Goal: Task Accomplishment & Management: Manage account settings

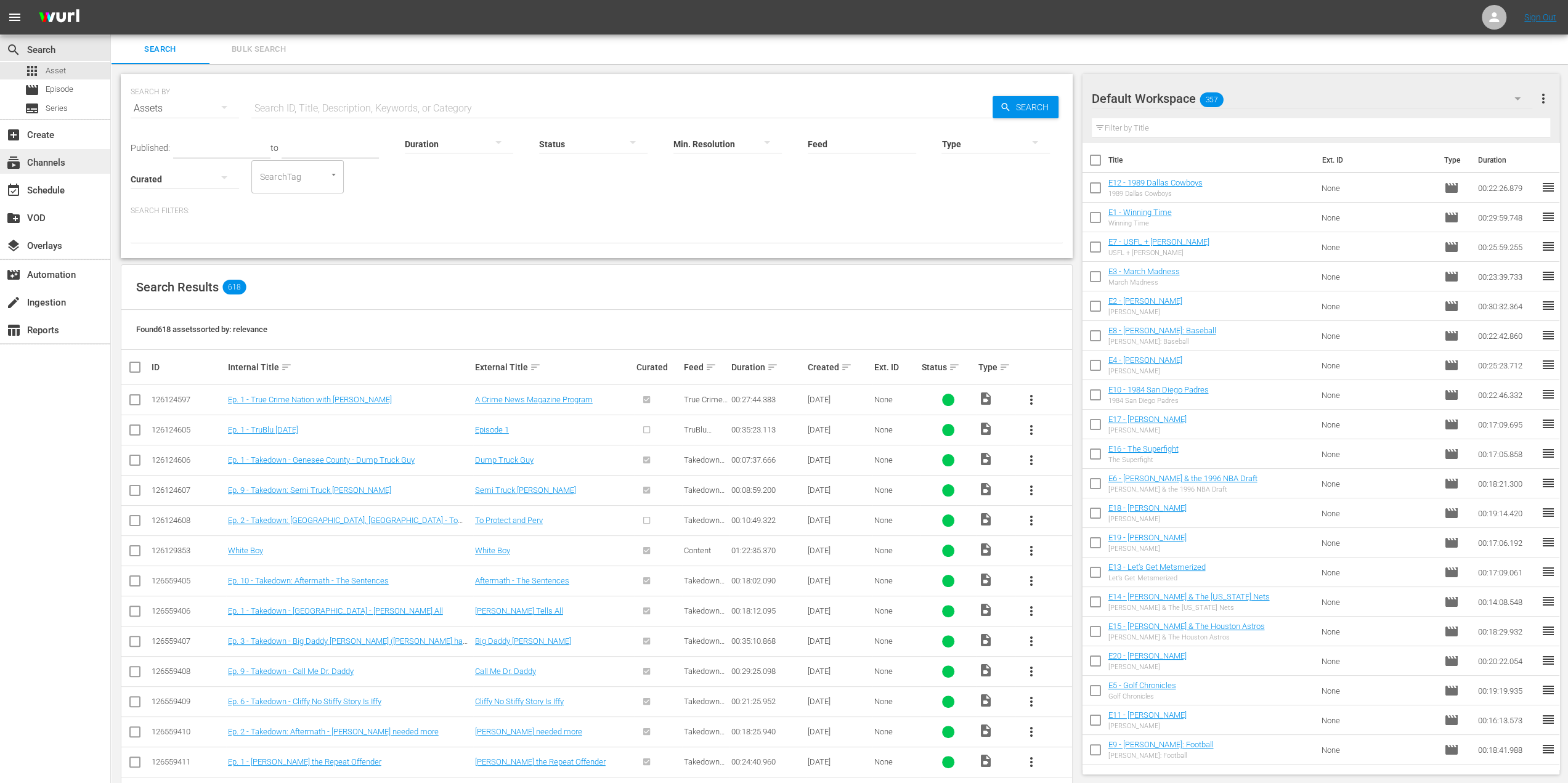
click at [68, 165] on div "subscriptions Channels" at bounding box center [34, 161] width 69 height 11
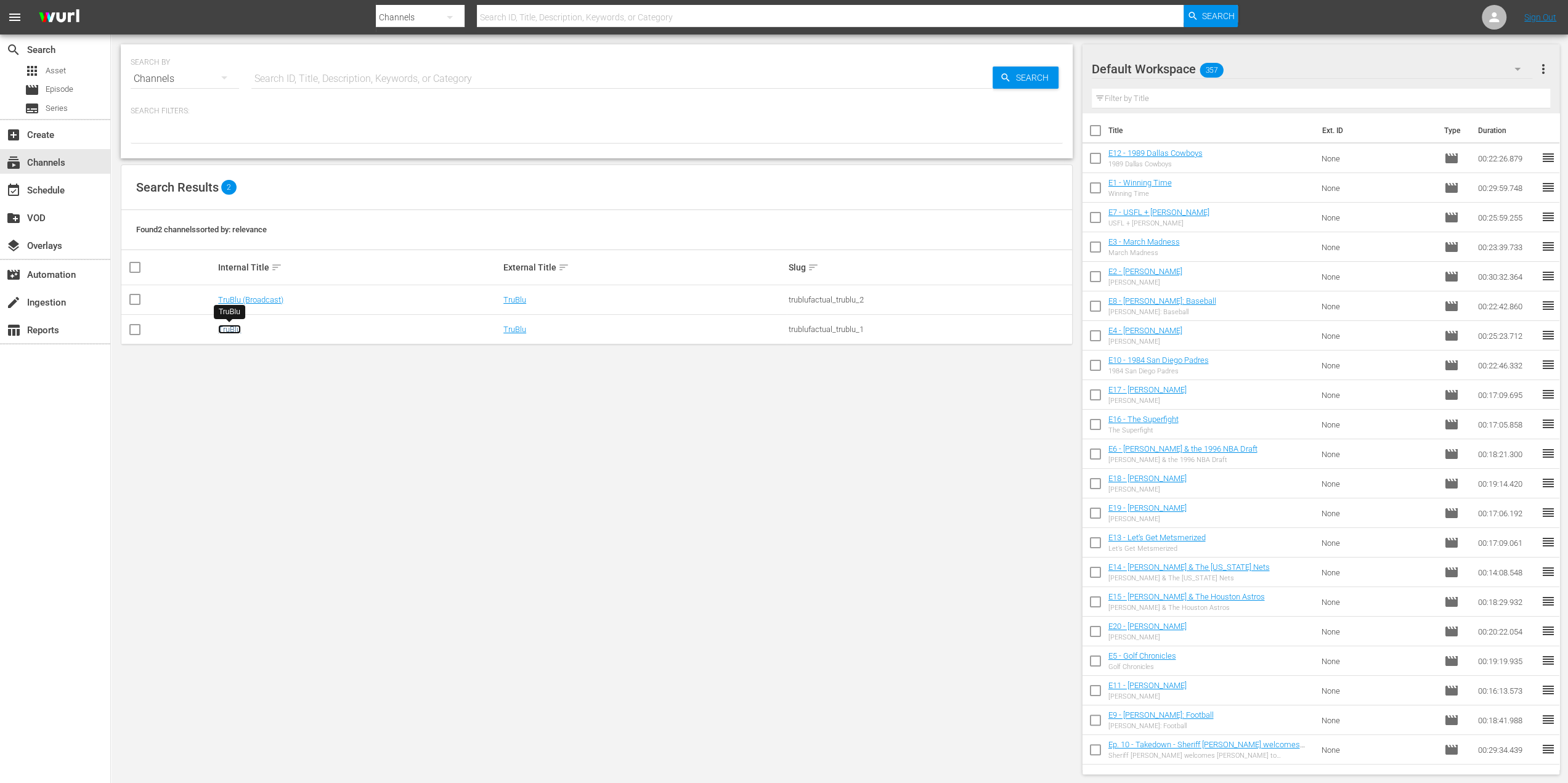
click at [235, 333] on link "TruBlu" at bounding box center [230, 329] width 23 height 9
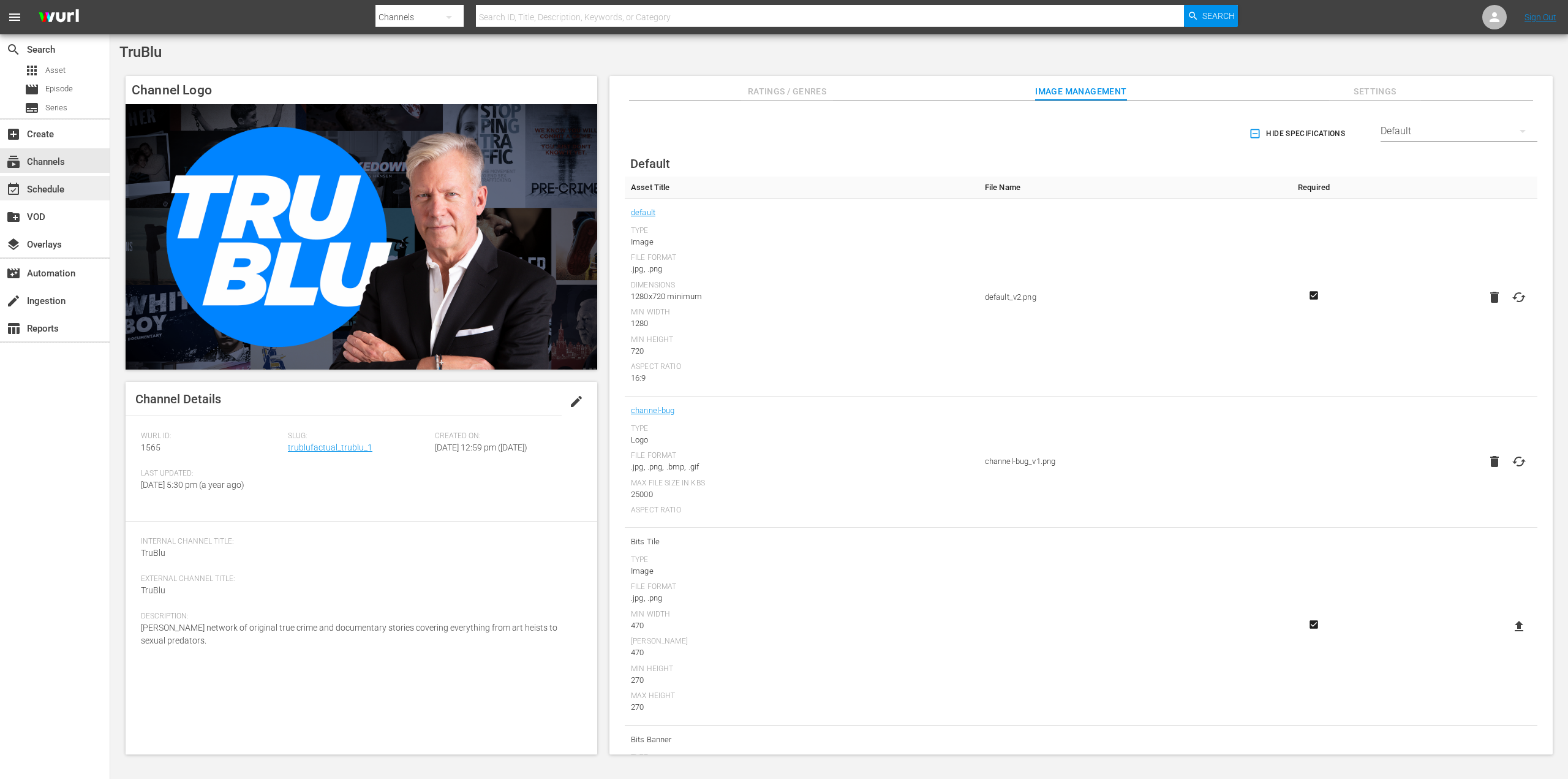
click at [61, 187] on div "event_available Schedule" at bounding box center [34, 187] width 69 height 11
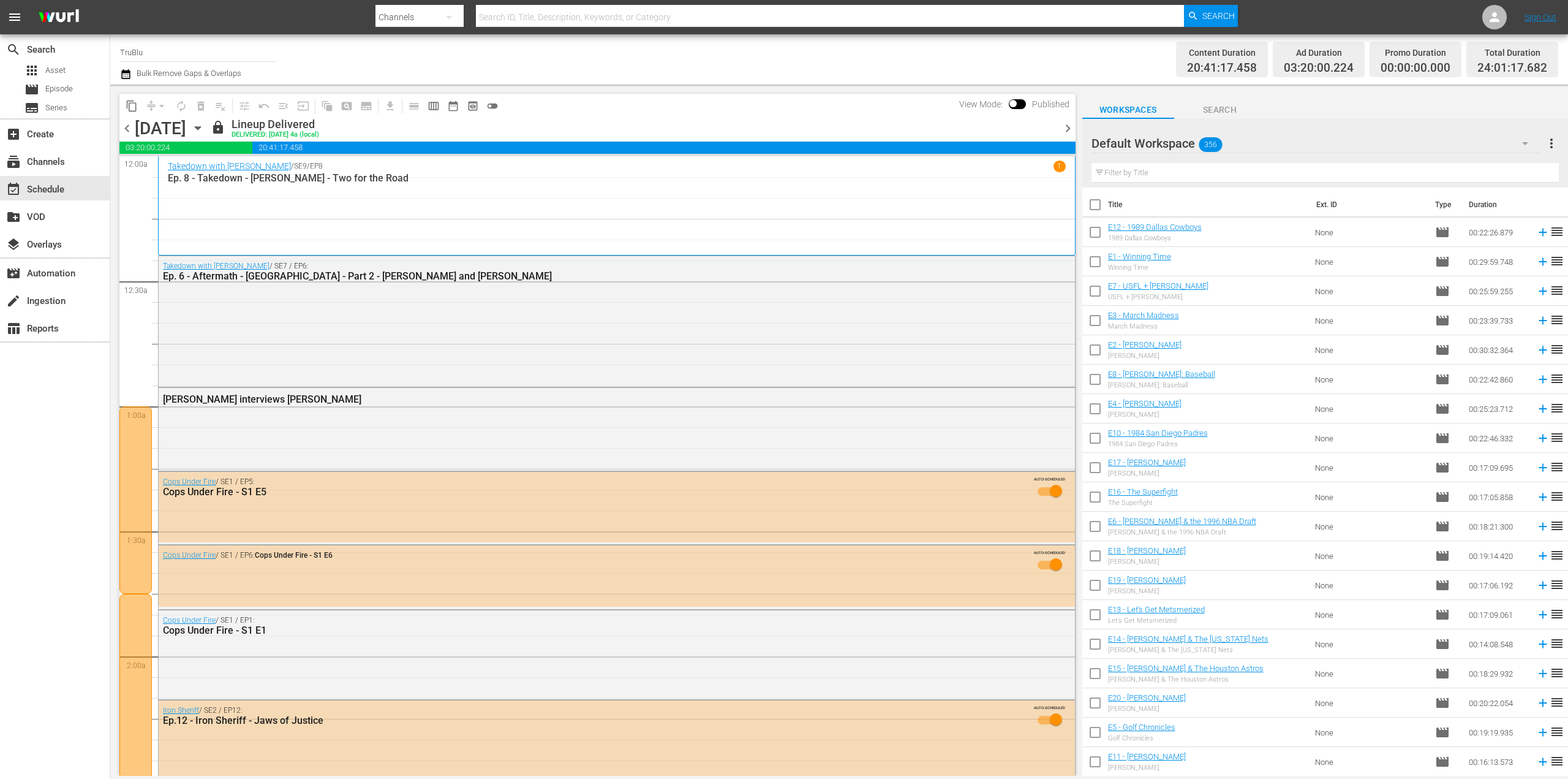
click at [1068, 127] on span "chevron_right" at bounding box center [1068, 129] width 16 height 16
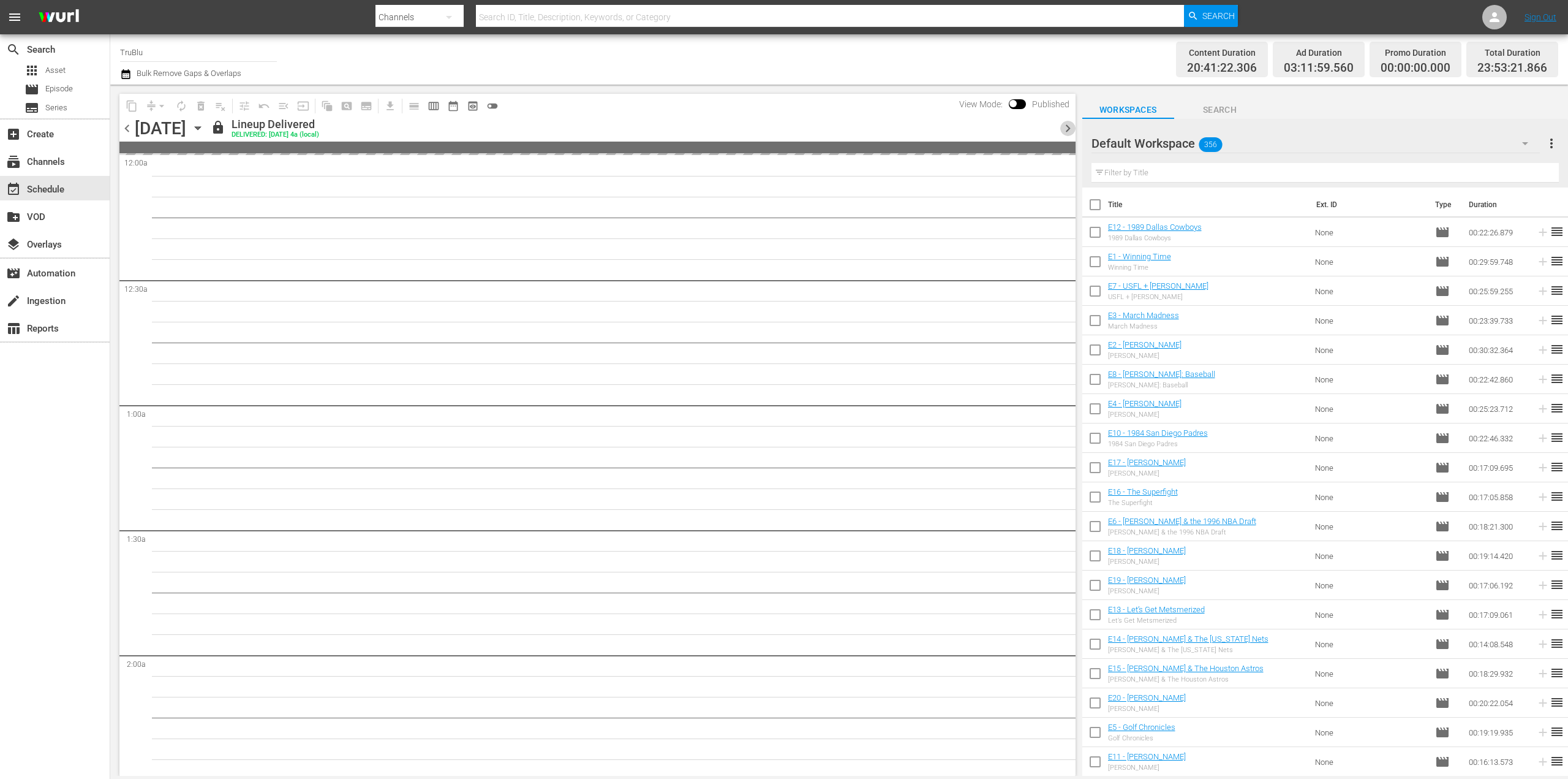
click at [1068, 127] on span "chevron_right" at bounding box center [1068, 129] width 16 height 16
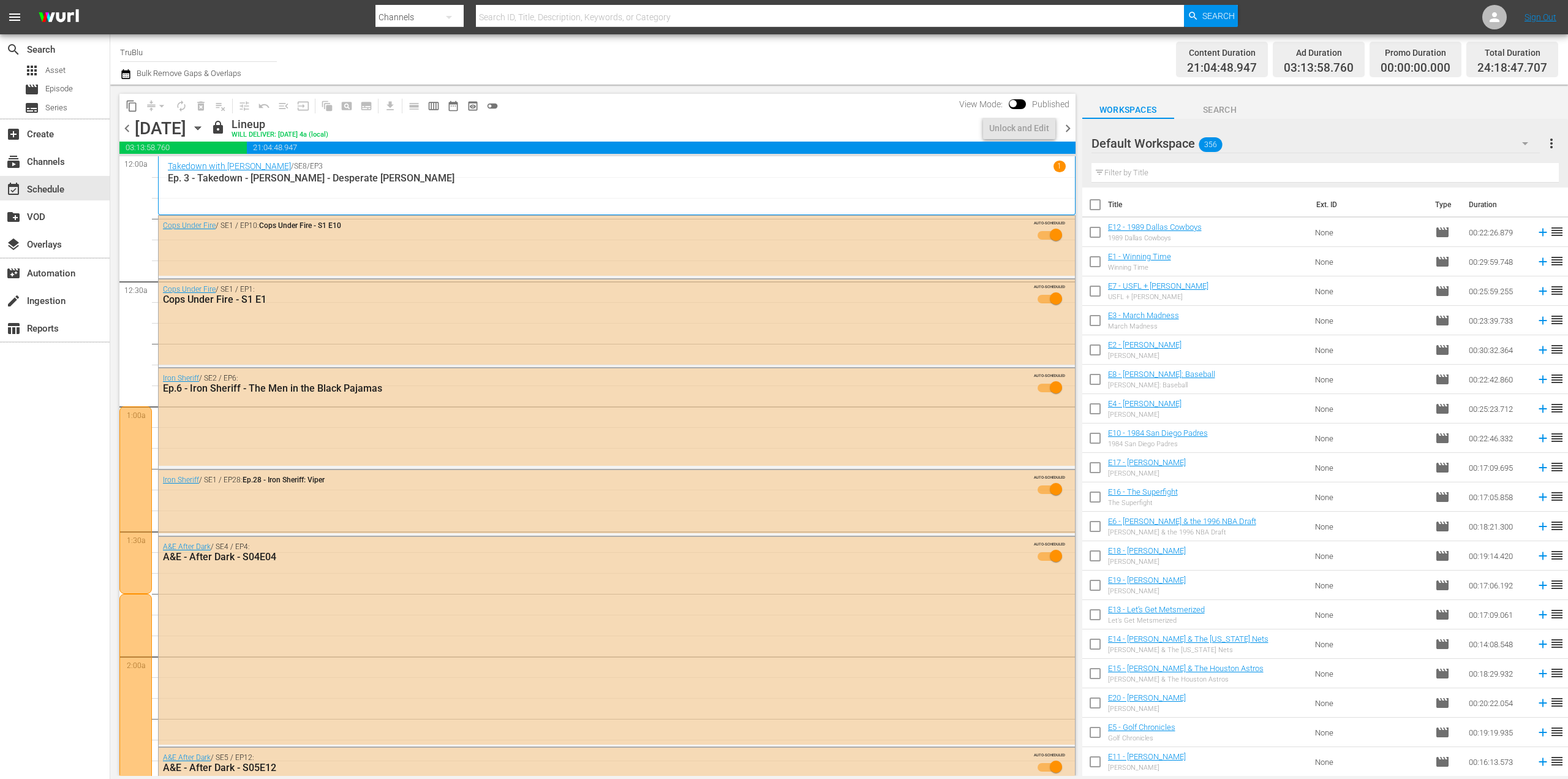
click at [200, 128] on icon "button" at bounding box center [198, 128] width 6 height 3
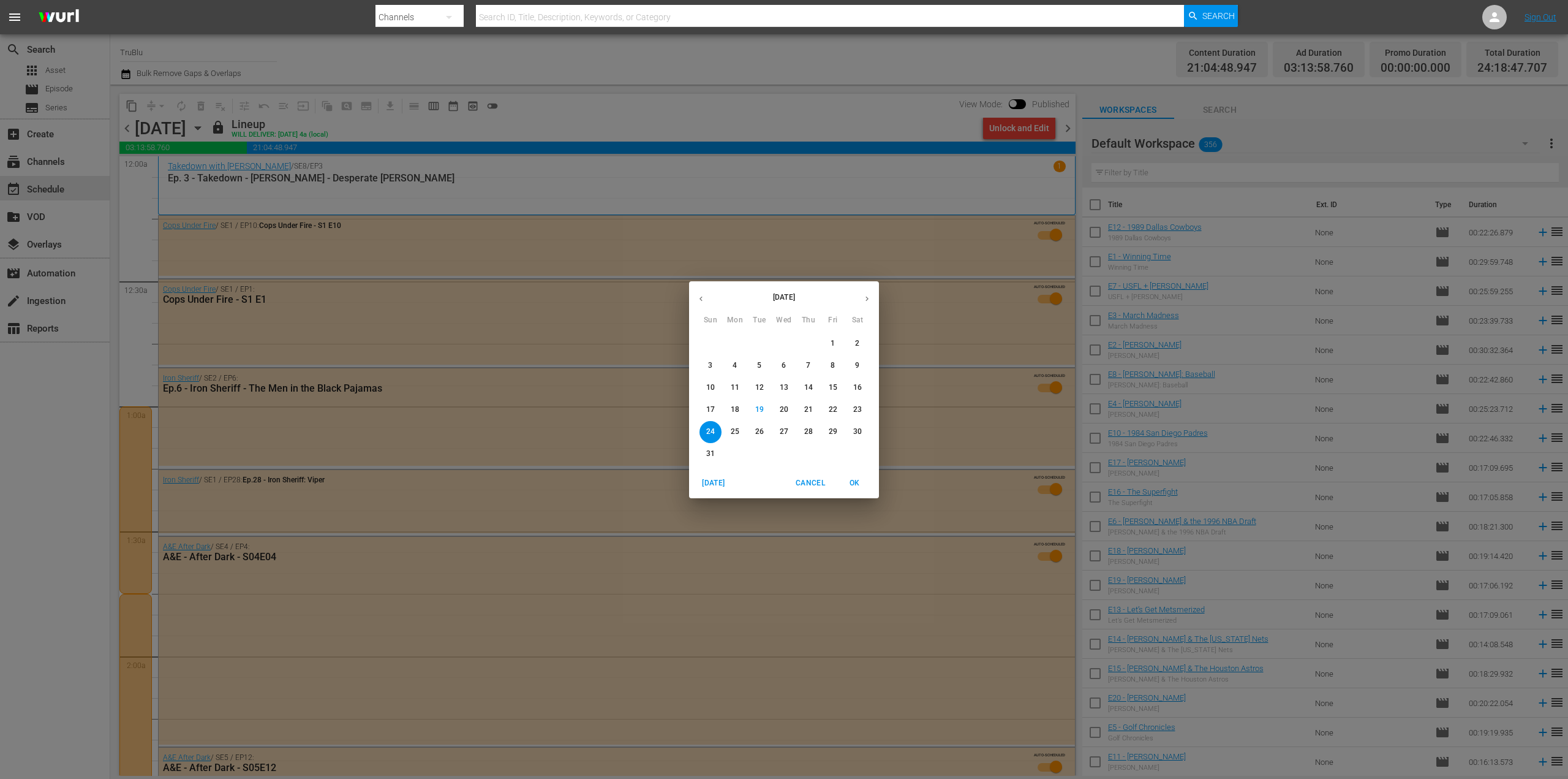
click at [713, 450] on p "31" at bounding box center [710, 454] width 8 height 11
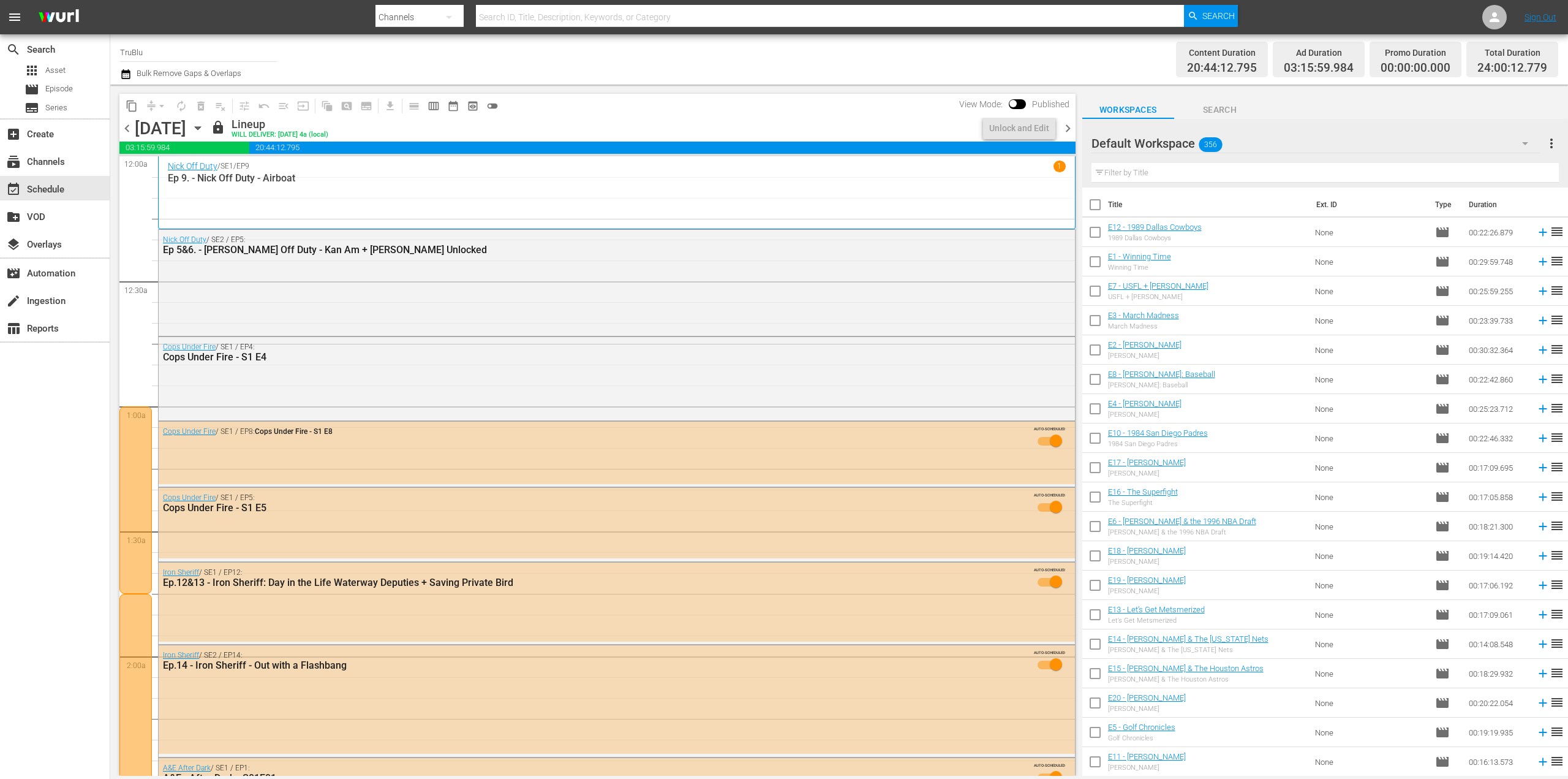
click at [1071, 126] on span "chevron_right" at bounding box center [1068, 129] width 16 height 16
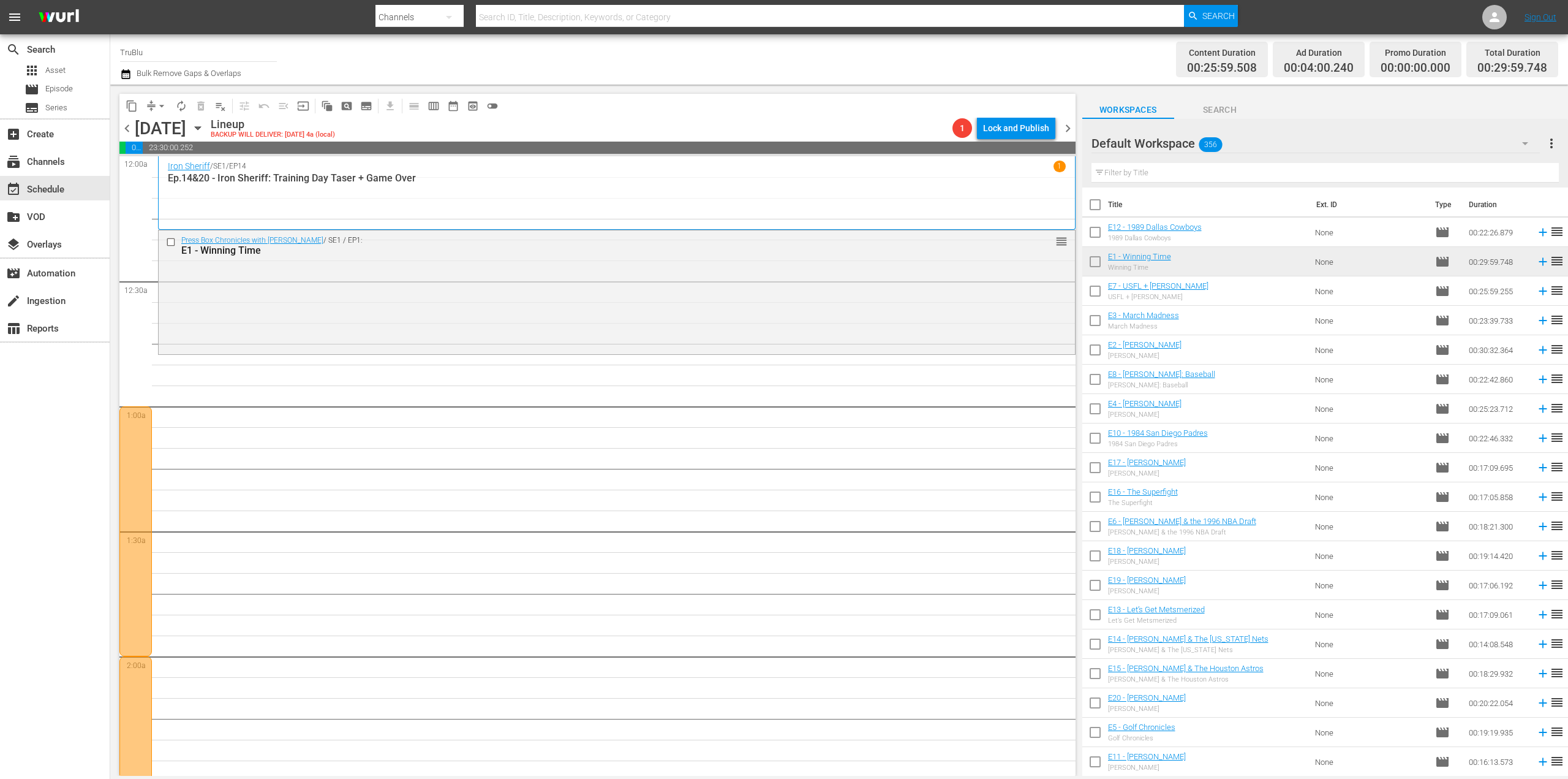
click at [142, 469] on div at bounding box center [136, 532] width 33 height 250
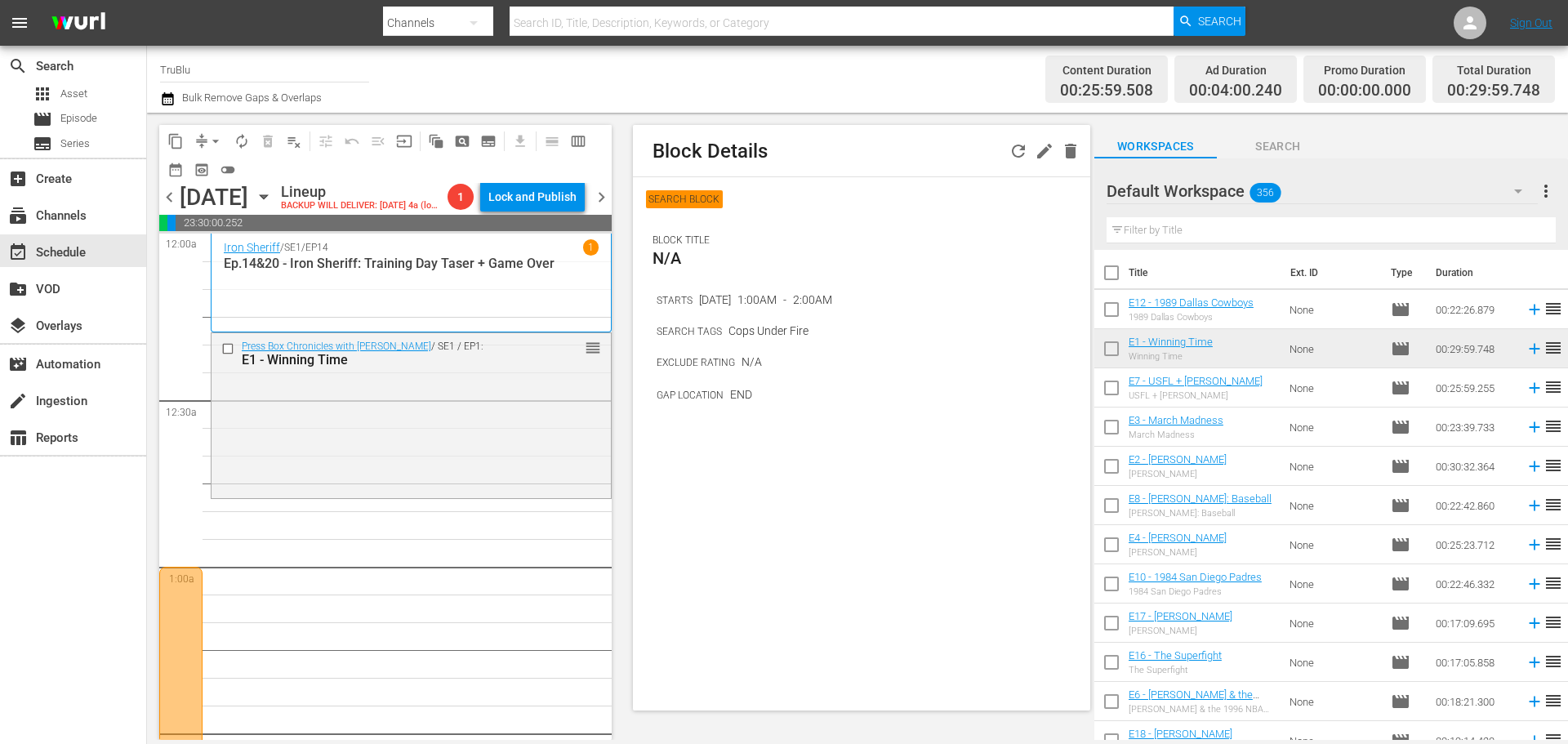
click at [408, 175] on div "content_copy compress arrow_drop_down autorenew_outlined delete_forever_outline…" at bounding box center [385, 154] width 452 height 58
click at [253, 179] on div "content_copy compress arrow_drop_down autorenew_outlined delete_forever_outline…" at bounding box center [385, 154] width 452 height 58
drag, startPoint x: 437, startPoint y: 169, endPoint x: 414, endPoint y: 161, distance: 24.4
click at [437, 169] on div "content_copy compress arrow_drop_down autorenew_outlined delete_forever_outline…" at bounding box center [385, 154] width 452 height 58
click at [459, 140] on span "pageview_outlined" at bounding box center [462, 140] width 16 height 16
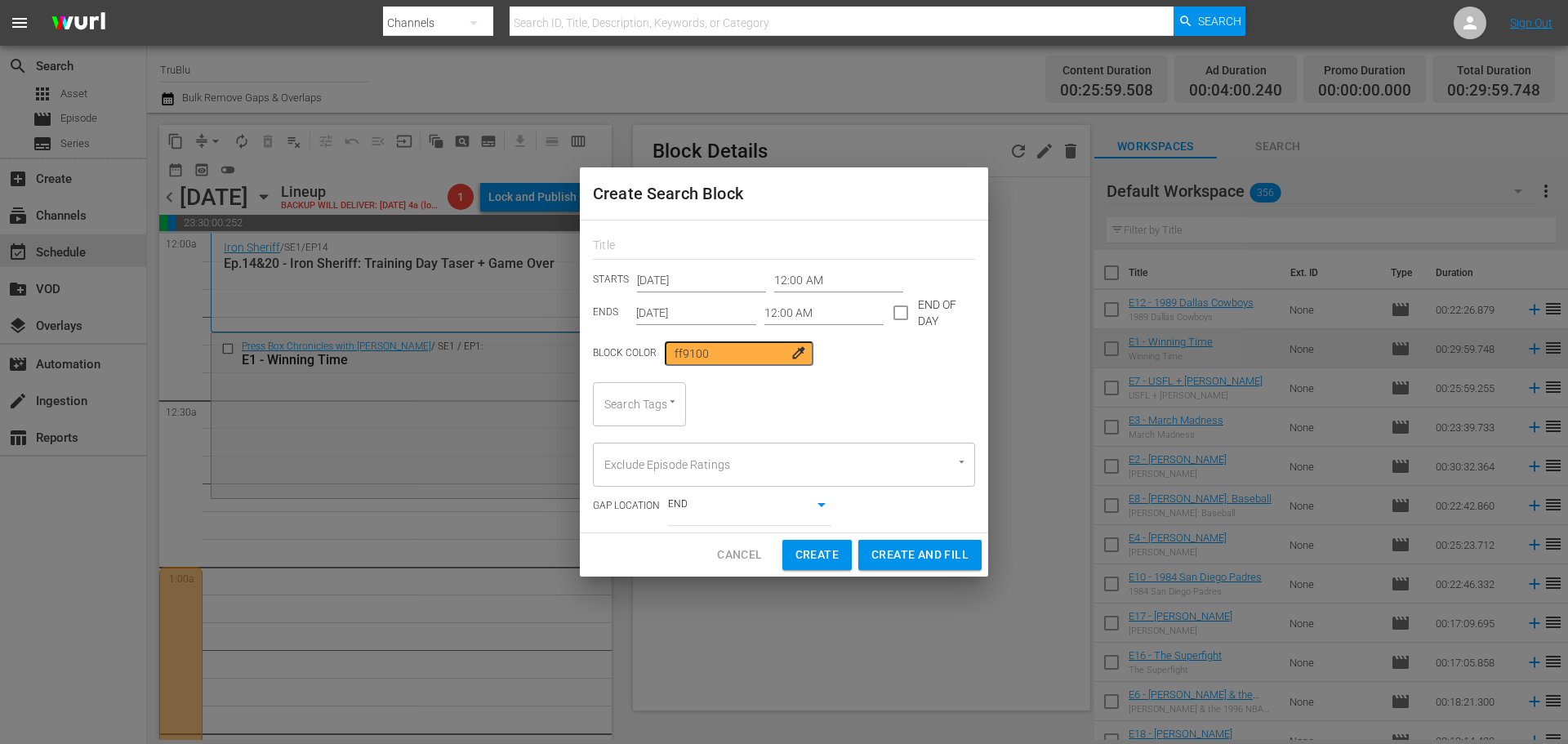
click at [672, 412] on div "Search Tags" at bounding box center [639, 404] width 93 height 44
click at [674, 396] on icon "Open" at bounding box center [672, 401] width 12 height 12
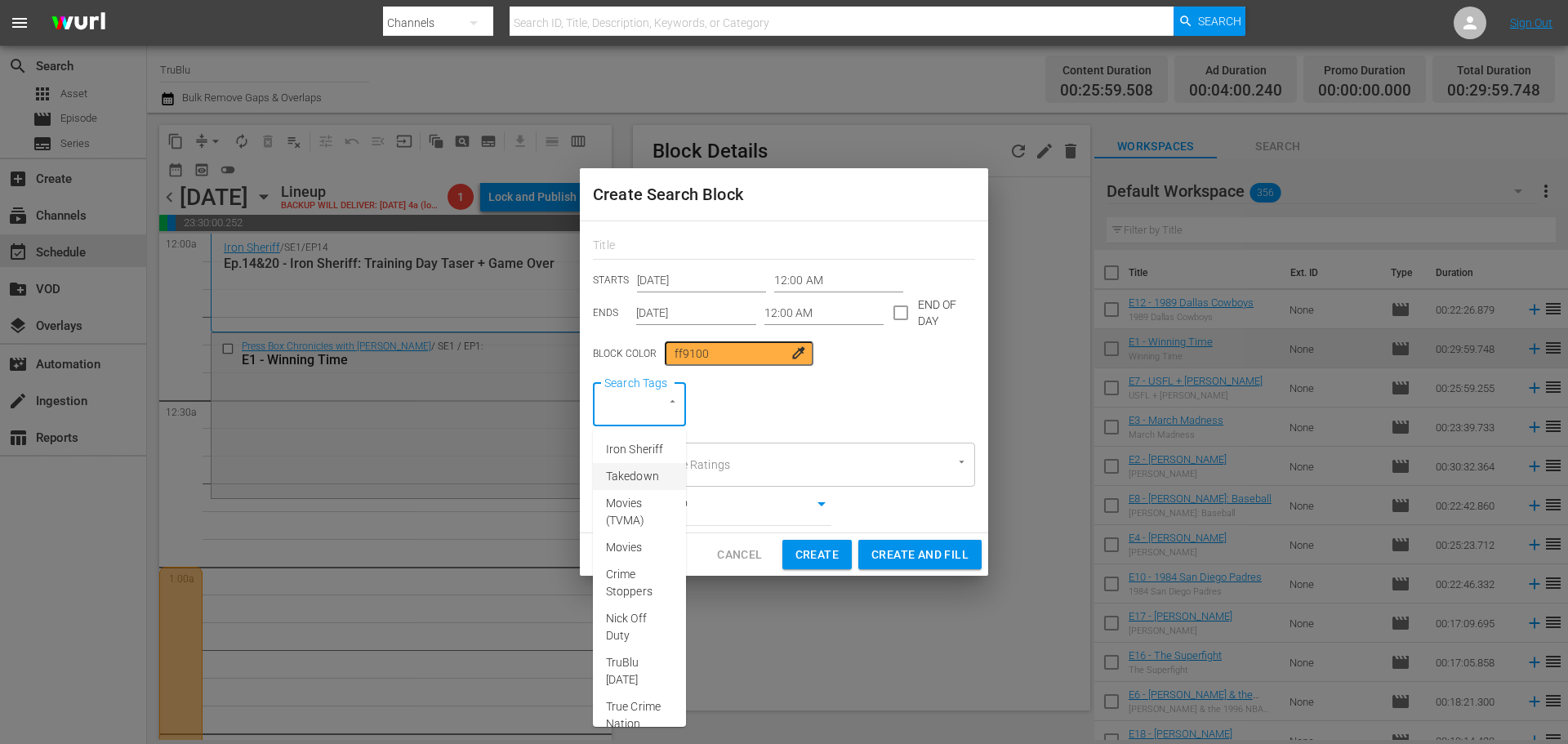
click at [709, 400] on div "Search Tags Search Tags" at bounding box center [784, 404] width 383 height 44
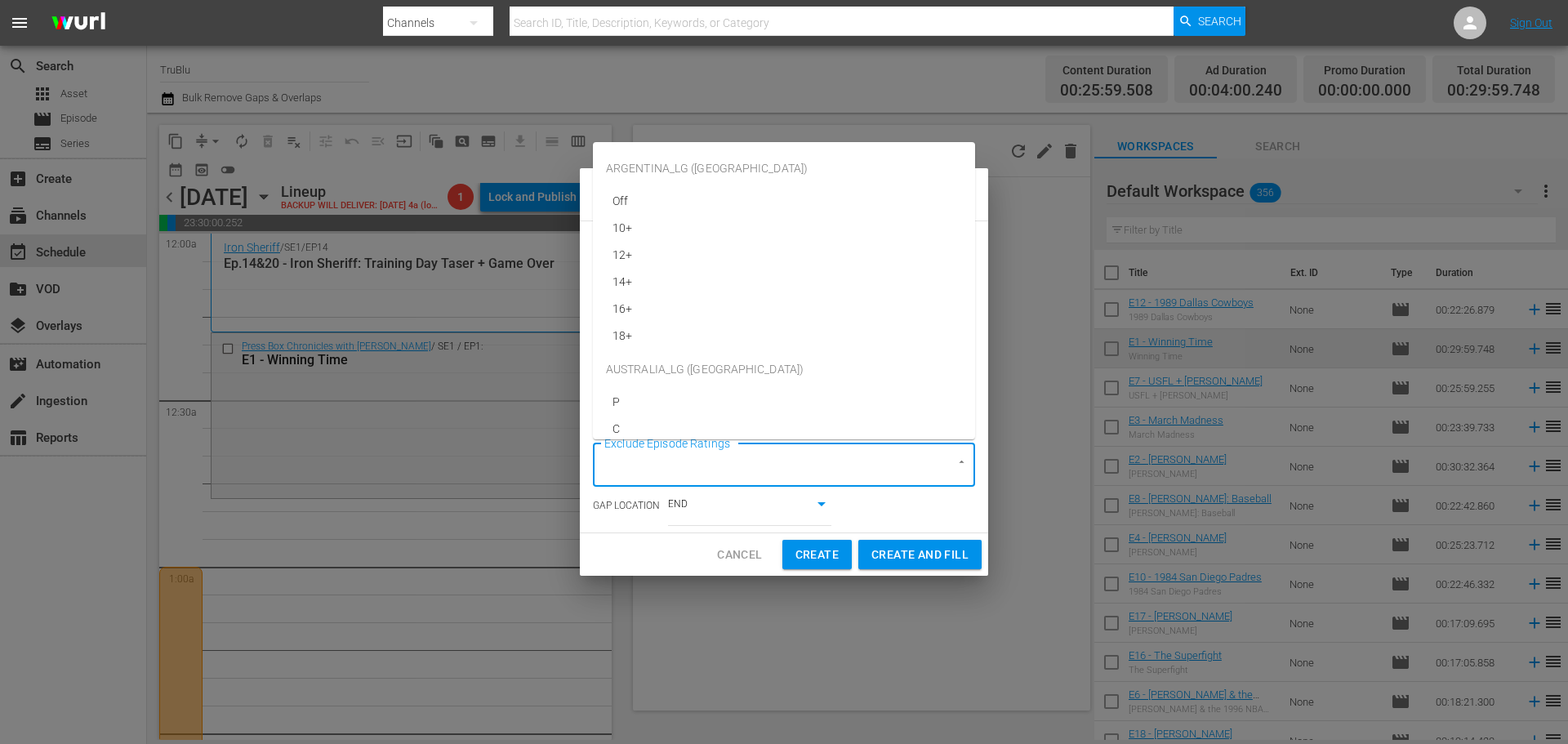
click at [776, 468] on input "Exclude Episode Ratings" at bounding box center [761, 464] width 322 height 29
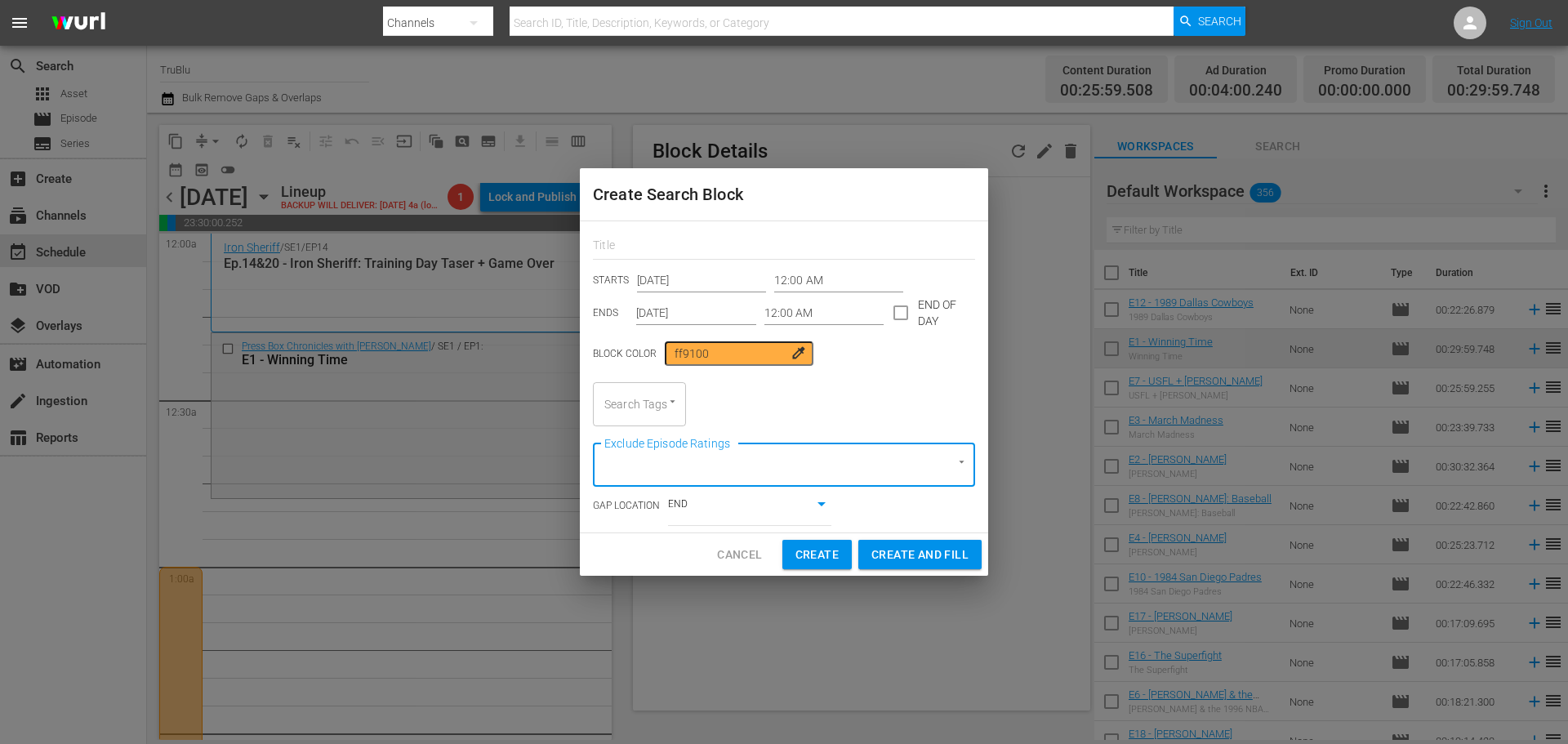
click at [776, 460] on input "Exclude Episode Ratings" at bounding box center [761, 464] width 322 height 29
click at [634, 250] on input "text" at bounding box center [784, 248] width 383 height 25
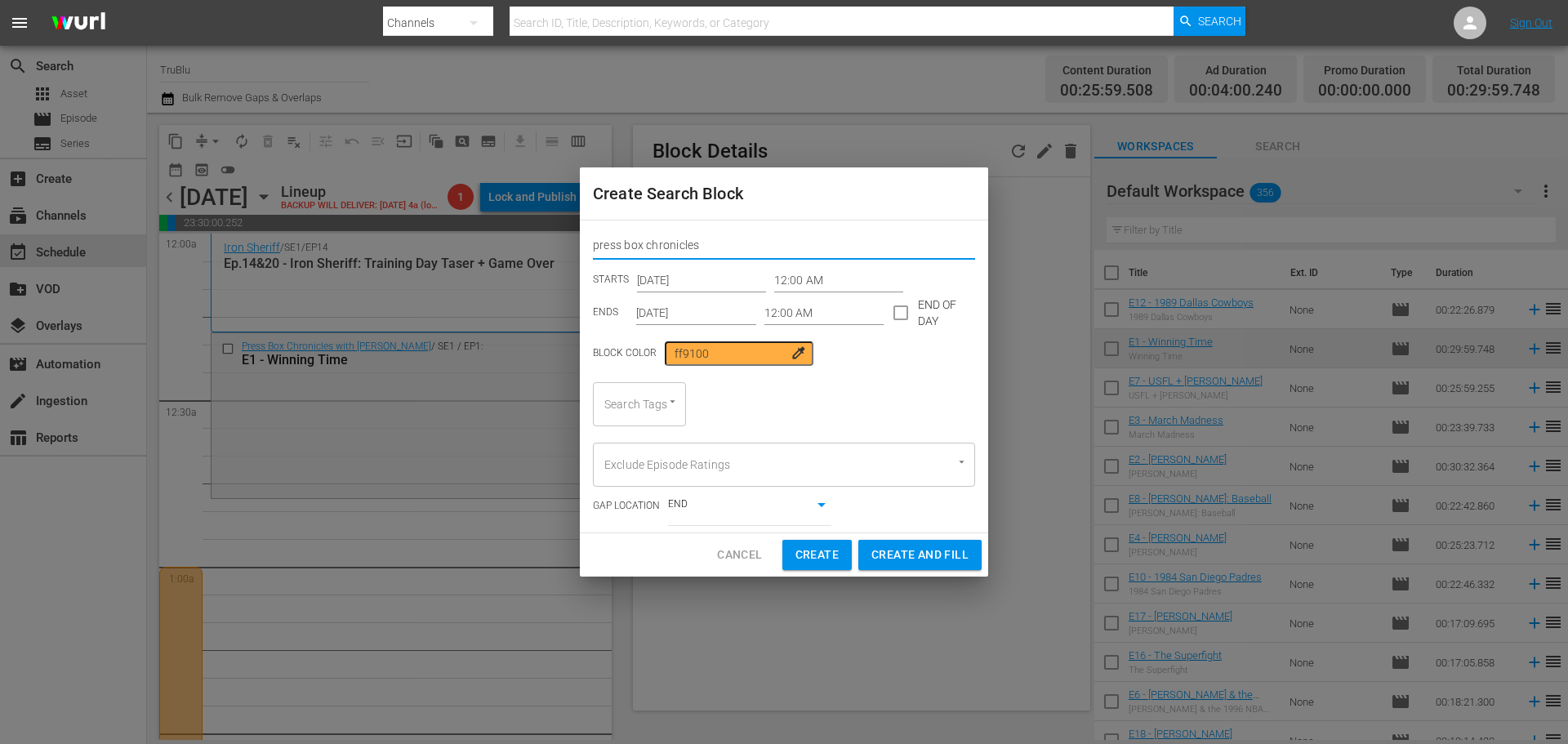
type input "press box chronicles"
click at [794, 279] on input "12:00 AM" at bounding box center [839, 280] width 129 height 24
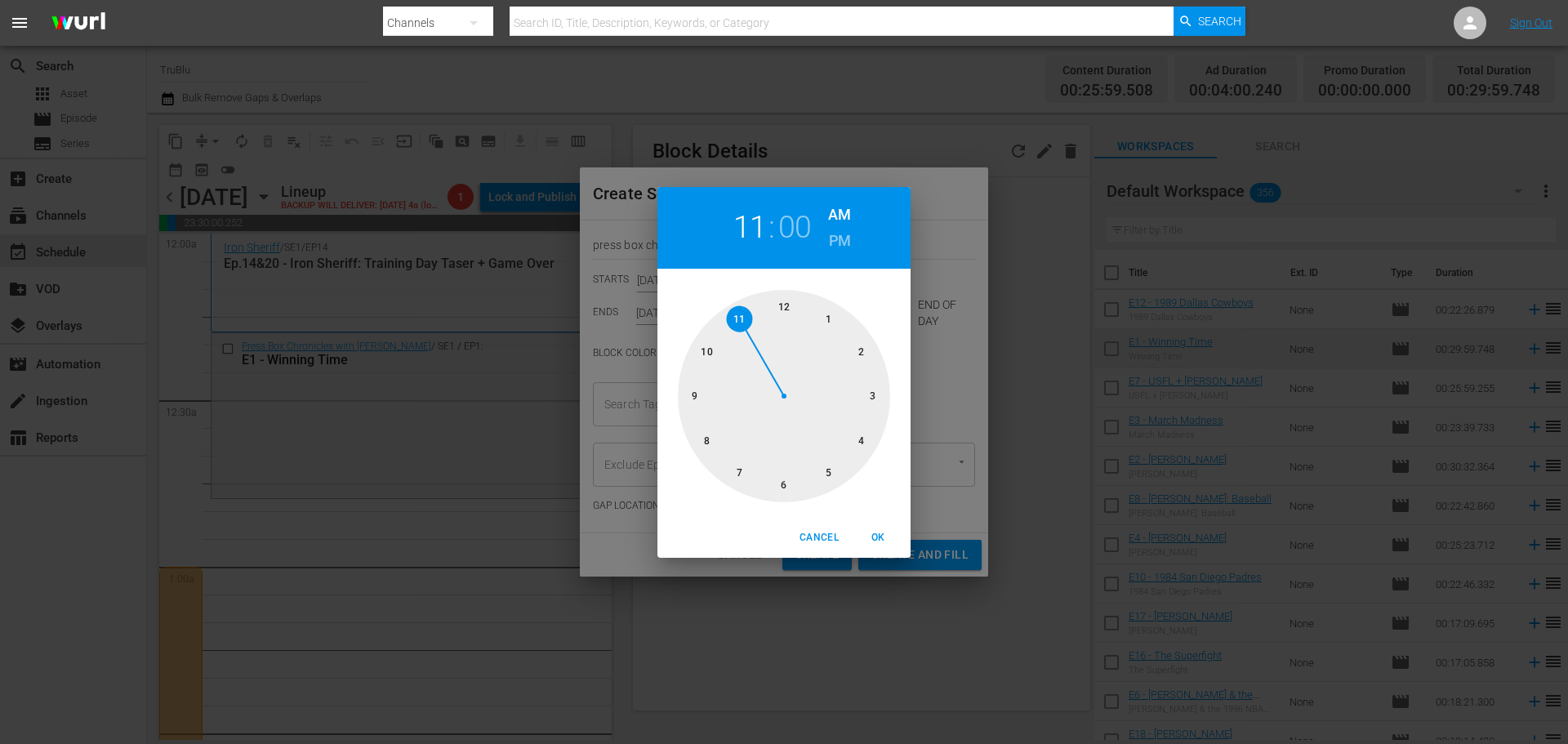
drag, startPoint x: 775, startPoint y: 310, endPoint x: 740, endPoint y: 303, distance: 35.7
click at [737, 303] on div at bounding box center [783, 396] width 212 height 212
click at [877, 533] on span "OK" at bounding box center [878, 538] width 40 height 17
type input "11:00 AM"
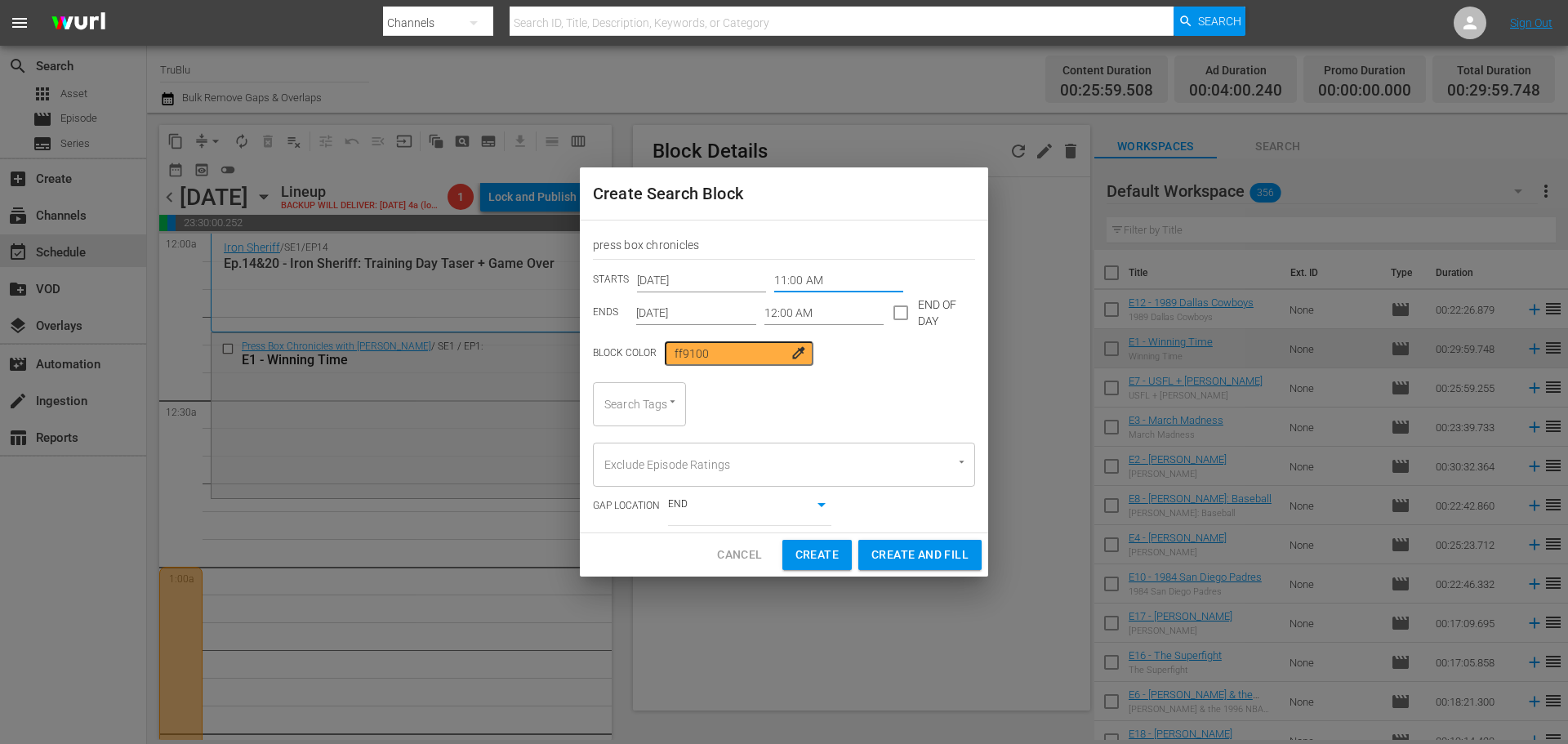
click at [813, 317] on input "12:00 AM" at bounding box center [824, 313] width 120 height 24
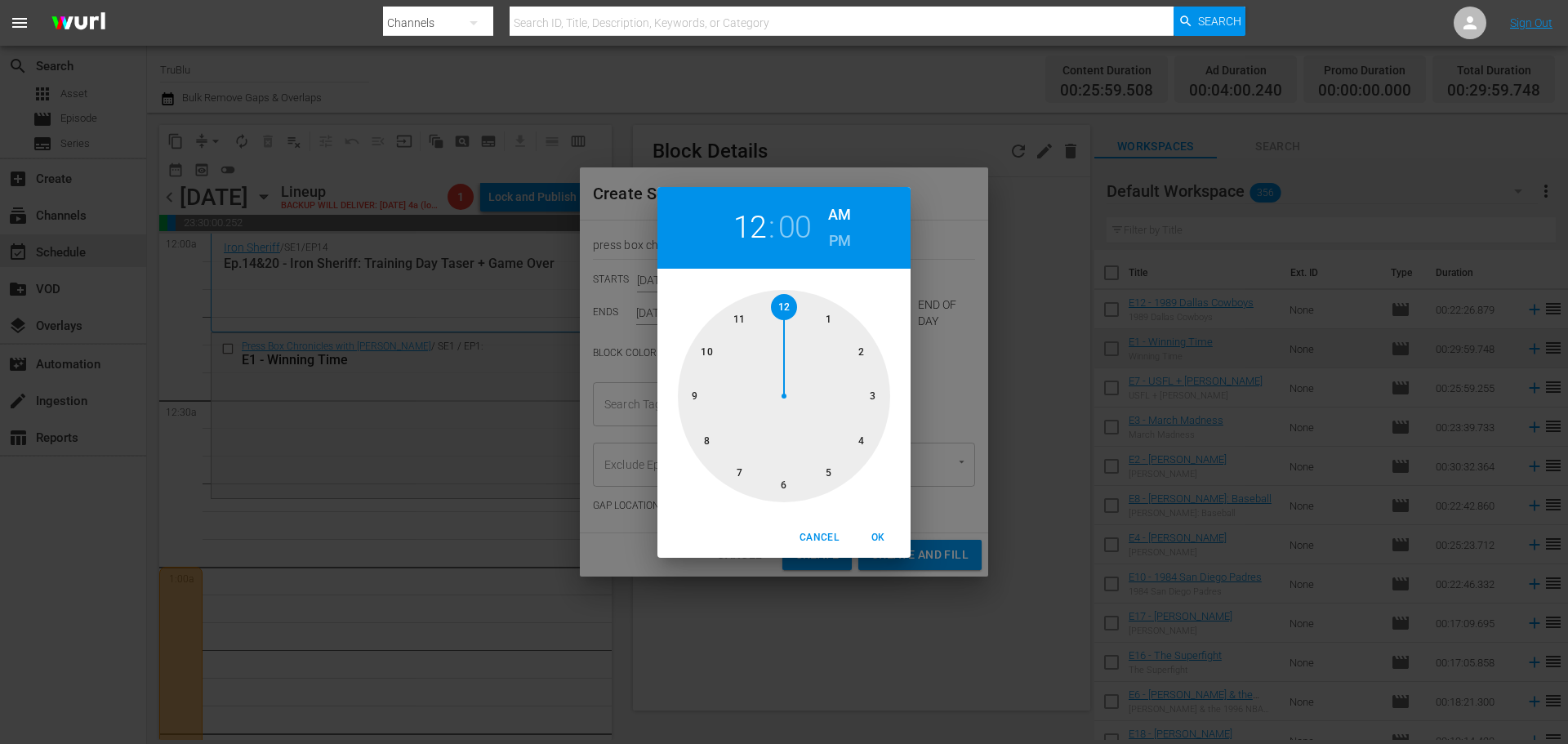
click at [786, 313] on div at bounding box center [783, 396] width 212 height 212
click at [830, 235] on h6 "PM" at bounding box center [840, 241] width 22 height 26
click at [875, 530] on span "OK" at bounding box center [878, 538] width 40 height 17
type input "12:00 PM"
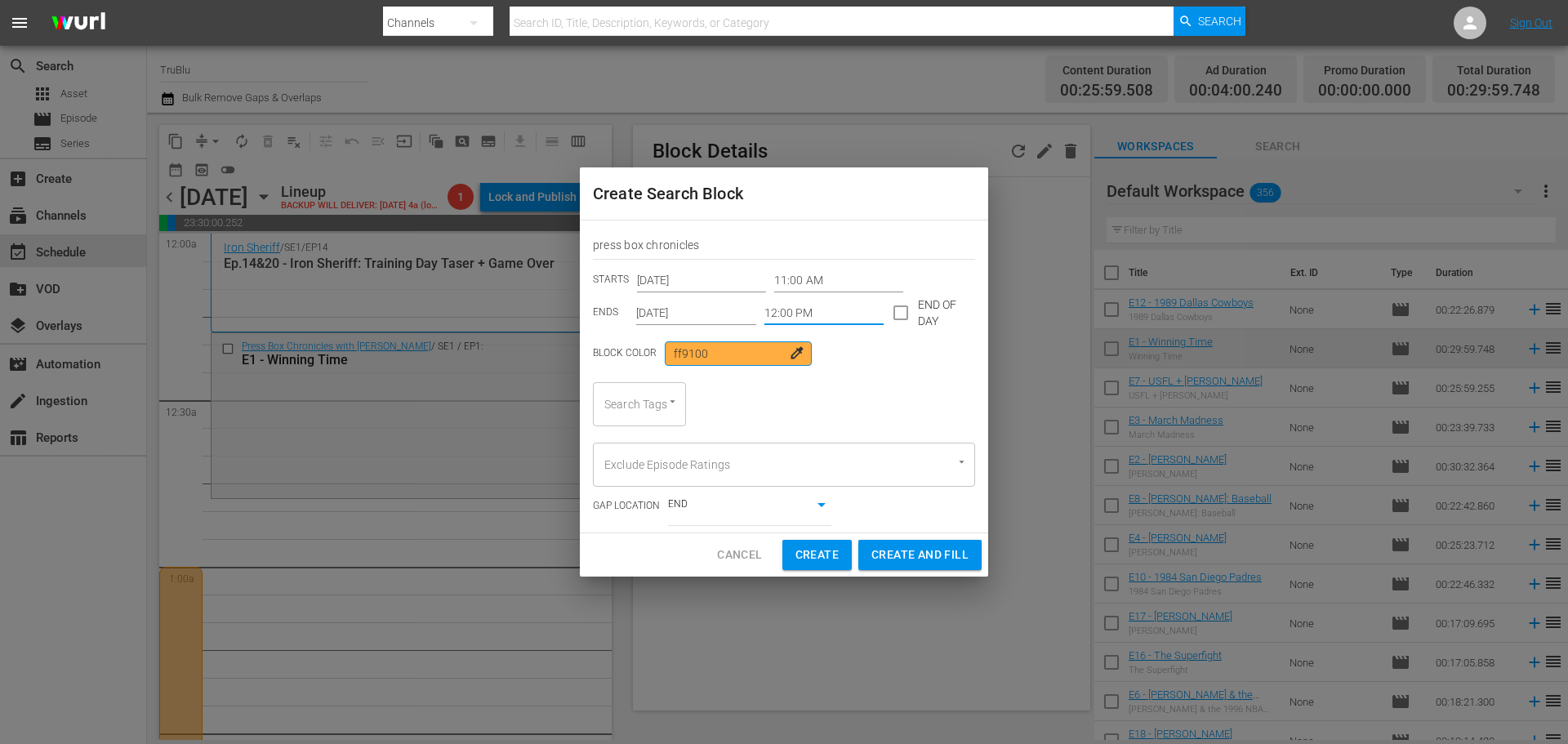
click at [740, 363] on input "ff9100" at bounding box center [739, 353] width 147 height 24
click at [791, 349] on span "colorize" at bounding box center [798, 352] width 16 height 16
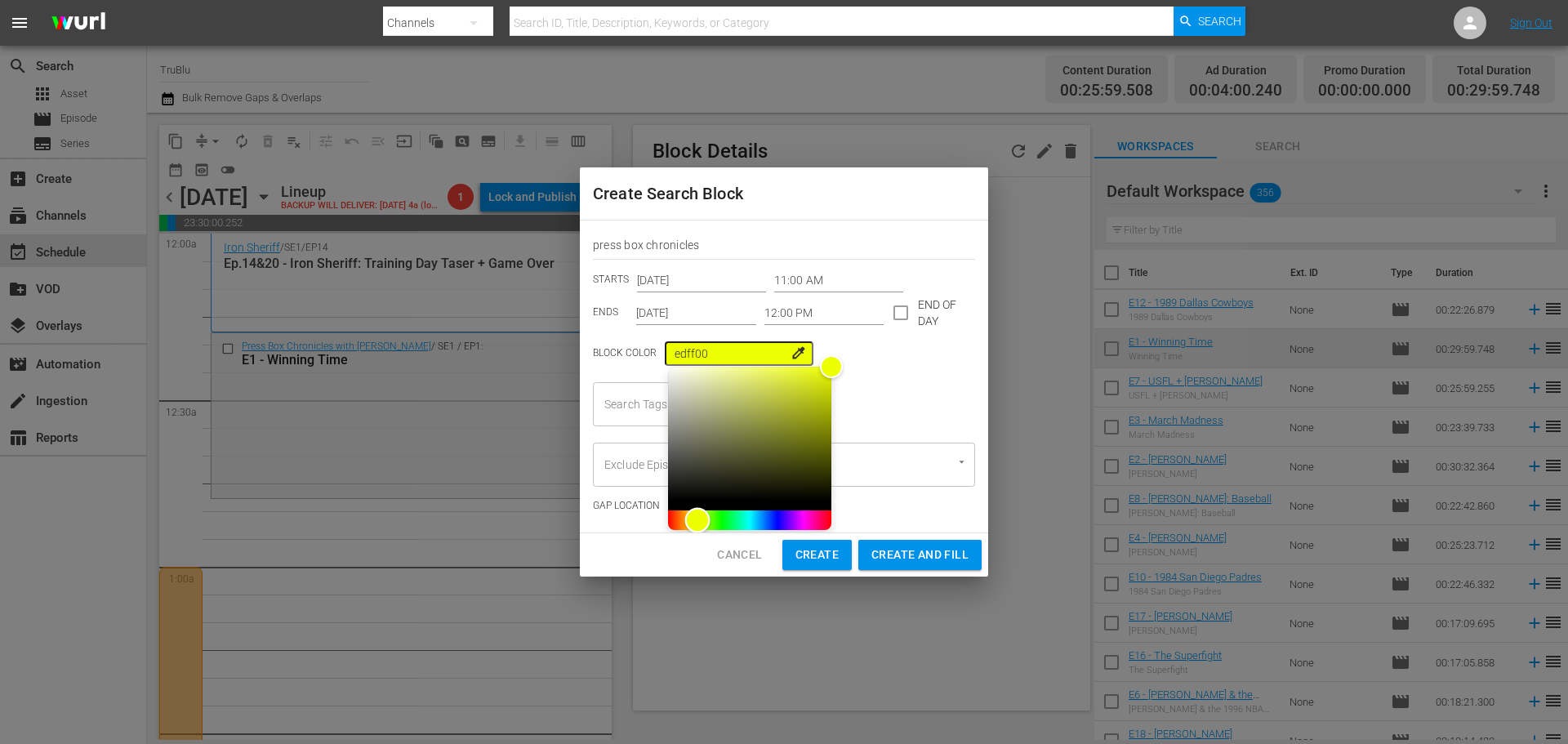
type input "e5ff00"
drag, startPoint x: 678, startPoint y: 519, endPoint x: 694, endPoint y: 523, distance: 16.5
click at [694, 523] on div "Hue" at bounding box center [697, 520] width 25 height 25
click at [829, 551] on span "Create" at bounding box center [817, 555] width 43 height 21
type input "12:00 AM"
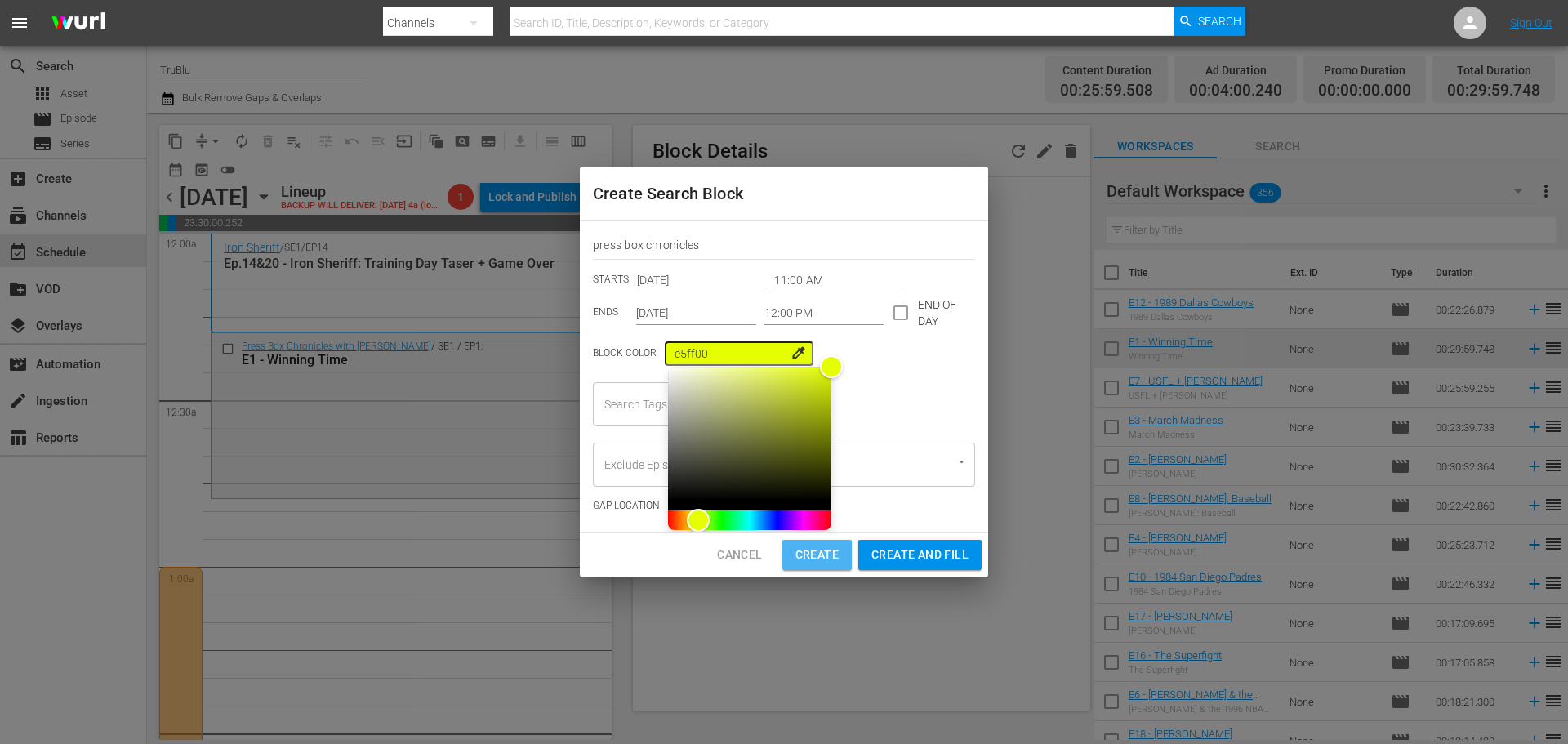
type input "12:00 AM"
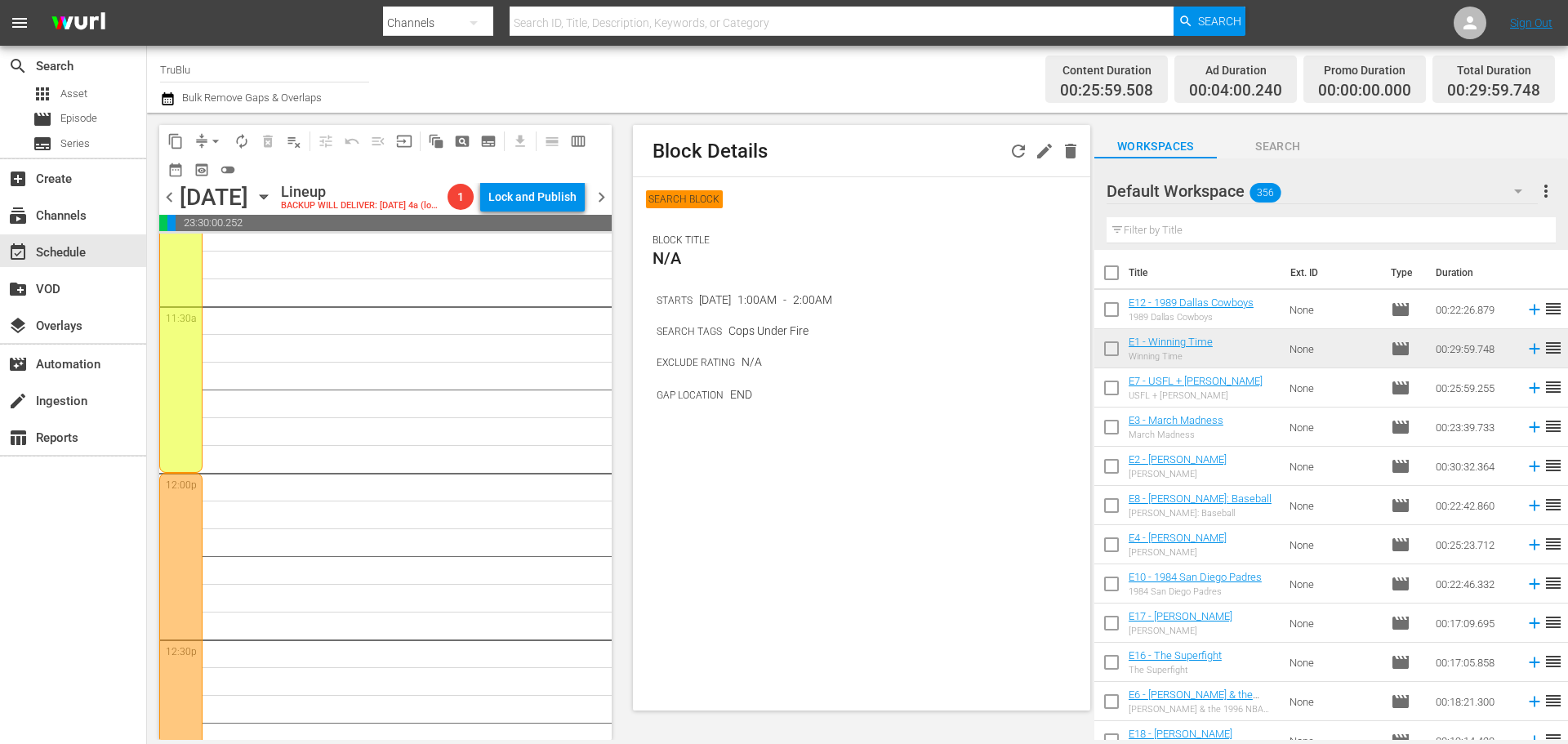
scroll to position [3592, 0]
click at [197, 412] on div at bounding box center [181, 472] width 43 height 333
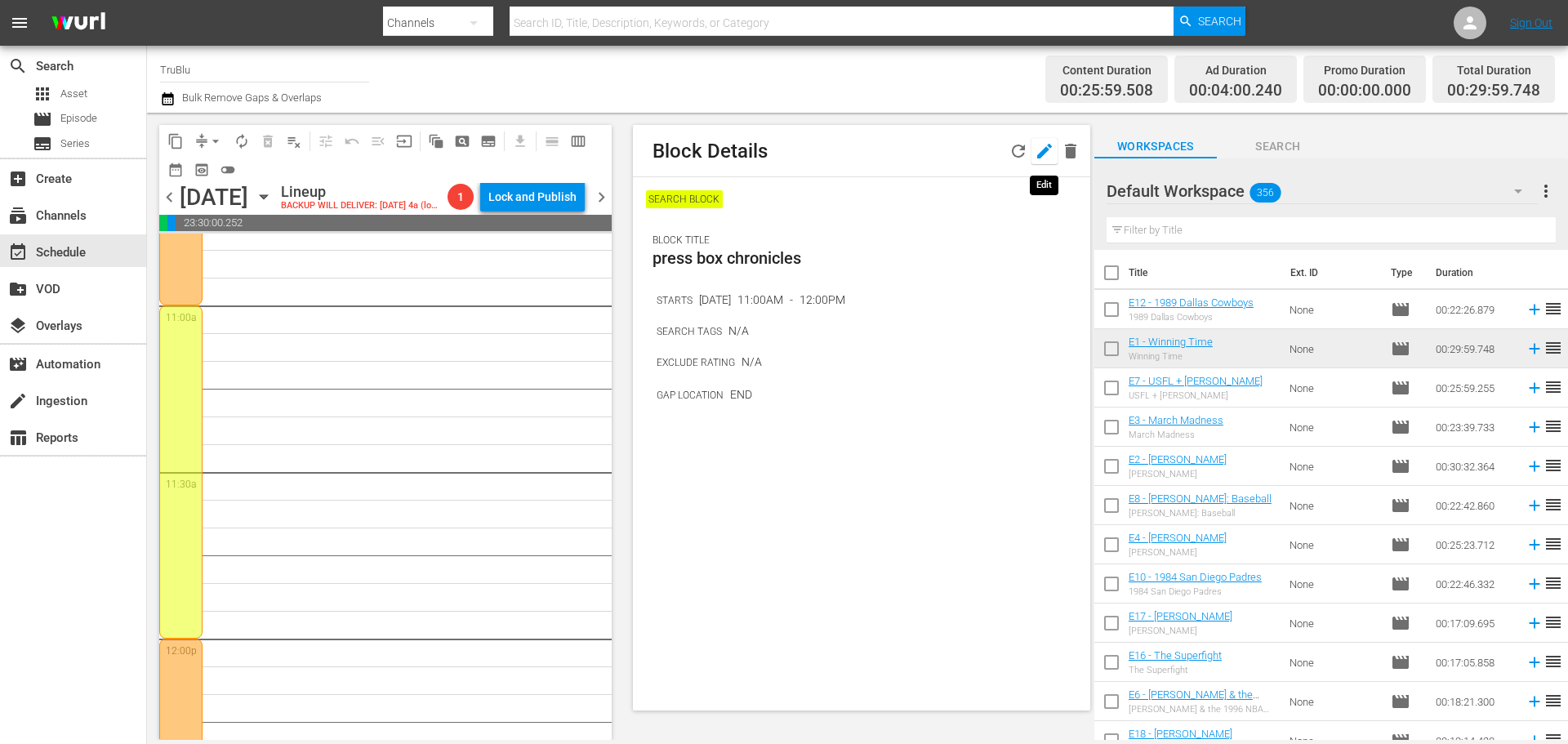
click at [1045, 148] on icon "button" at bounding box center [1044, 151] width 20 height 20
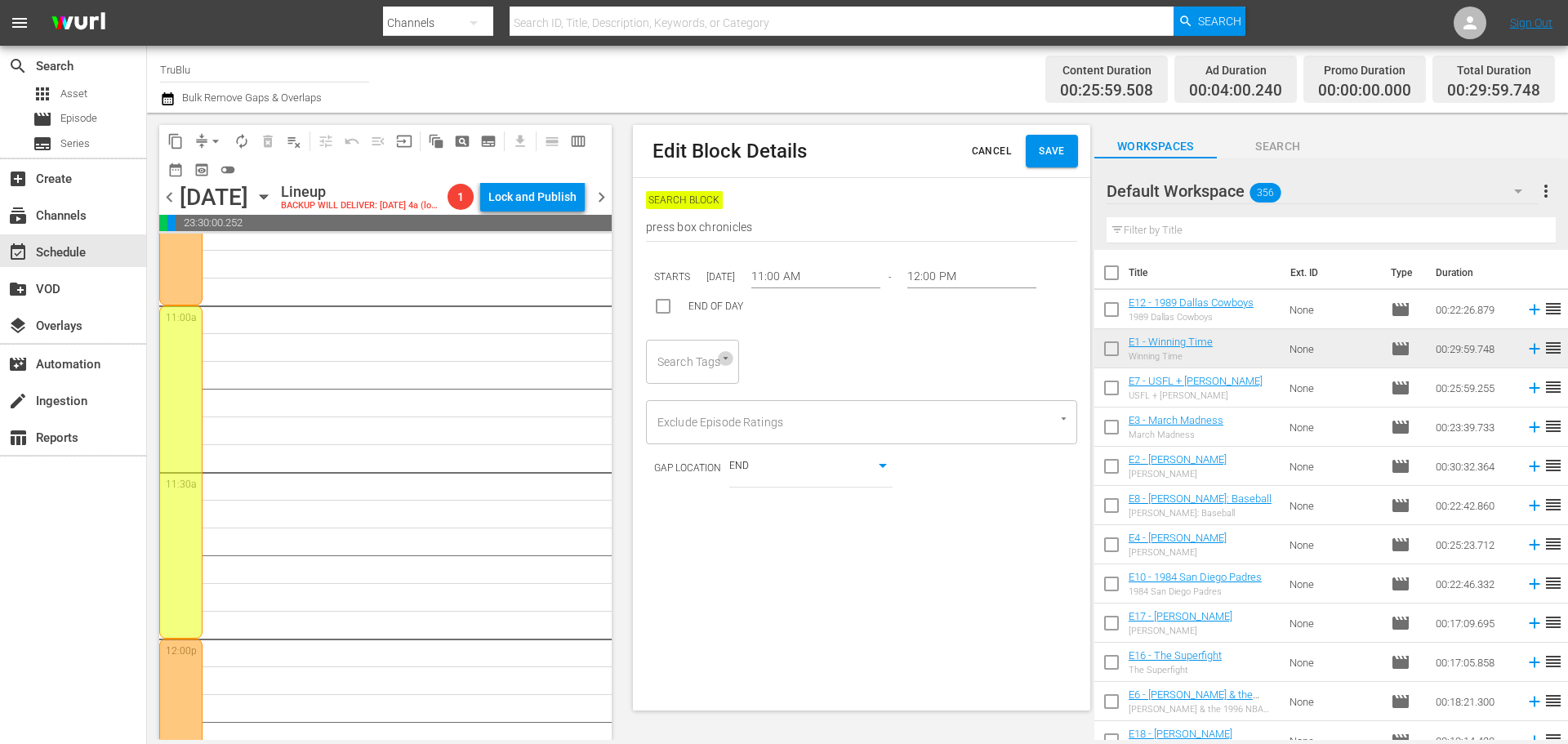
click at [721, 359] on icon "Open" at bounding box center [726, 358] width 12 height 12
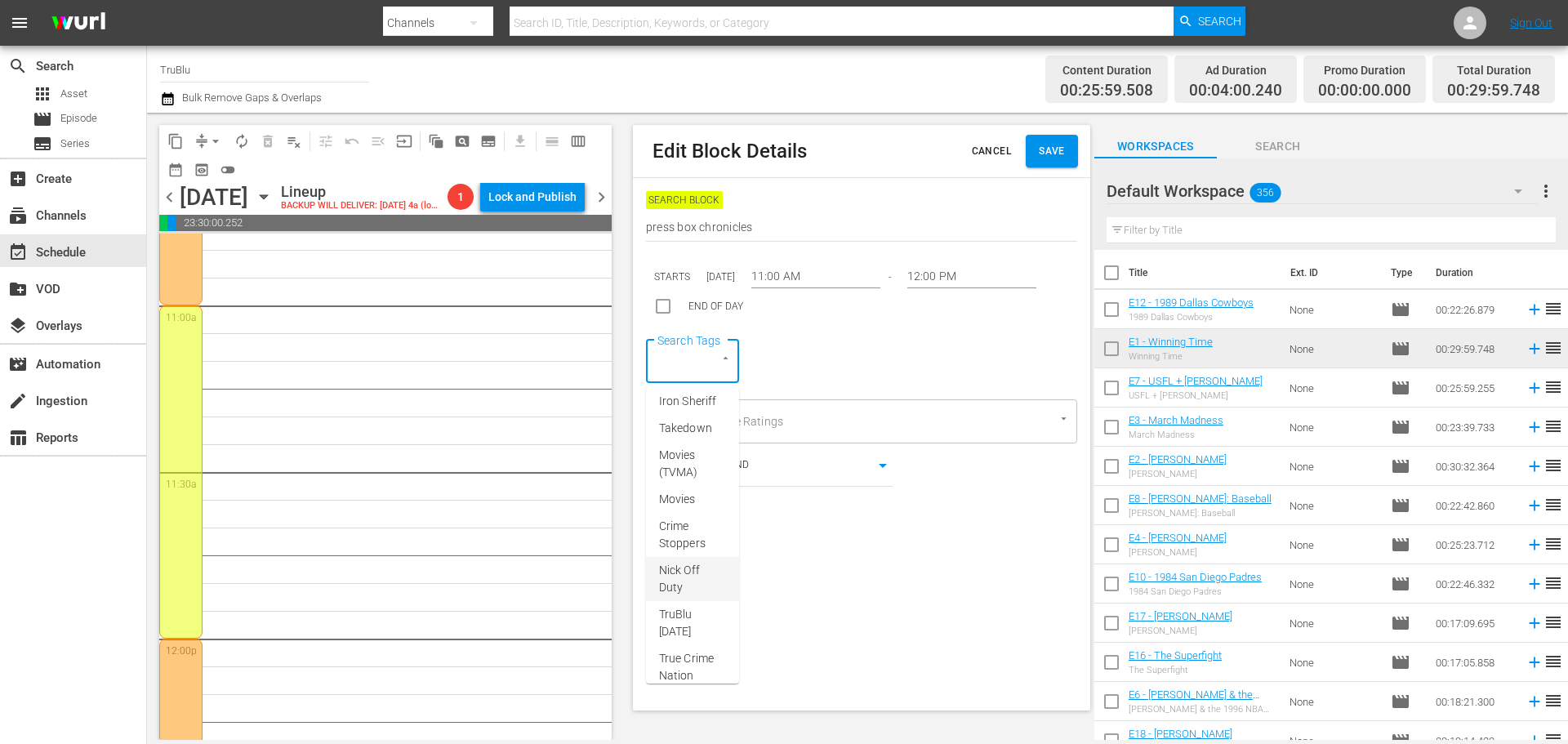
scroll to position [0, 0]
click at [794, 322] on div "END OF DAY" at bounding box center [862, 306] width 432 height 34
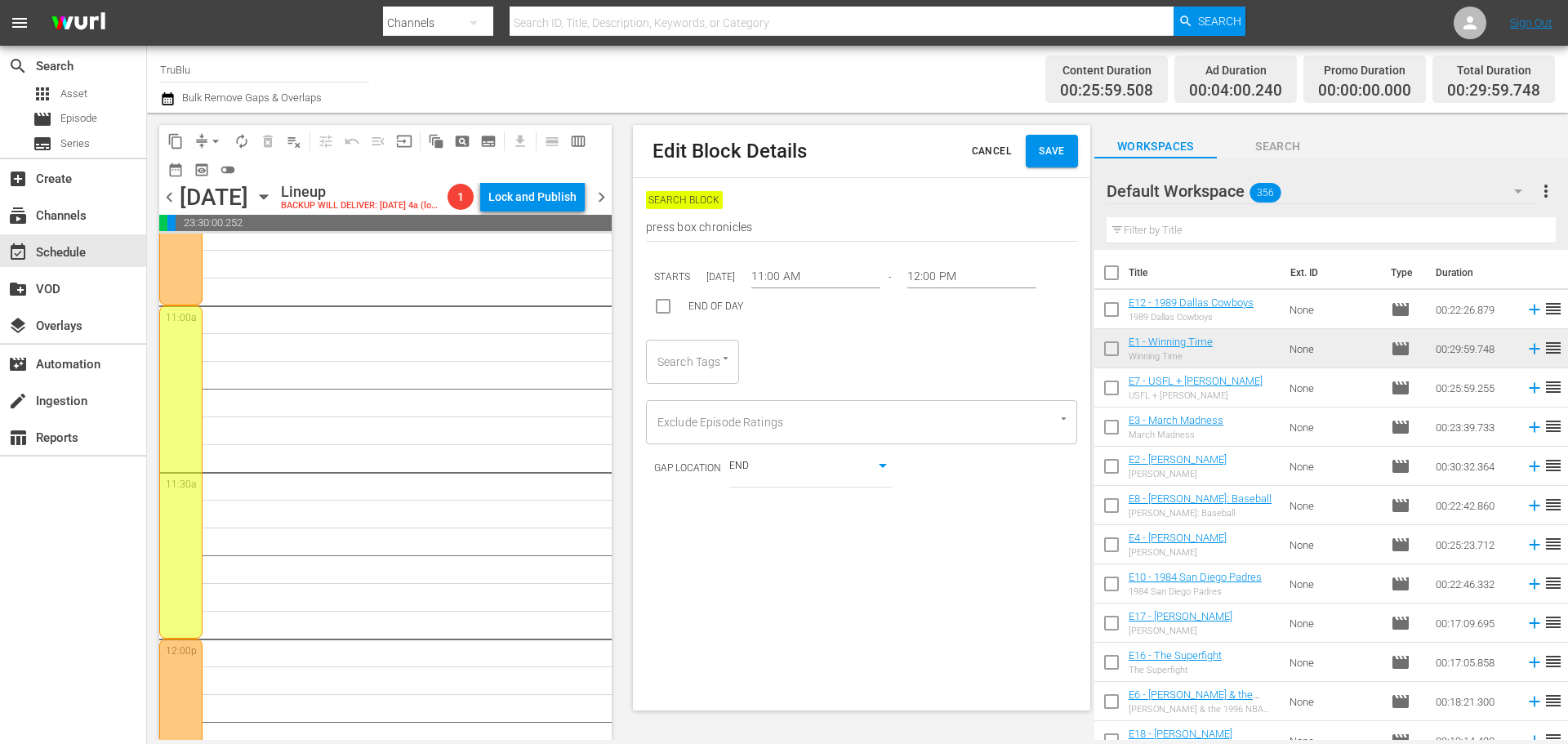
click at [883, 475] on body "menu Search By Channels Search ID, Title, Description, Keywords, or Category Se…" at bounding box center [784, 372] width 1568 height 744
click at [883, 475] on li "END" at bounding box center [810, 467] width 163 height 27
click at [868, 465] on body "menu Search By Channels Search ID, Title, Description, Keywords, or Category Se…" at bounding box center [784, 372] width 1568 height 744
click at [852, 493] on li "BEGINNING" at bounding box center [810, 494] width 163 height 27
click at [881, 465] on body "menu Search By Channels Search ID, Title, Description, Keywords, or Category Se…" at bounding box center [784, 372] width 1568 height 744
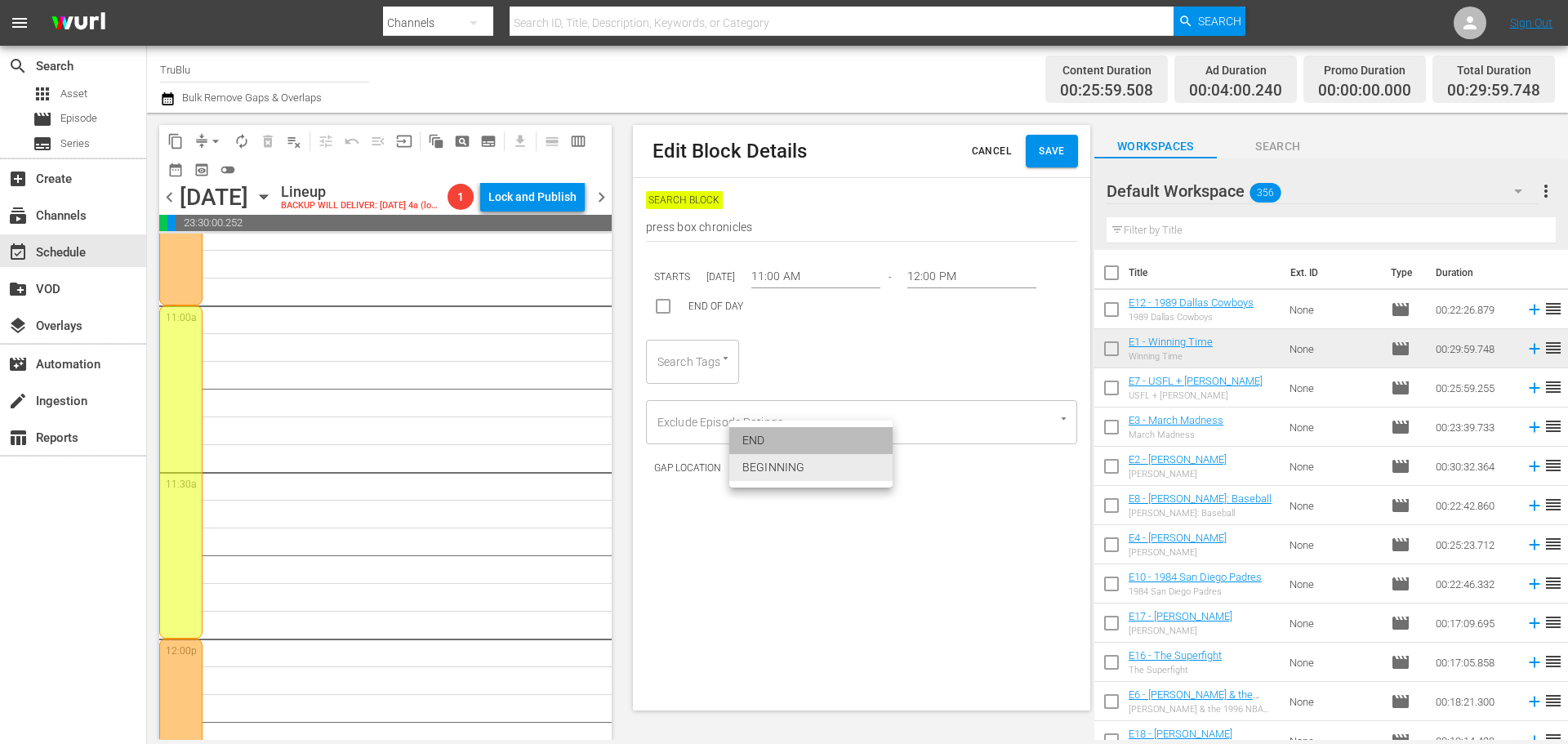
click at [843, 447] on li "END" at bounding box center [810, 440] width 163 height 27
type input "false"
click at [727, 364] on icon "Open" at bounding box center [726, 358] width 12 height 12
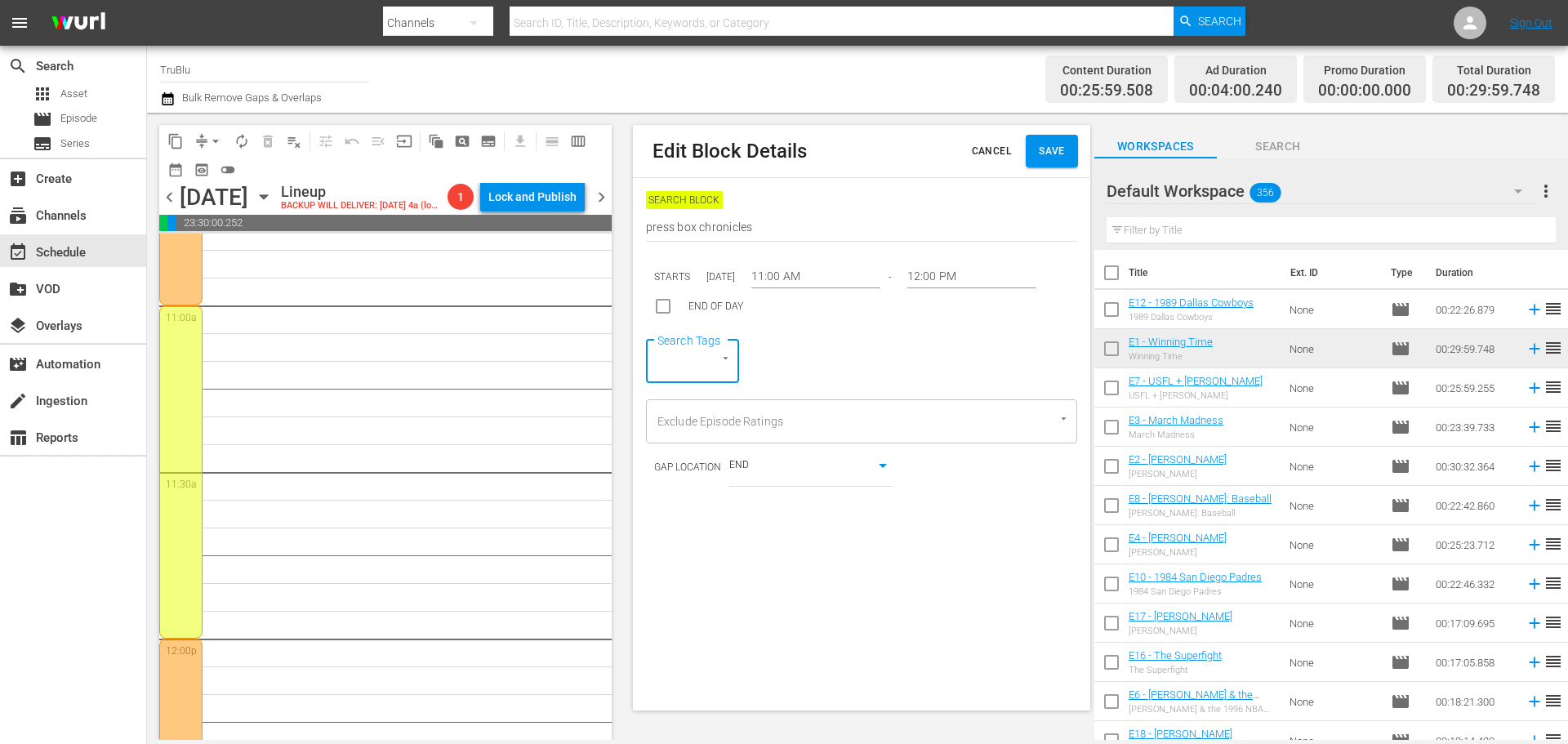
click at [668, 370] on input "Search Tags" at bounding box center [669, 361] width 33 height 29
type input "p"
click at [106, 122] on div "movie Episode" at bounding box center [73, 119] width 146 height 23
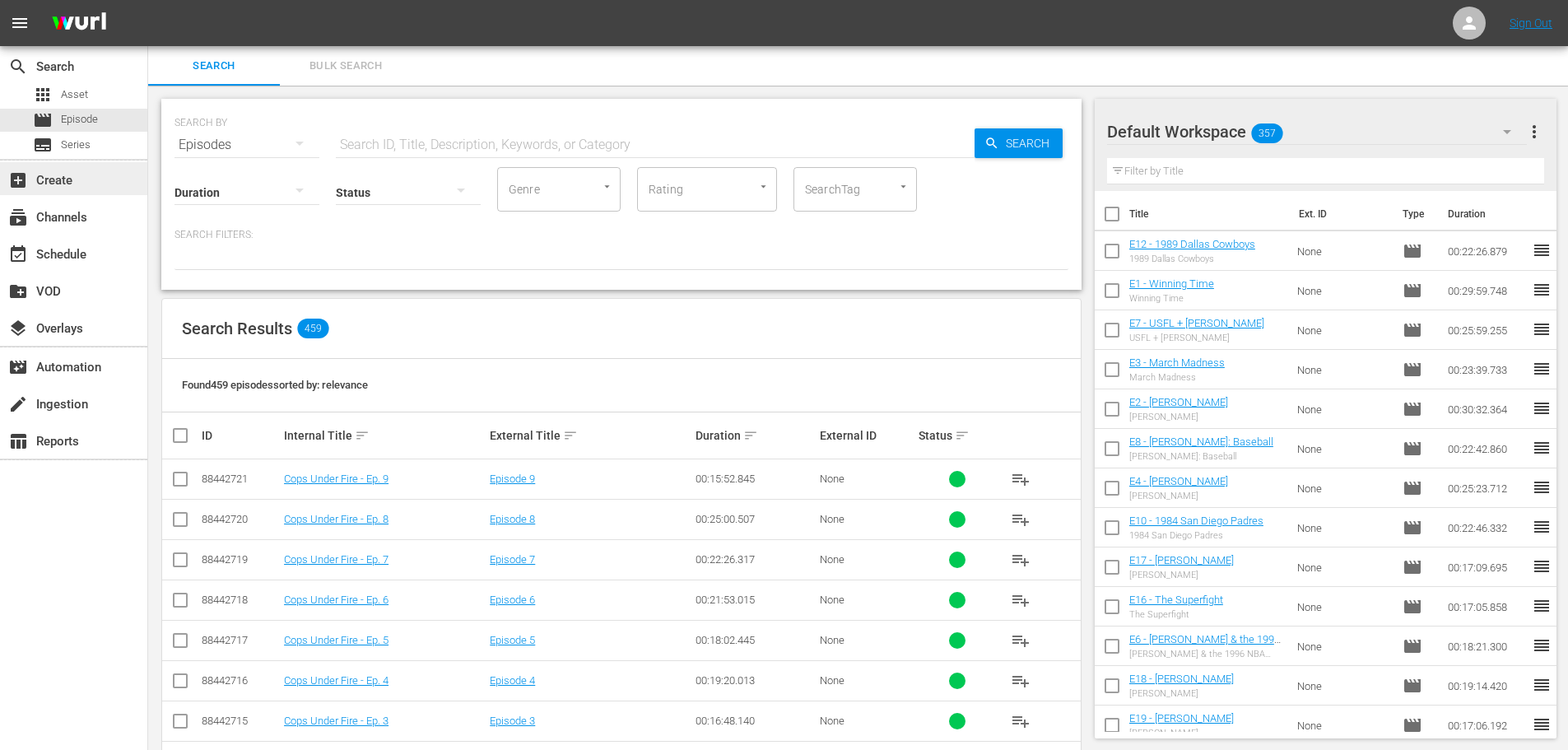
click at [76, 182] on div "add_box Create" at bounding box center [46, 178] width 92 height 15
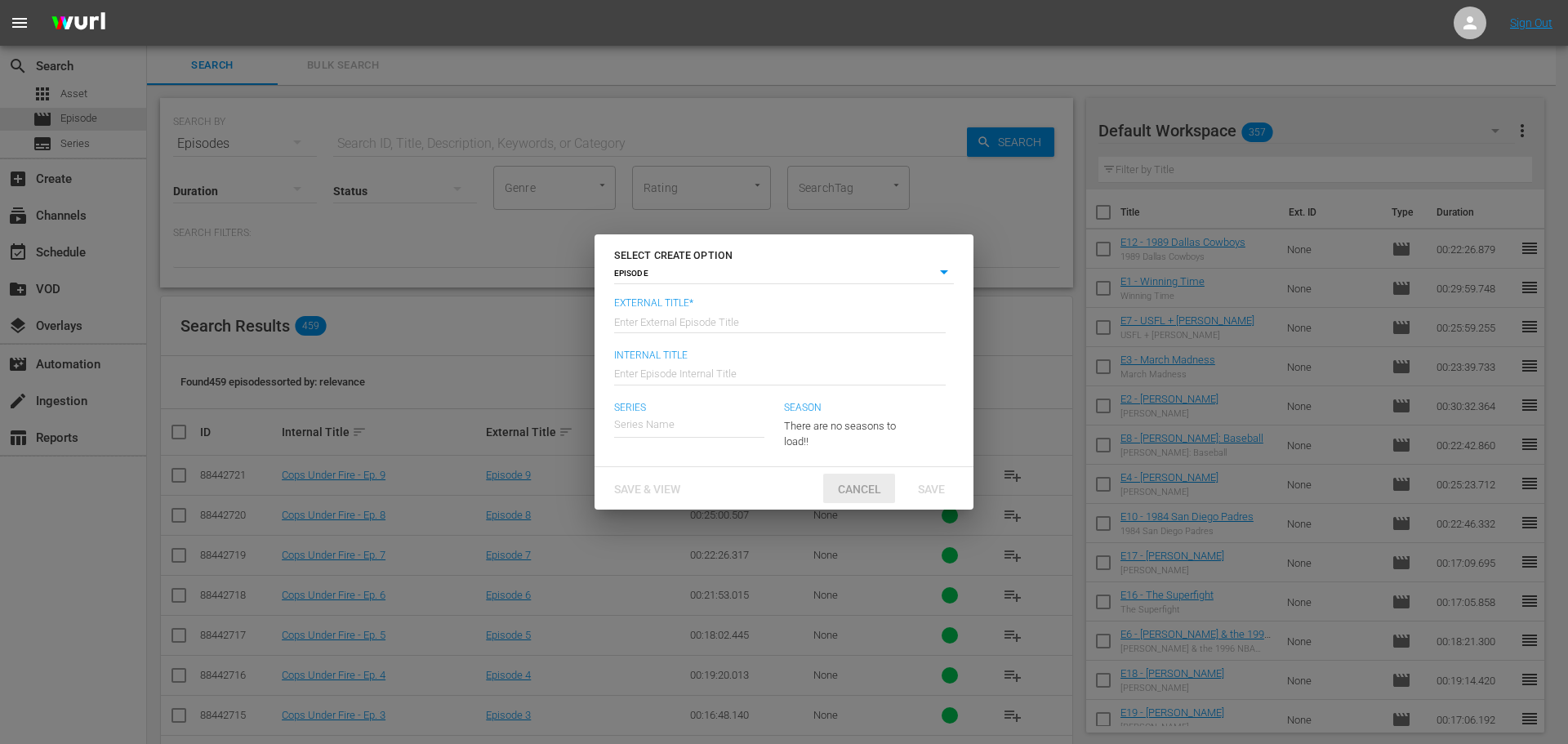
click at [863, 489] on span "Cancel" at bounding box center [860, 489] width 70 height 13
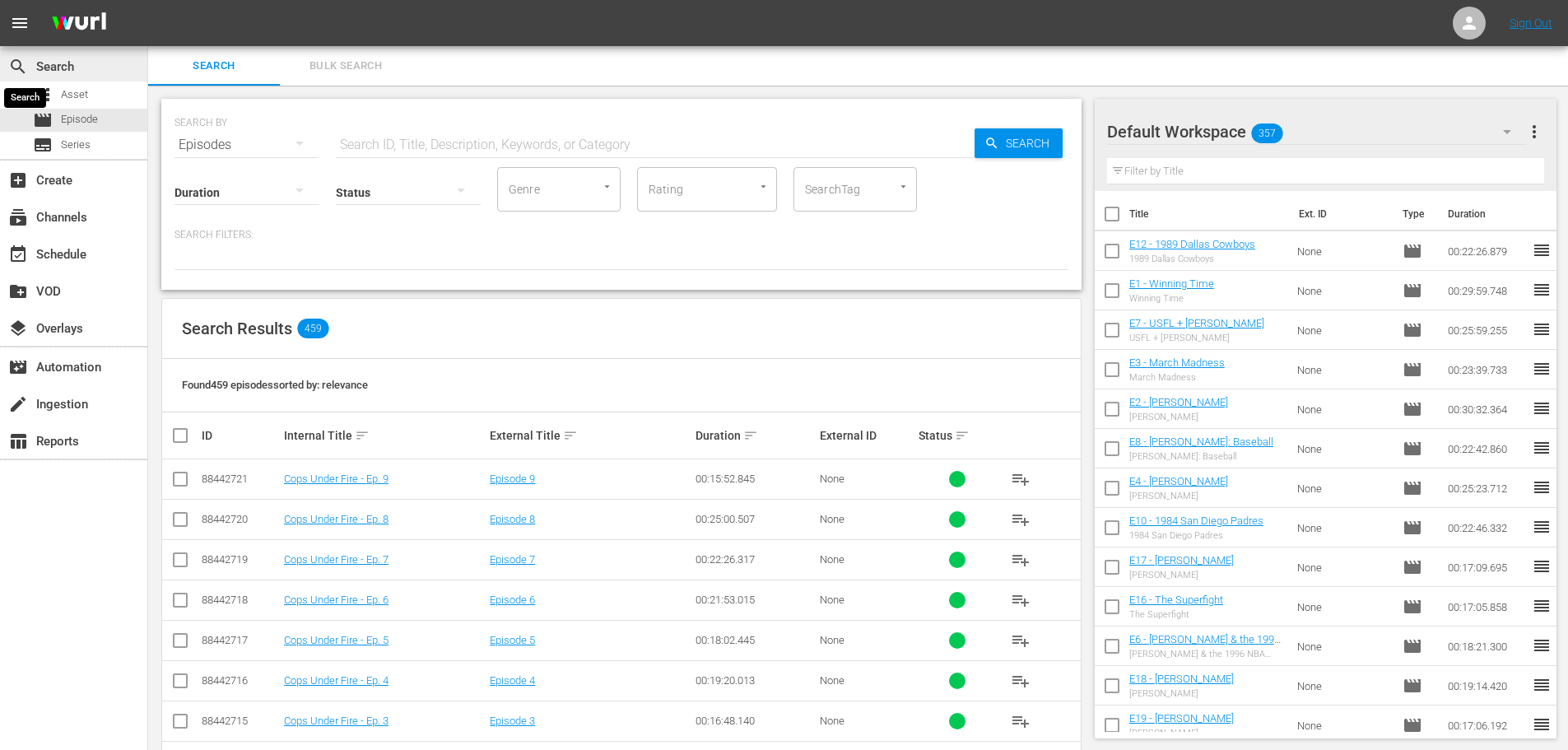
click at [11, 60] on span "search" at bounding box center [18, 66] width 20 height 20
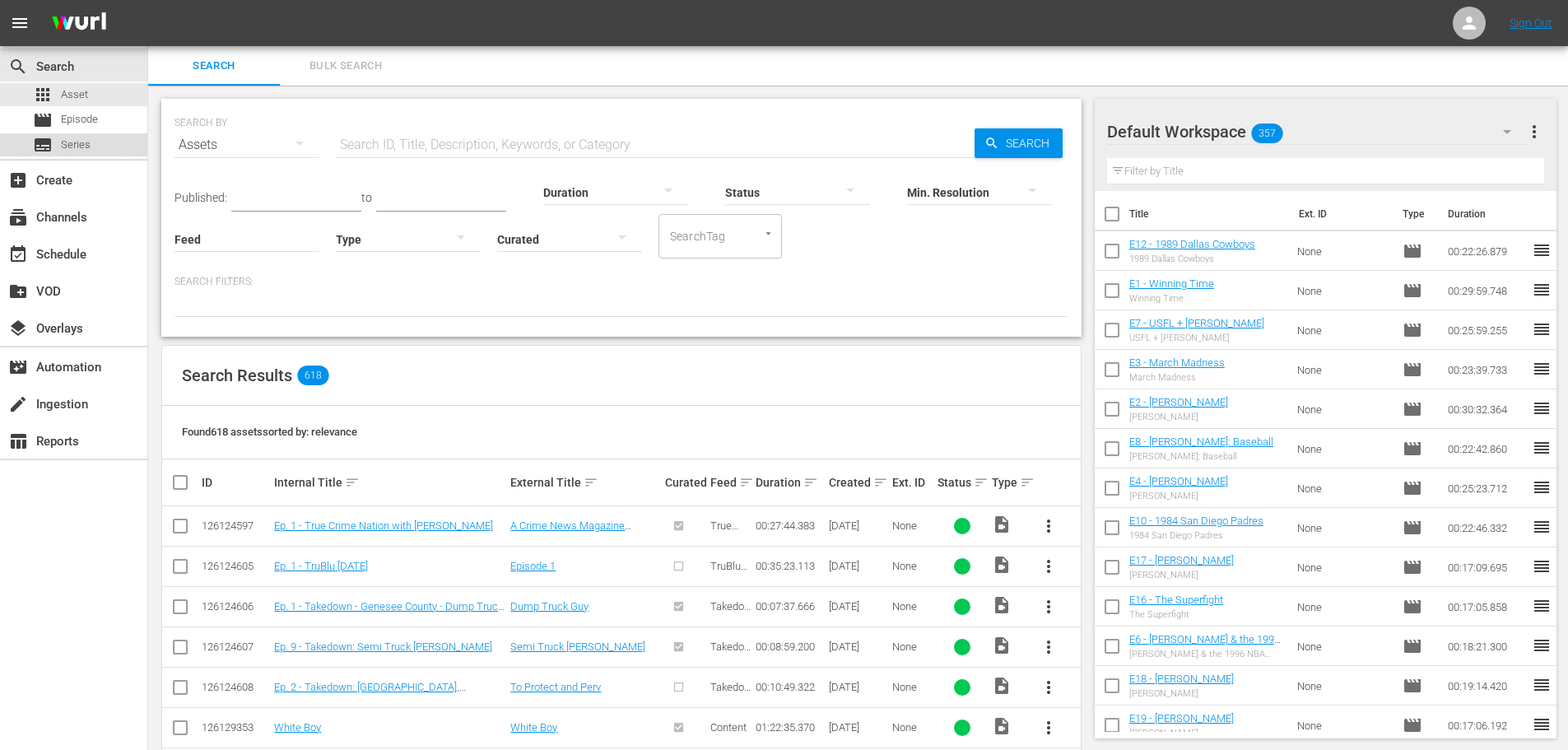
click at [89, 153] on div "subtitles Series" at bounding box center [62, 144] width 58 height 23
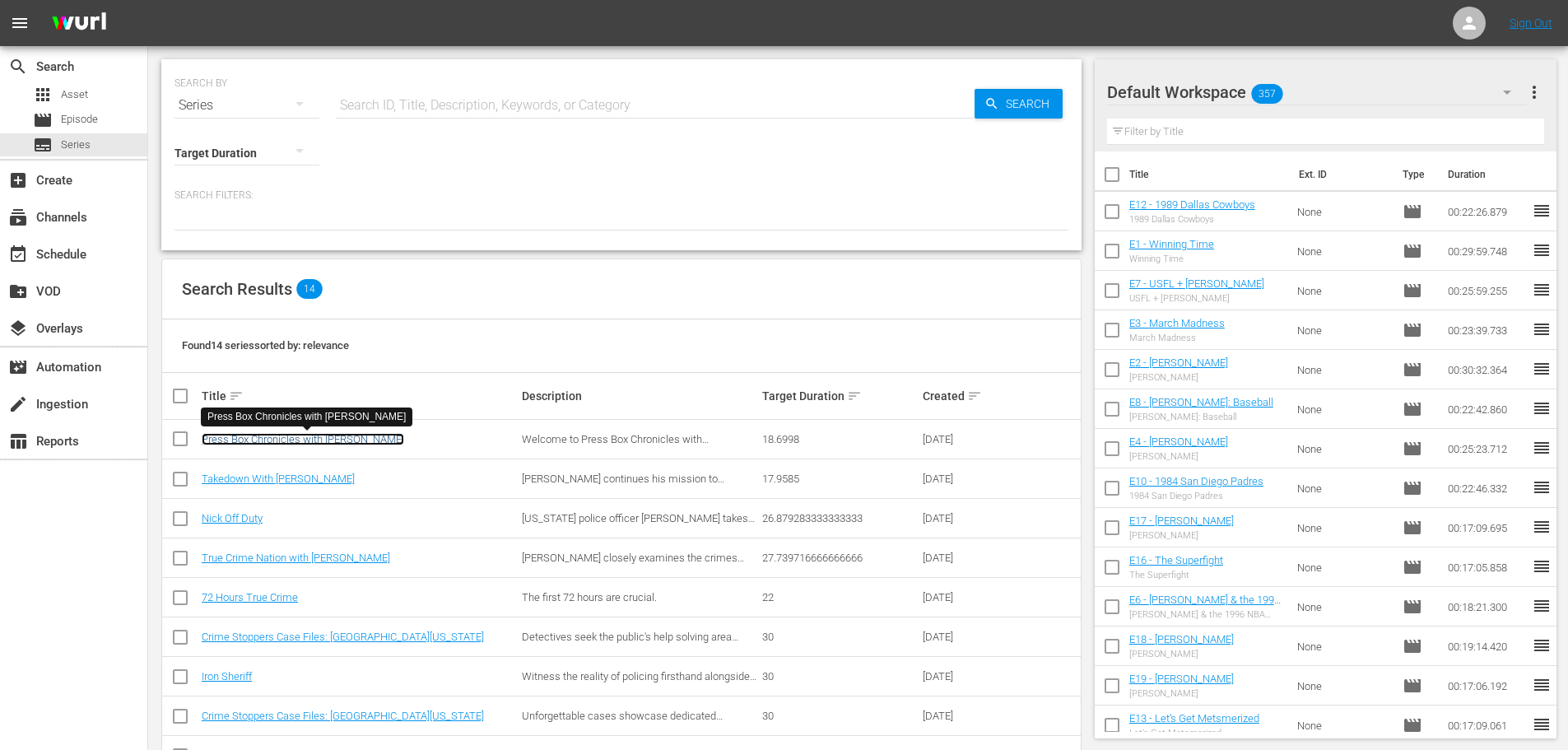
click at [306, 441] on link "Press Box Chronicles with [PERSON_NAME]" at bounding box center [302, 439] width 202 height 12
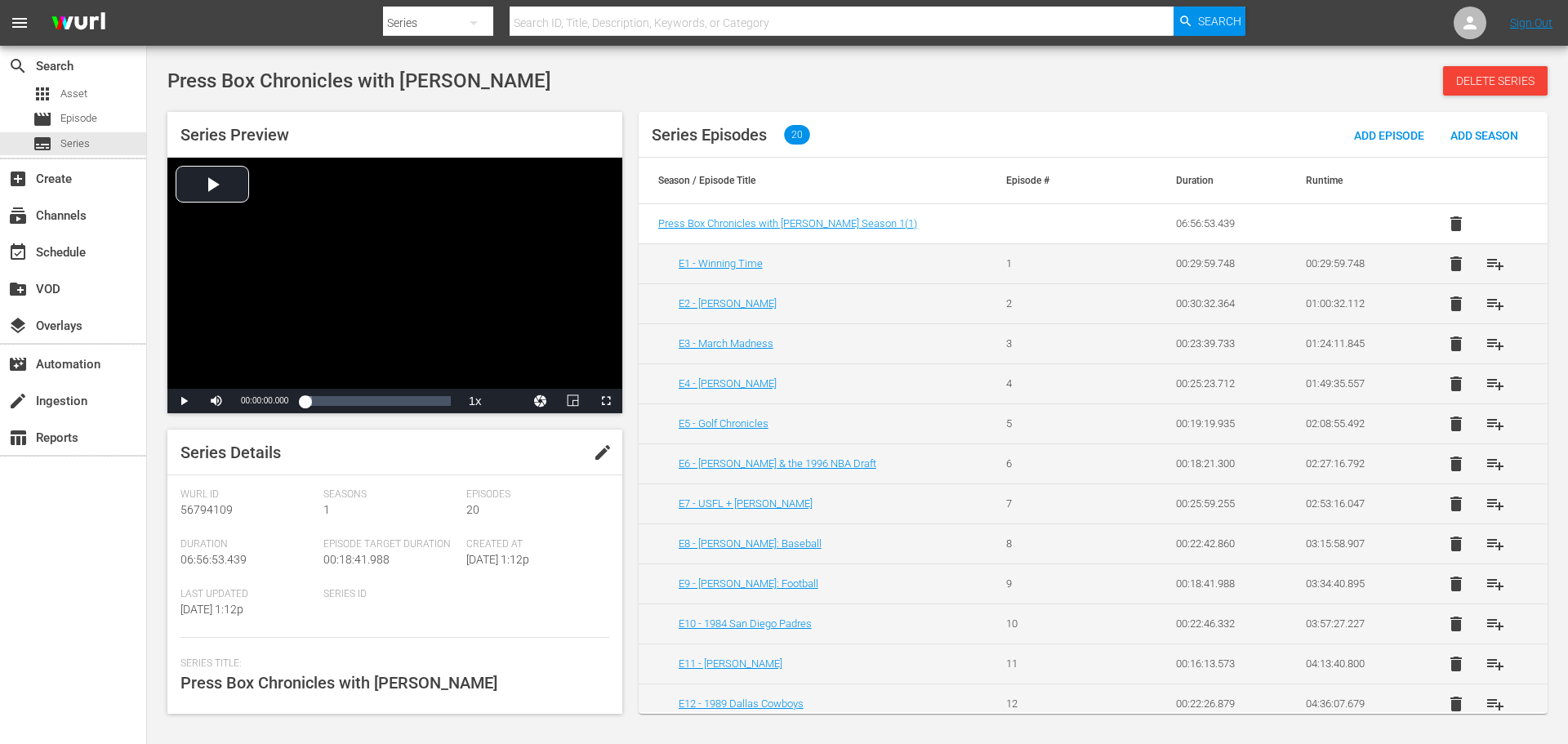
click at [602, 454] on span "edit" at bounding box center [602, 452] width 20 height 20
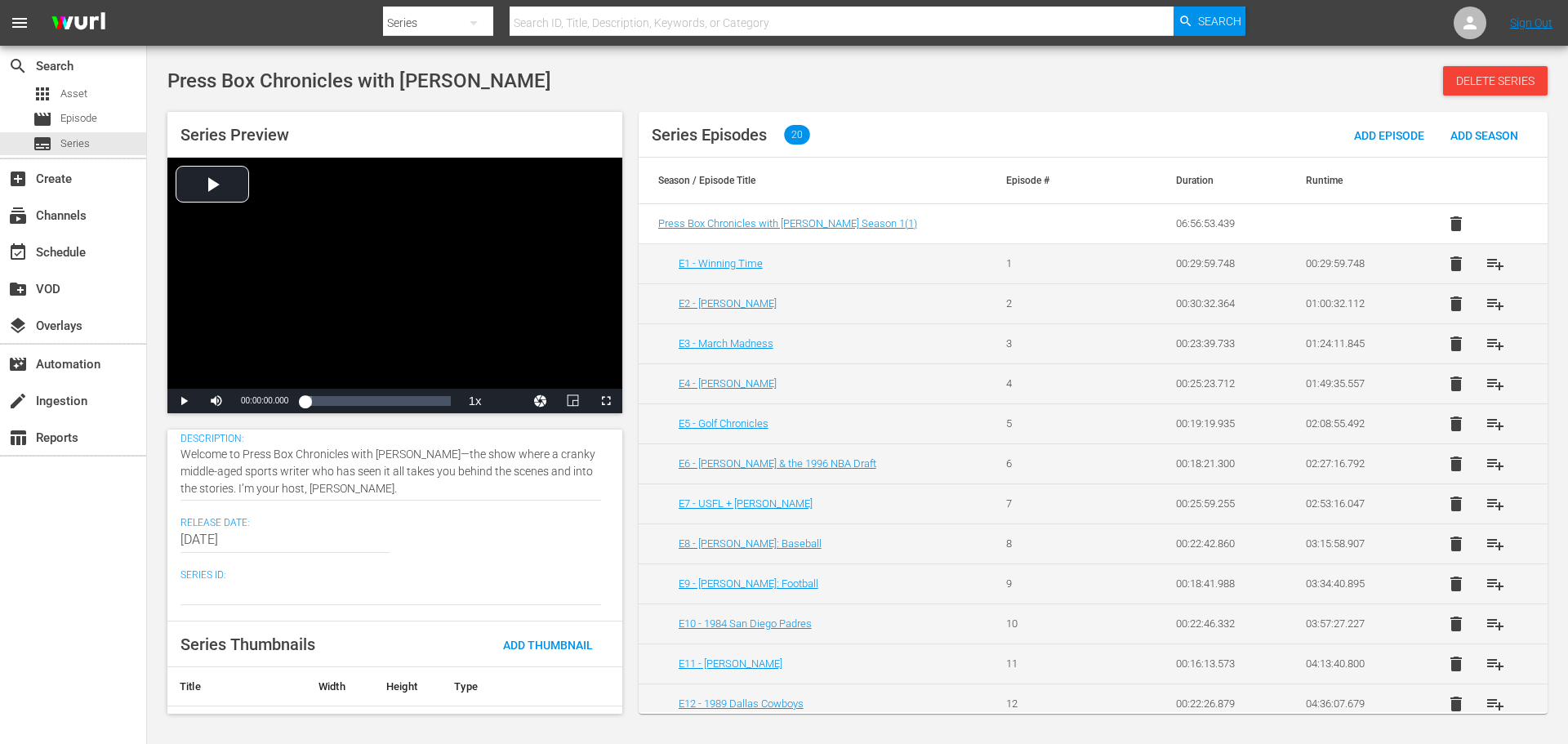
scroll to position [309, 0]
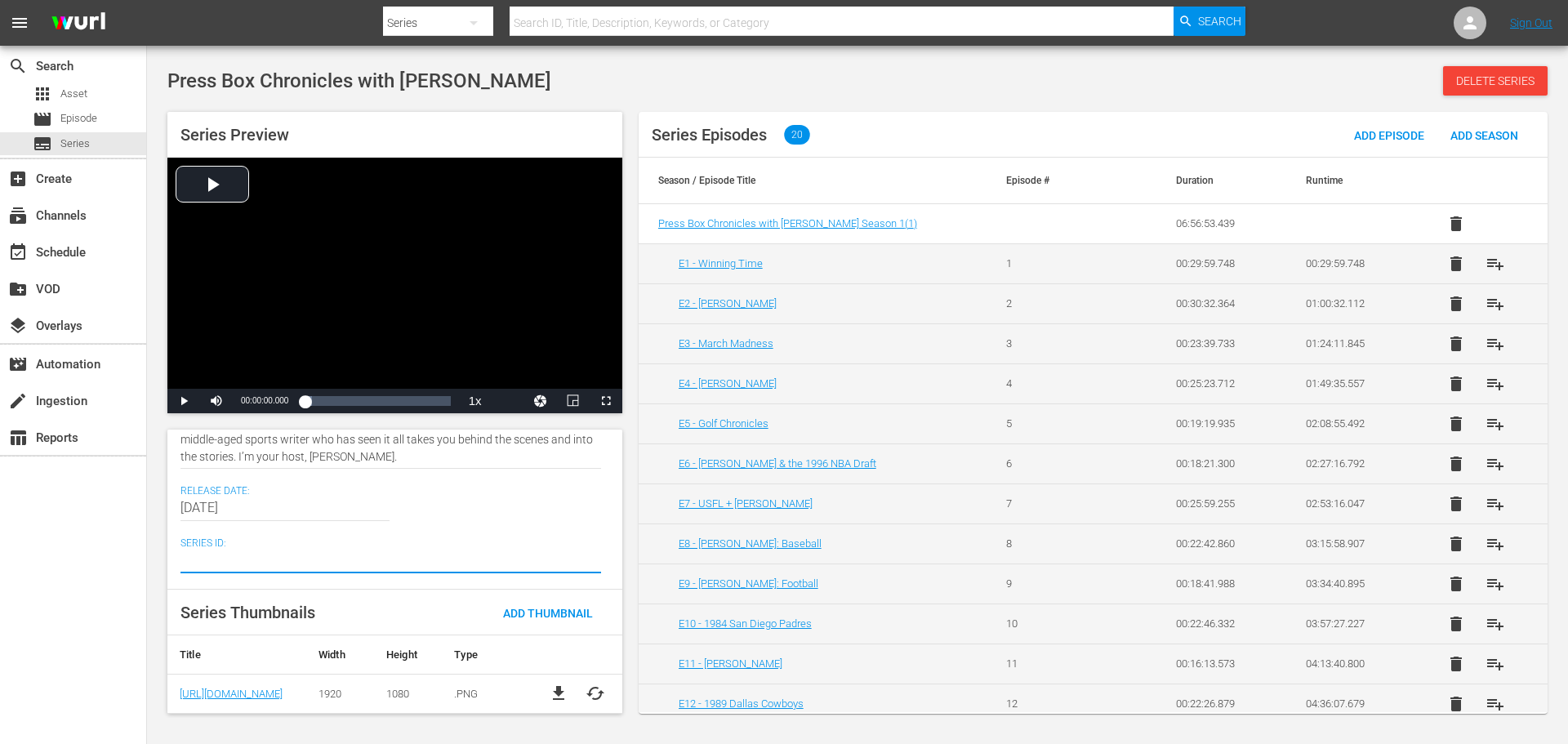
click at [254, 557] on textarea at bounding box center [391, 559] width 420 height 20
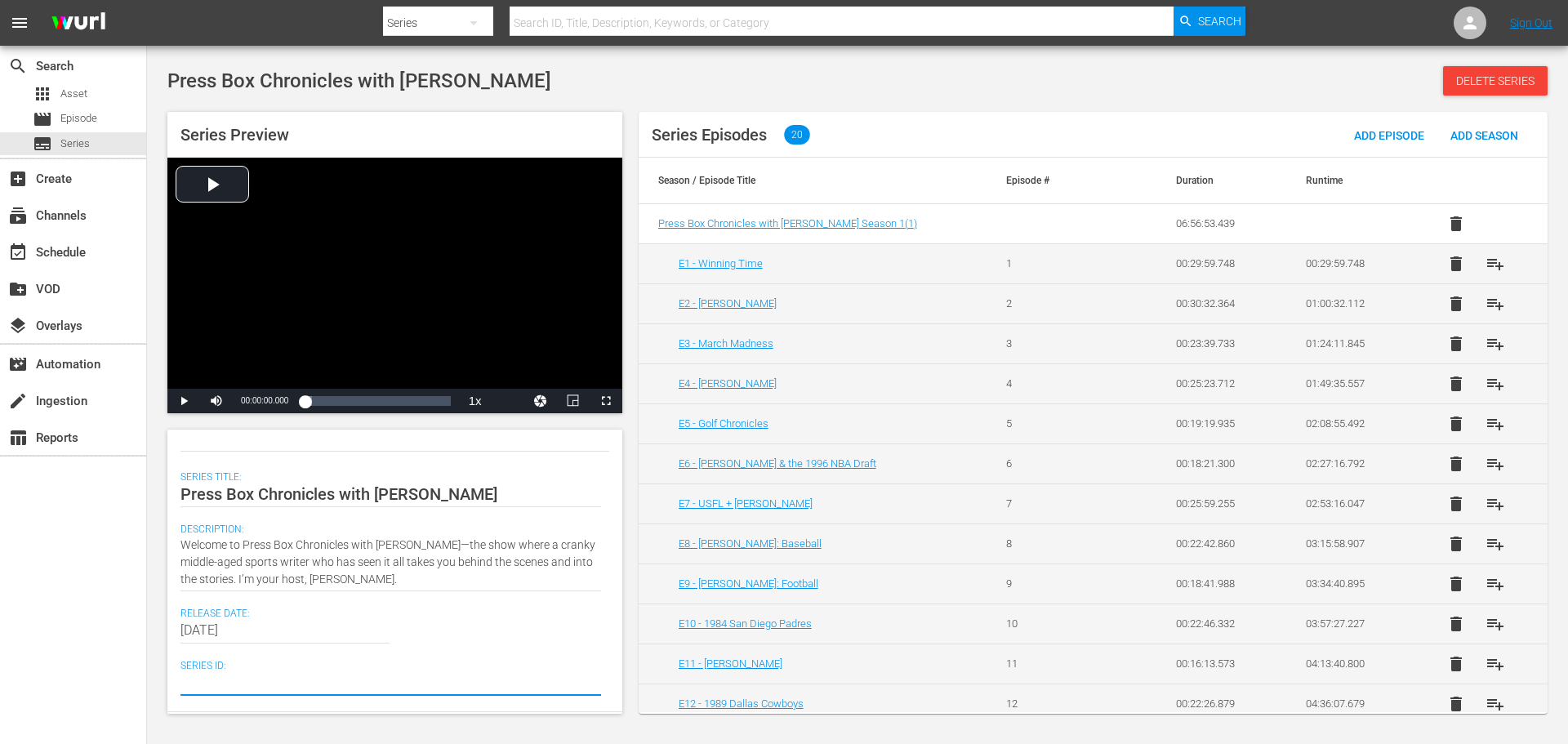
scroll to position [0, 0]
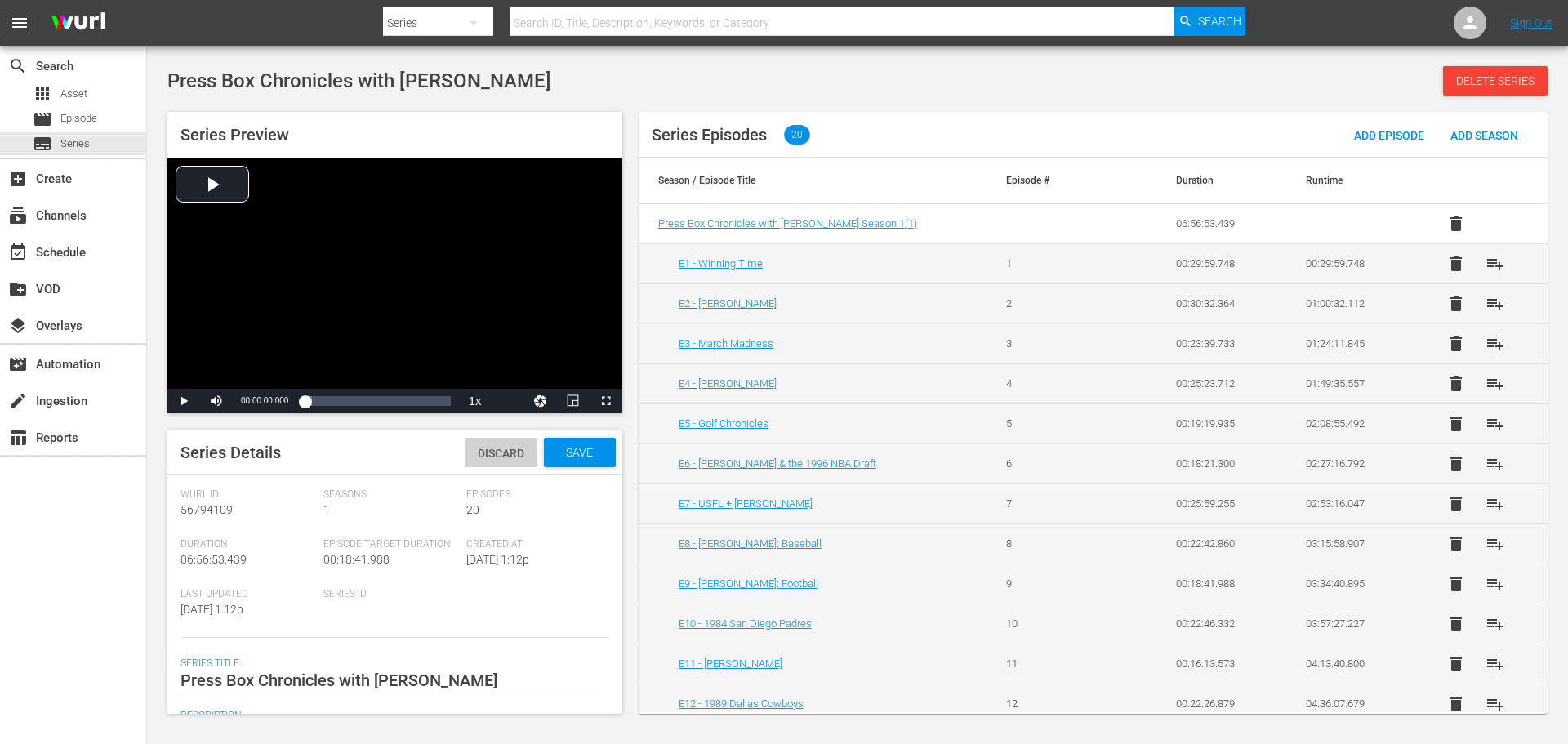
click at [496, 455] on span "Discard" at bounding box center [500, 453] width 73 height 13
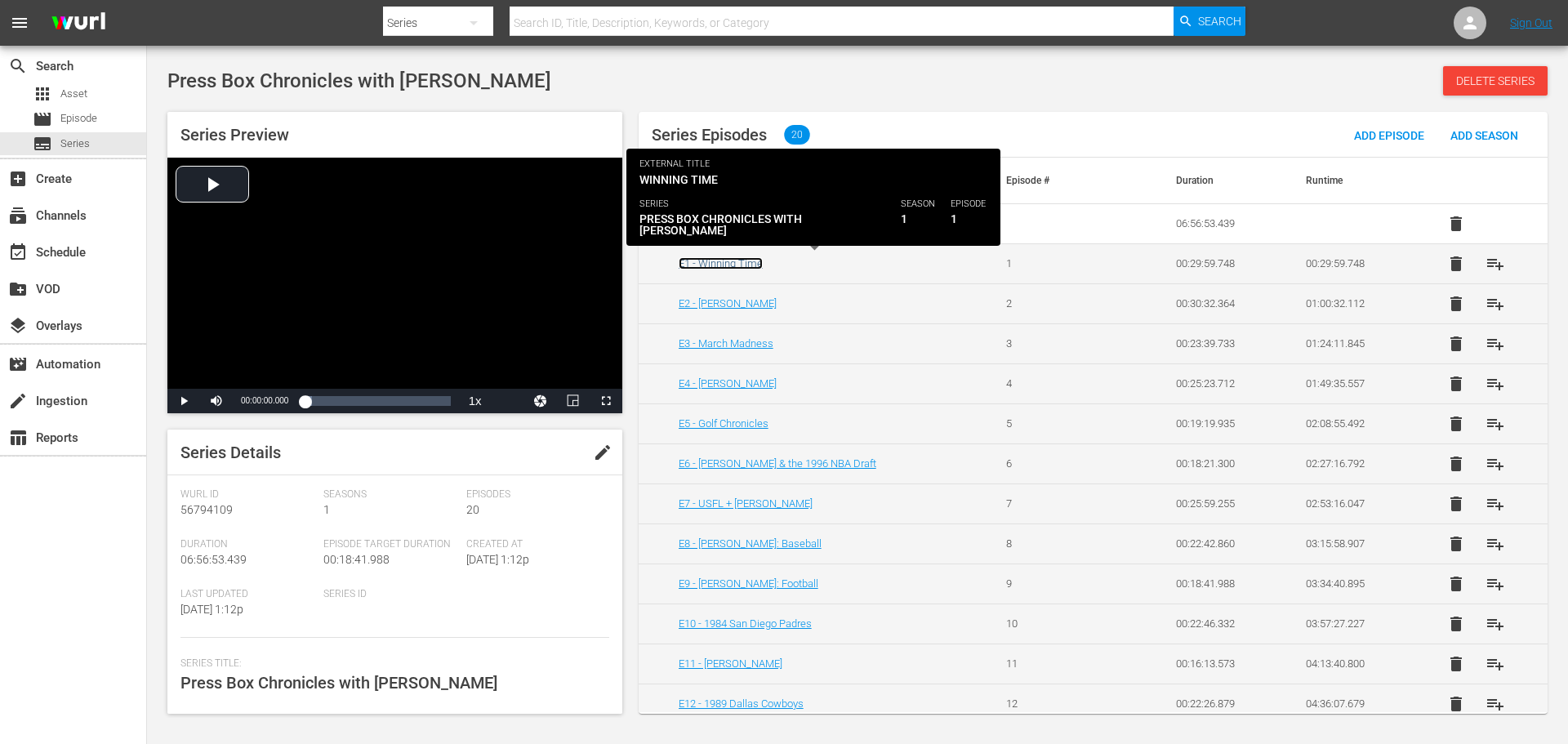
click at [709, 262] on link "E1 - Winning Time" at bounding box center [720, 263] width 84 height 12
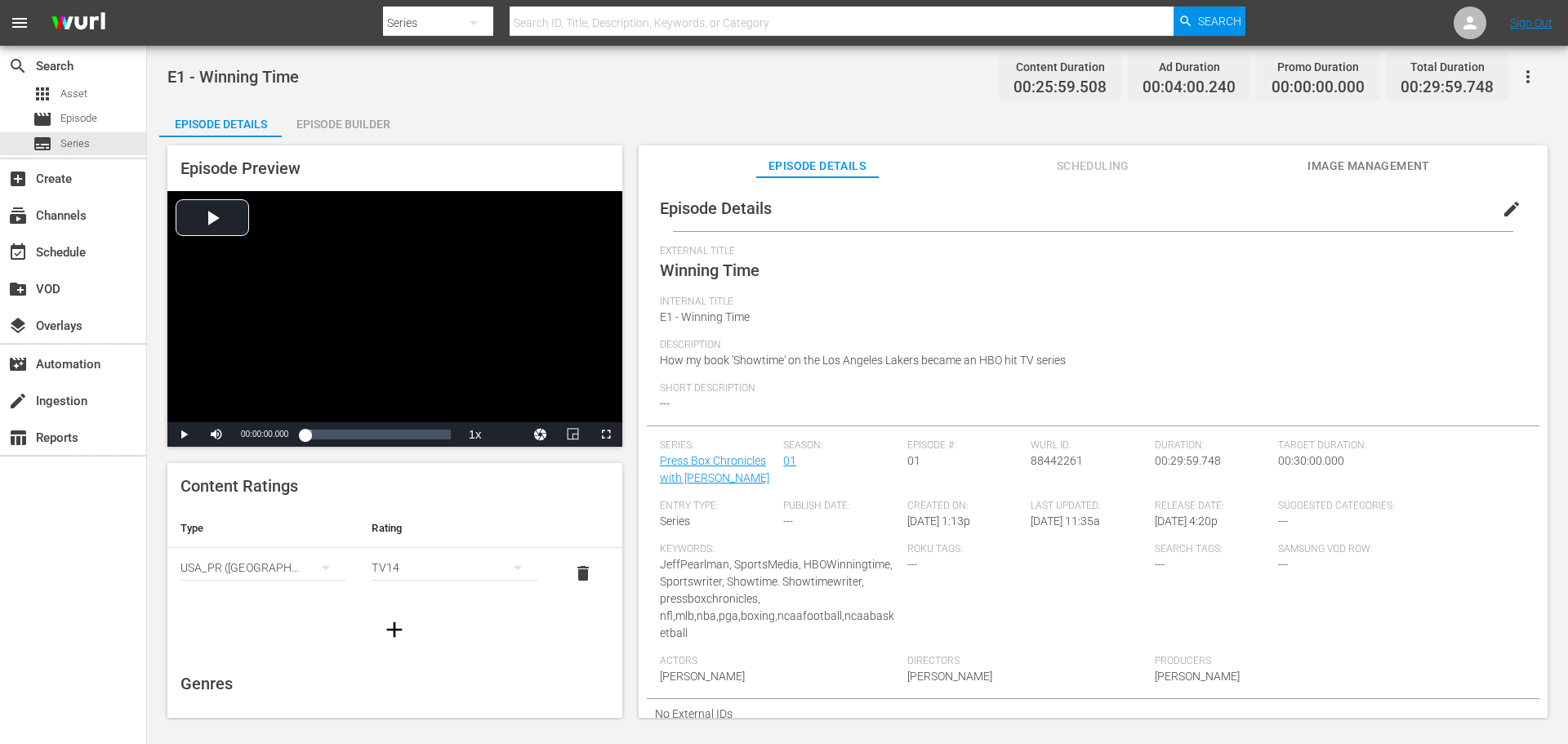
click at [1512, 203] on button "edit" at bounding box center [1512, 209] width 40 height 40
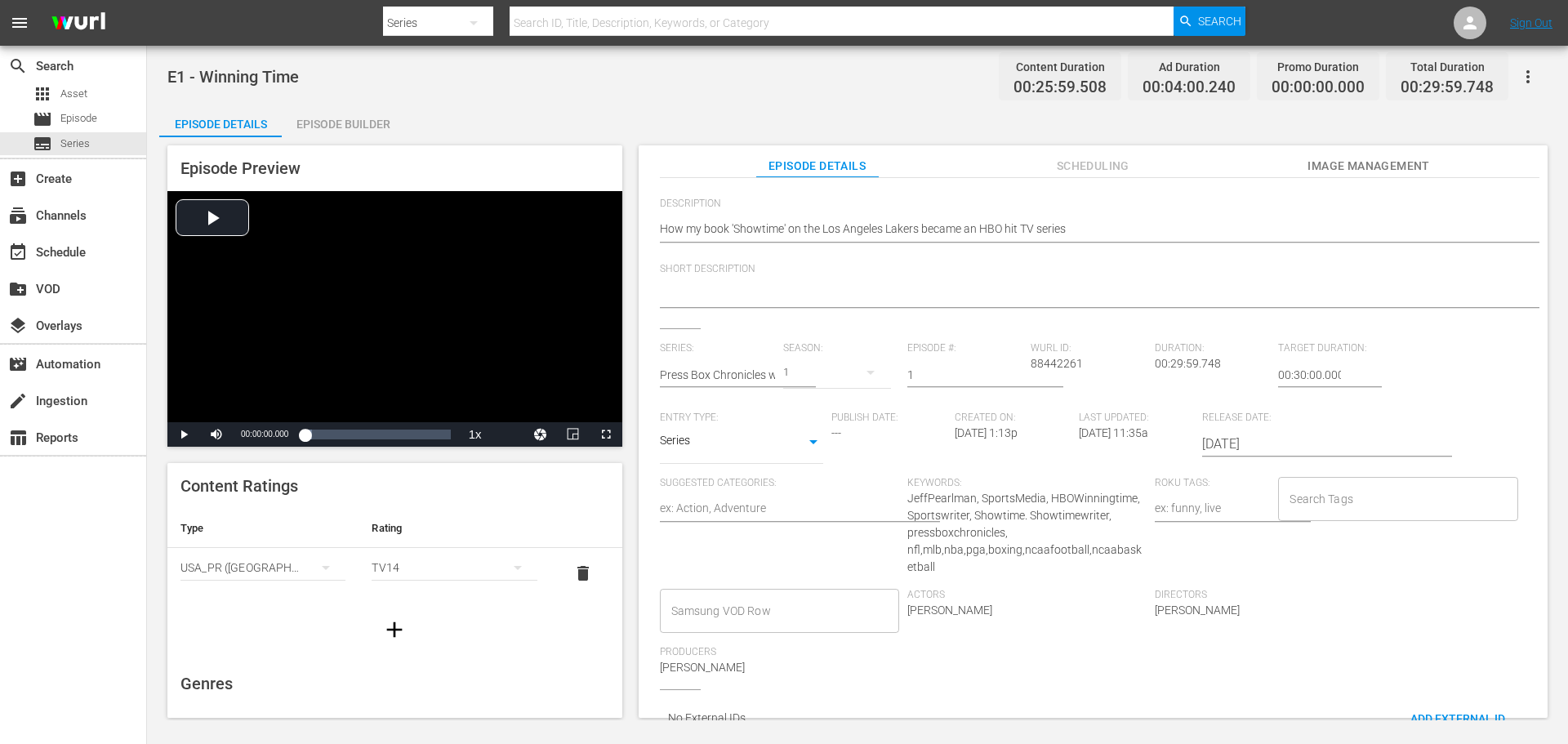
scroll to position [163, 0]
click at [1322, 504] on input "Search Tags" at bounding box center [1385, 497] width 200 height 29
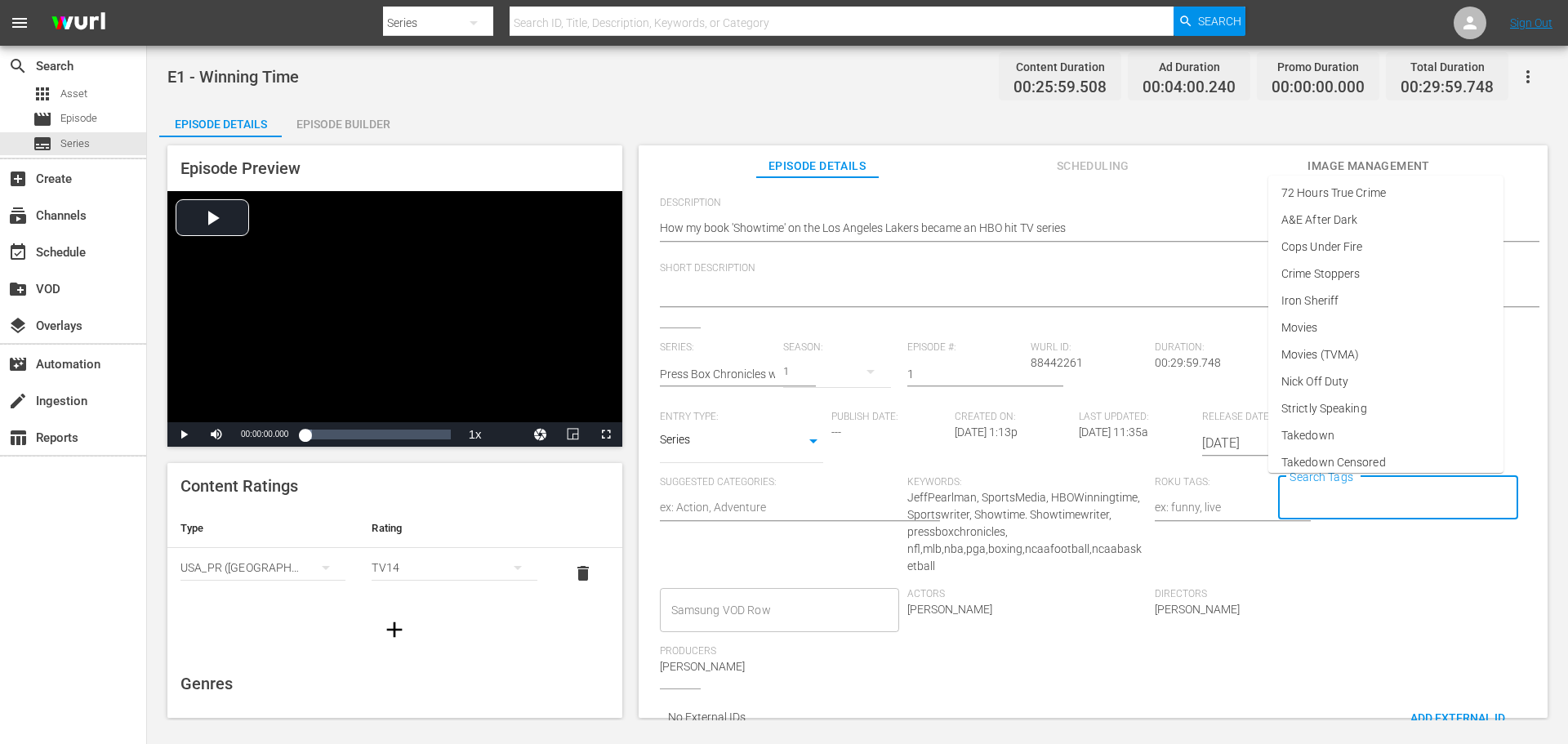
scroll to position [0, 0]
click at [1301, 495] on input "Search Tags" at bounding box center [1385, 497] width 200 height 29
type input "press box chronicles"
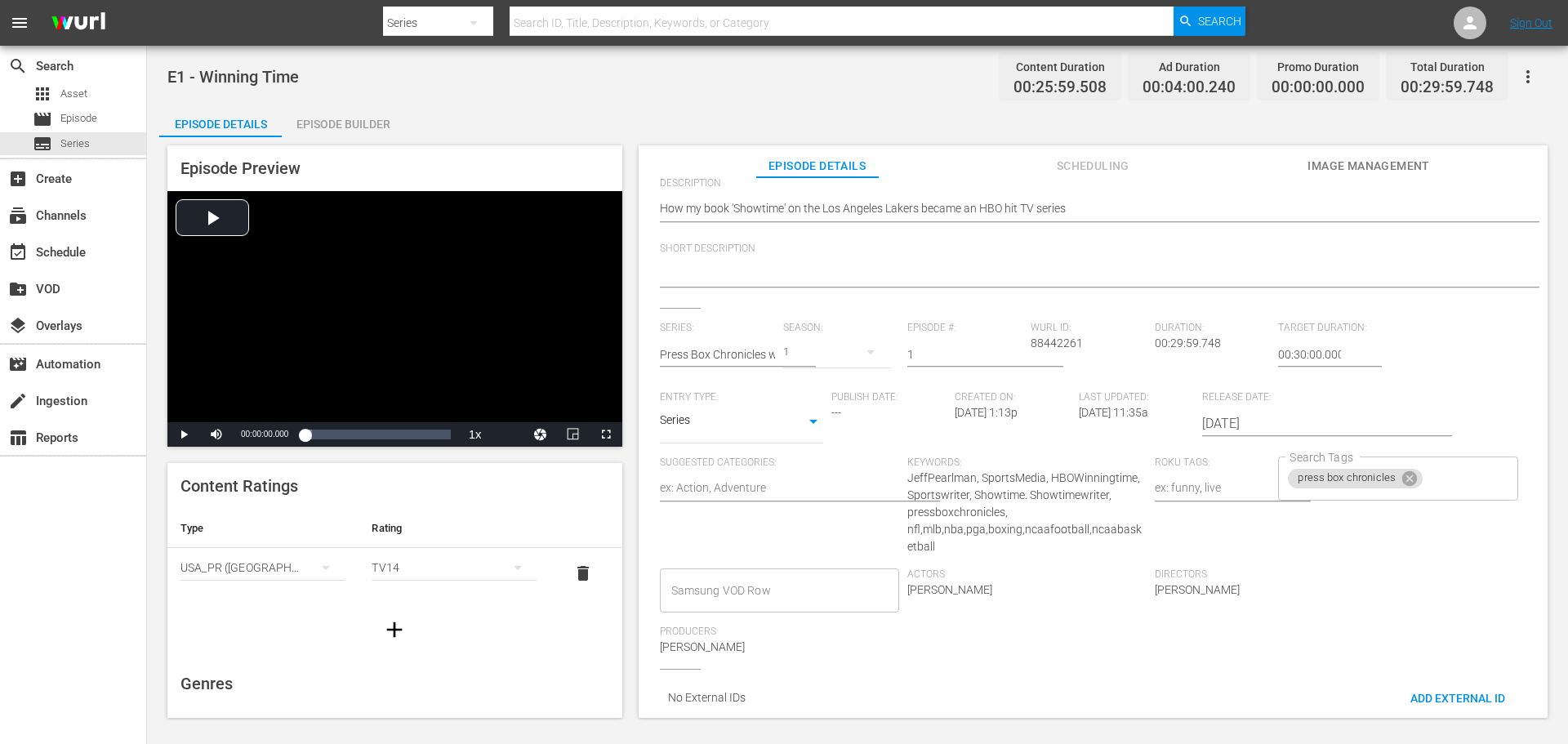
click at [1322, 594] on div "Directors [PERSON_NAME]" at bounding box center [1279, 596] width 248 height 57
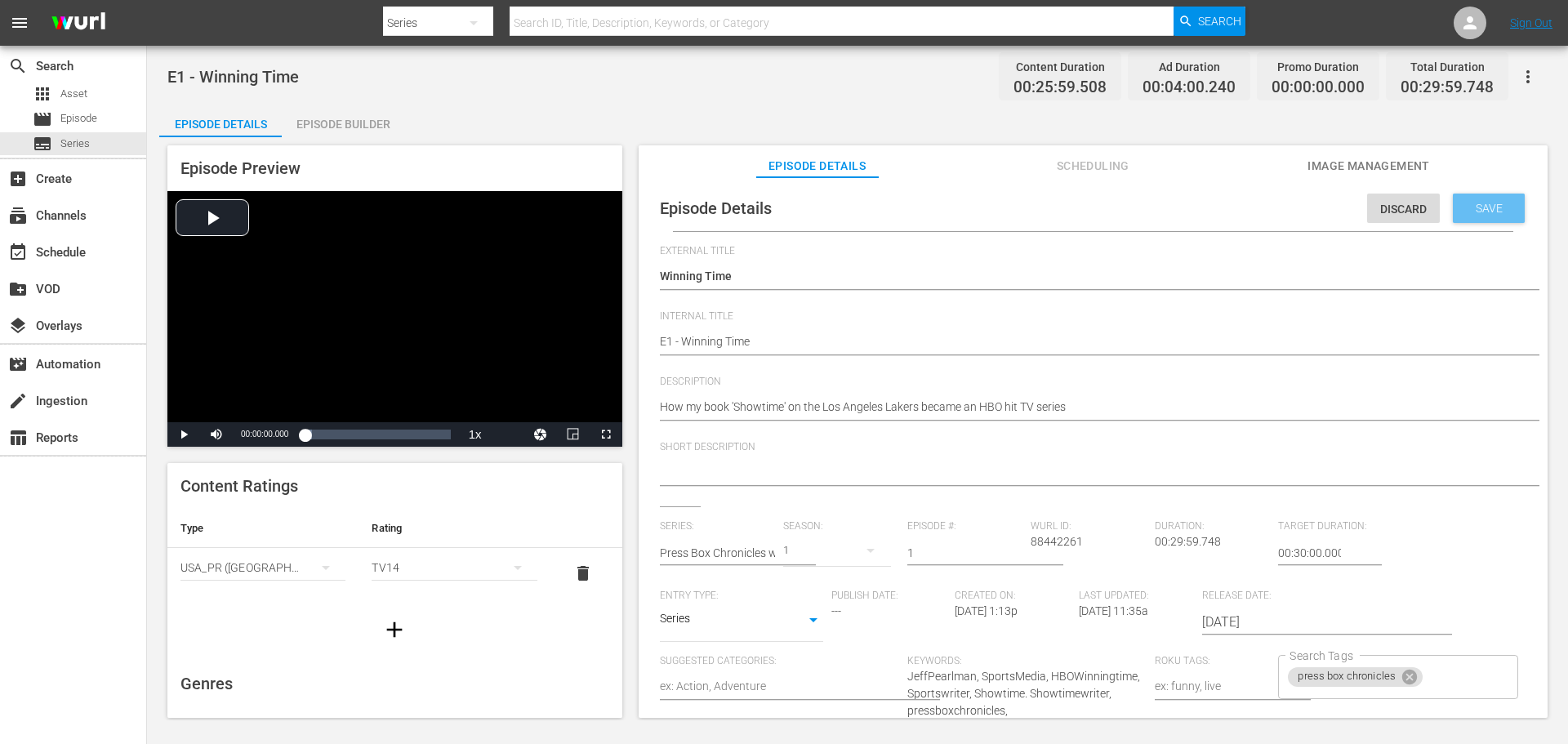
click at [1467, 207] on span "Save" at bounding box center [1490, 208] width 53 height 13
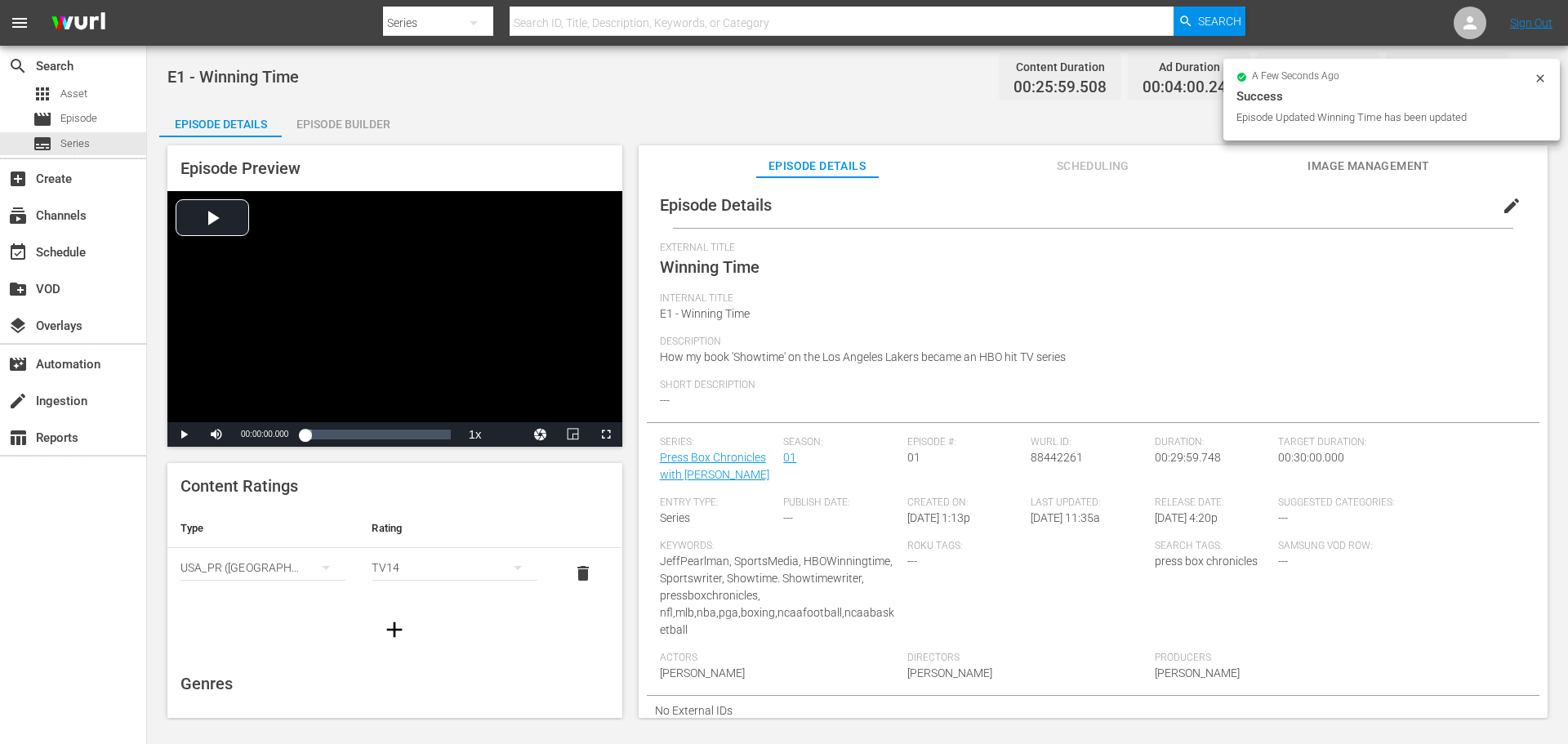
scroll to position [4, 0]
click at [1387, 548] on div "Samsung VOD Row: ---" at bounding box center [1341, 595] width 124 height 112
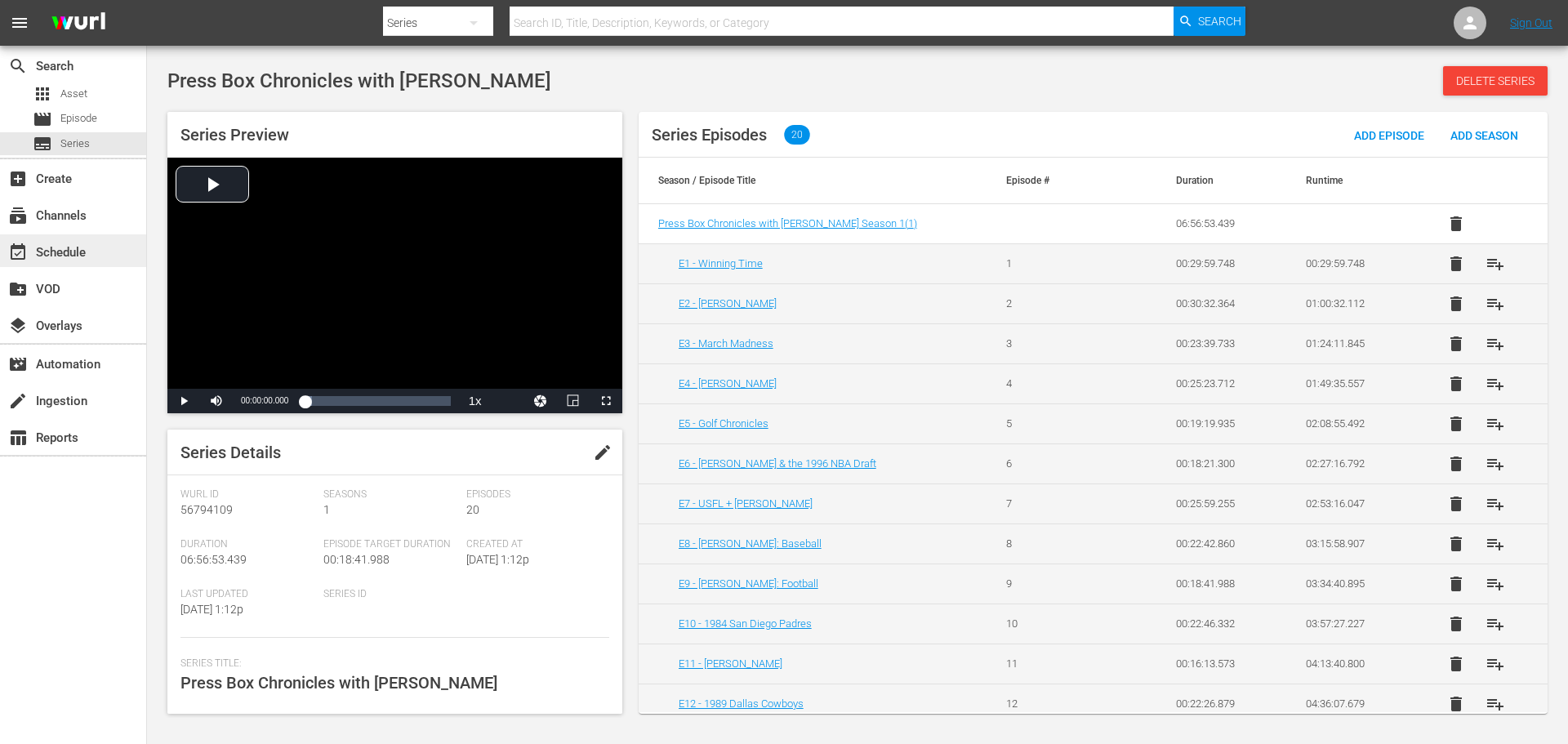
click at [87, 248] on div "event_available Schedule" at bounding box center [45, 250] width 91 height 15
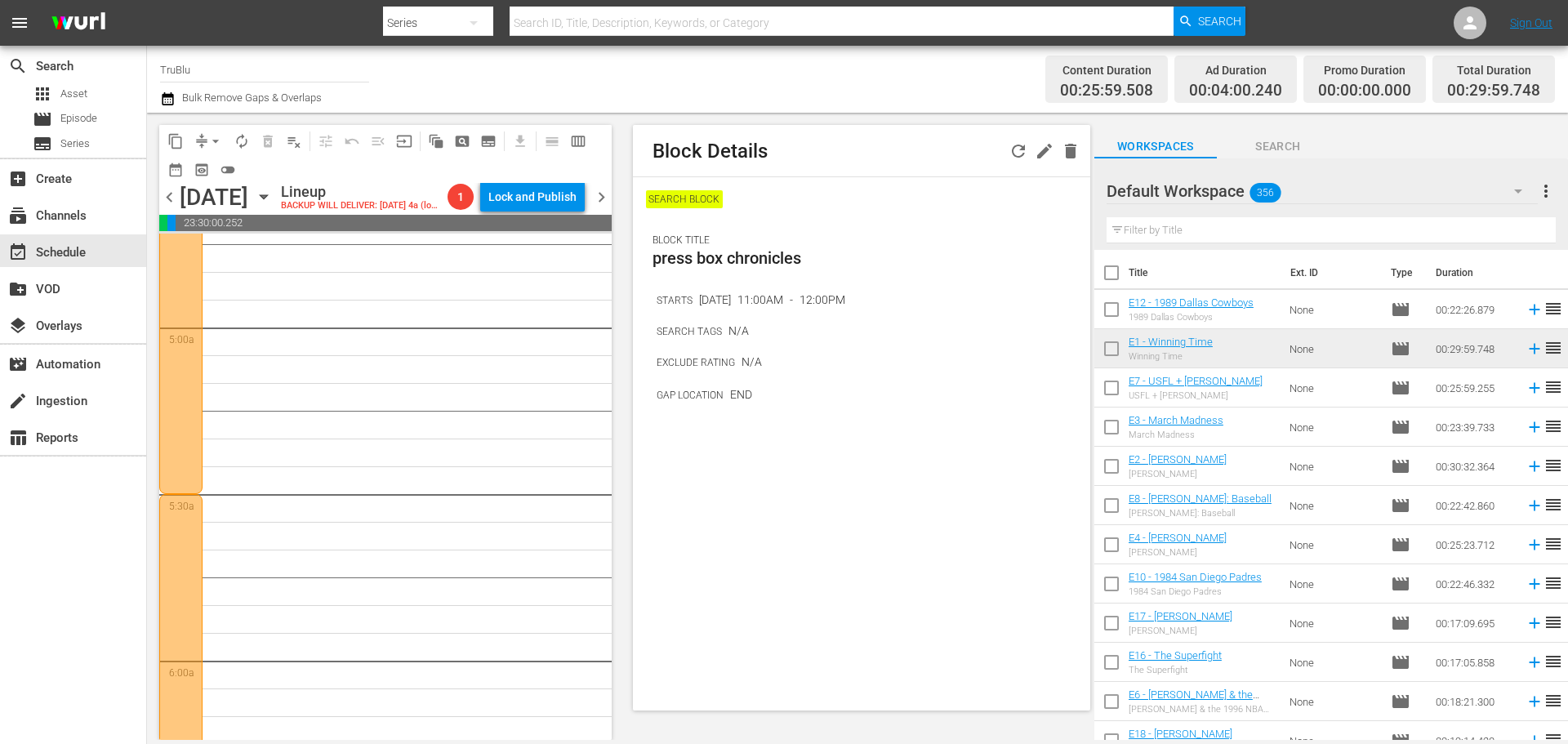
scroll to position [1878, 0]
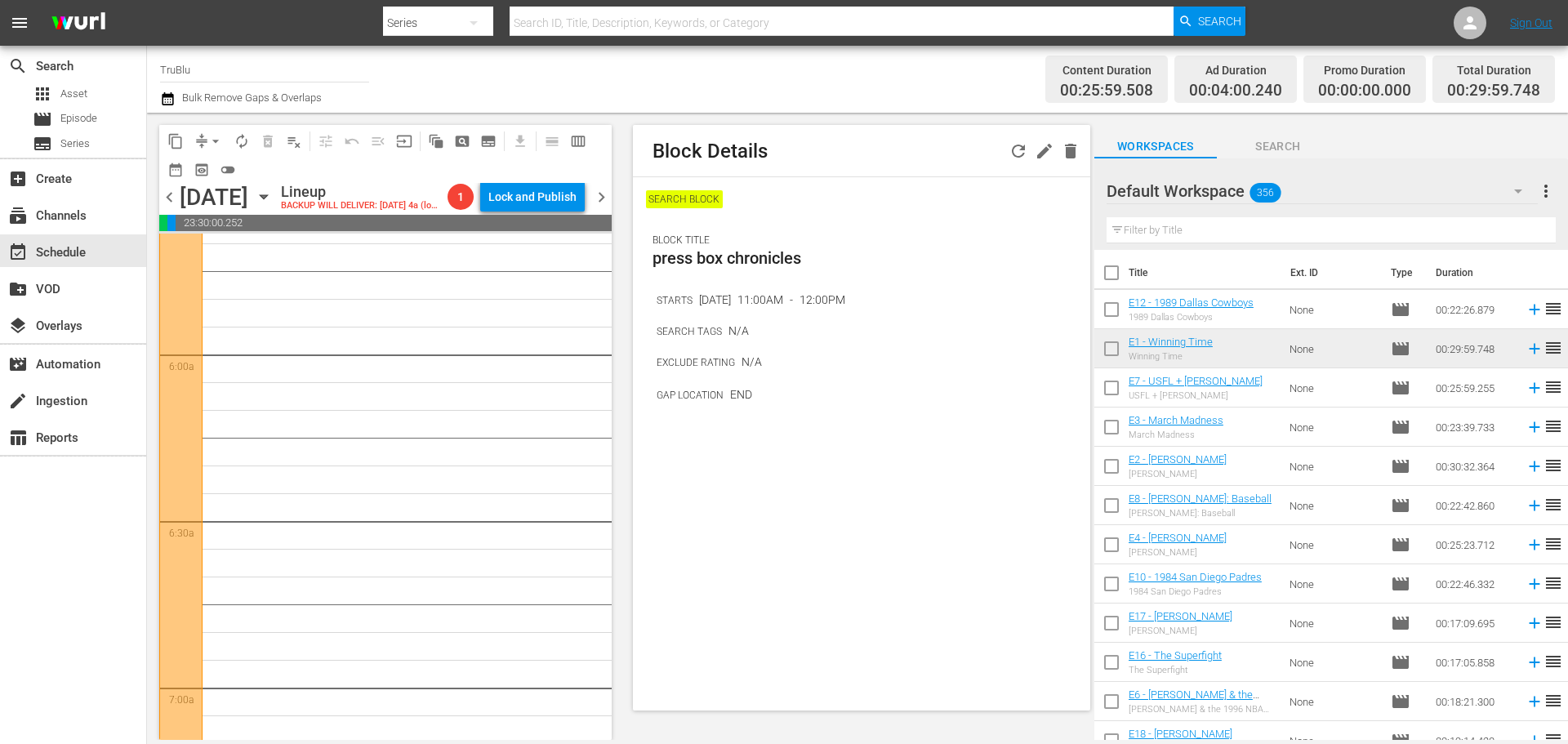
click at [715, 198] on p "SEARCH BLOCK" at bounding box center [684, 199] width 76 height 18
click at [1050, 146] on icon "button" at bounding box center [1045, 152] width 15 height 15
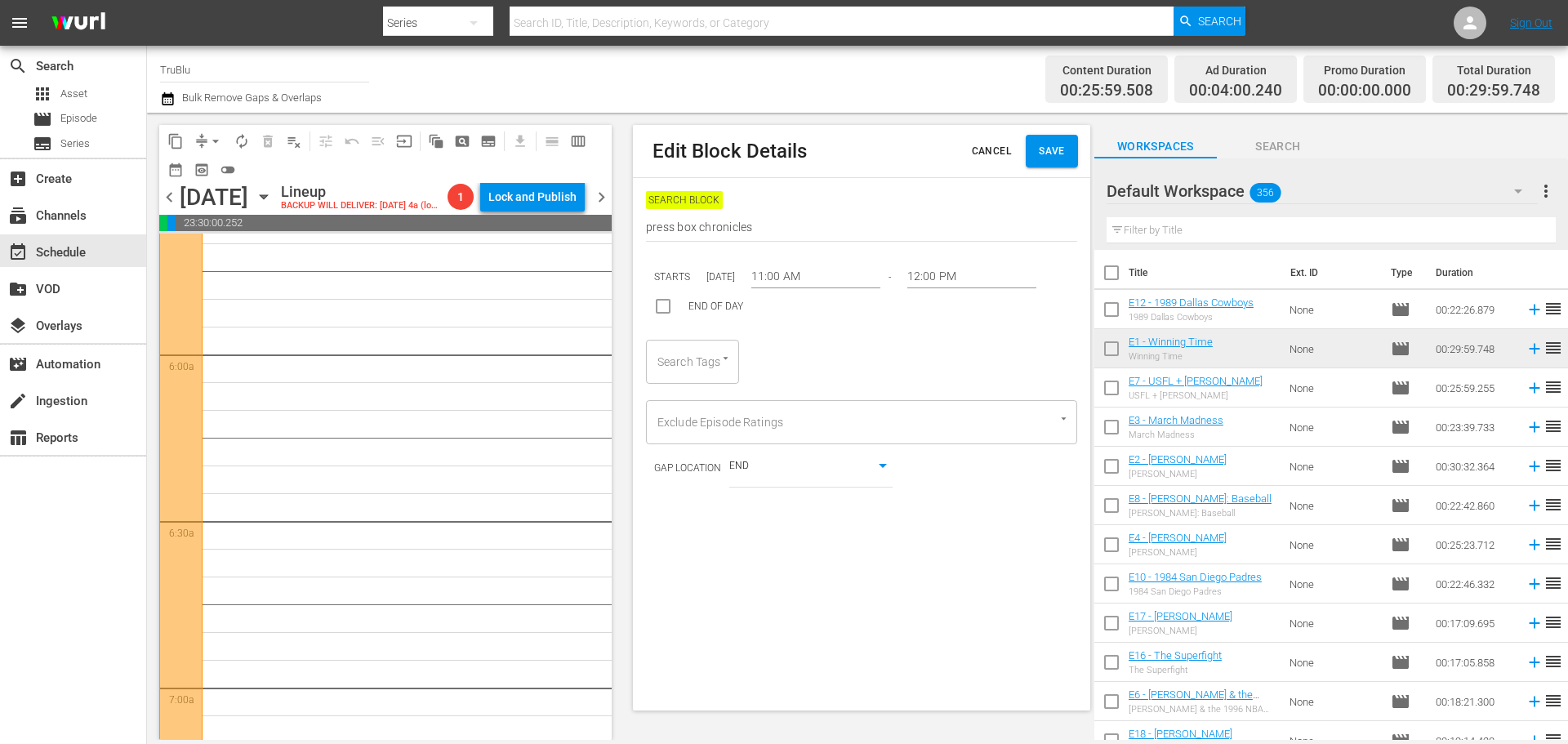
click at [735, 357] on div "Search Tags" at bounding box center [693, 362] width 93 height 44
click at [726, 357] on icon "Open" at bounding box center [726, 358] width 12 height 12
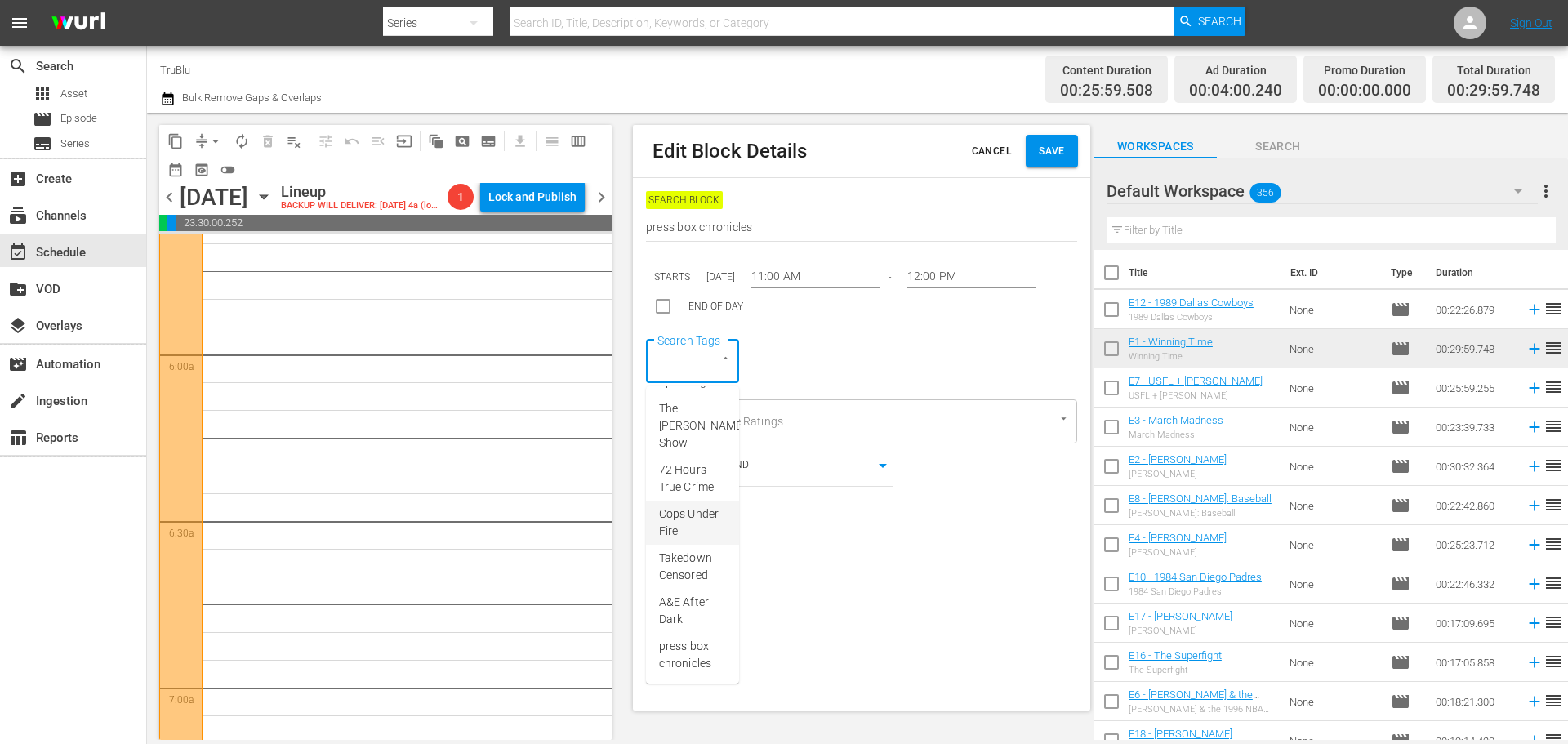
scroll to position [395, 0]
click at [687, 648] on span "press box chronicles" at bounding box center [693, 655] width 67 height 34
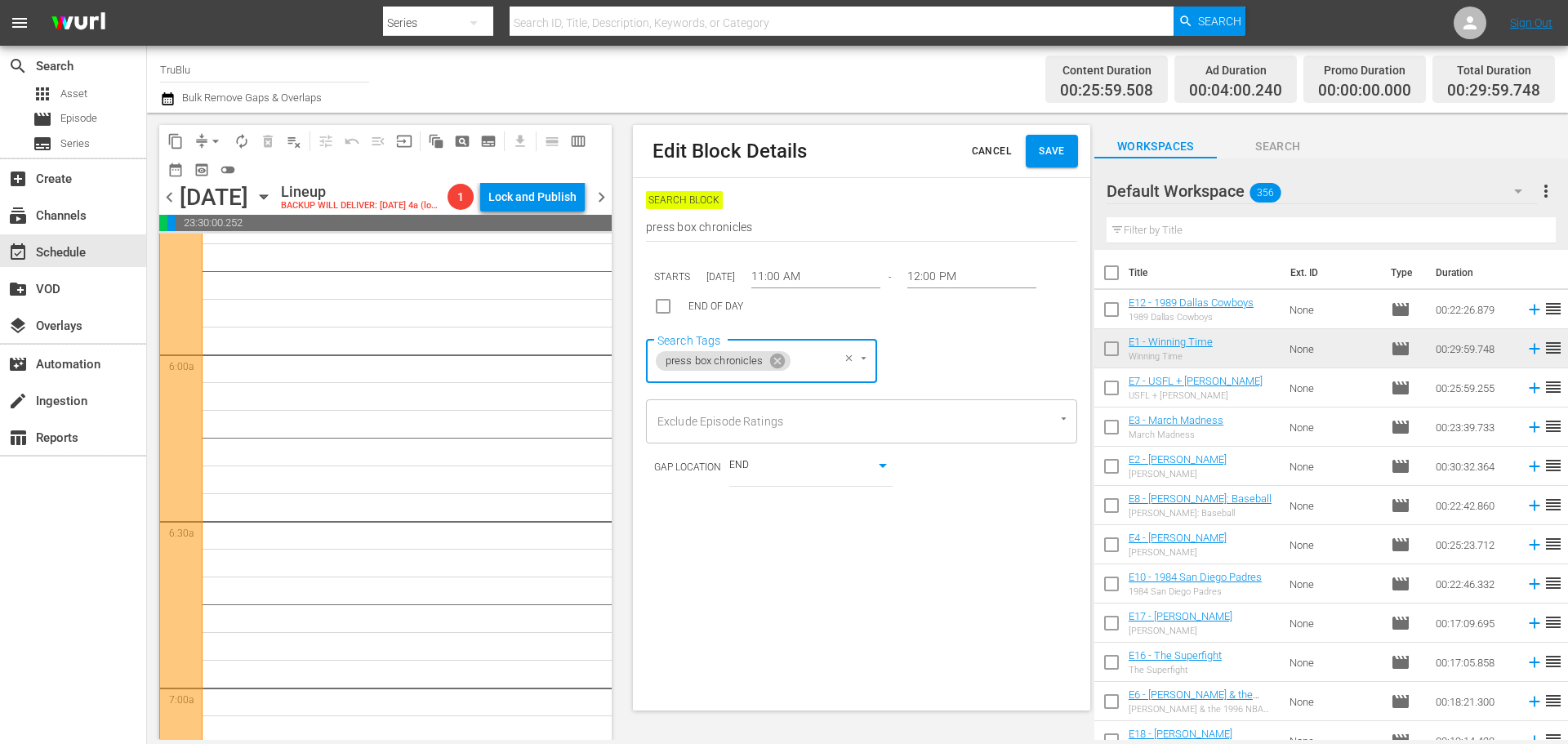
click at [978, 154] on span "Cancel" at bounding box center [992, 152] width 40 height 17
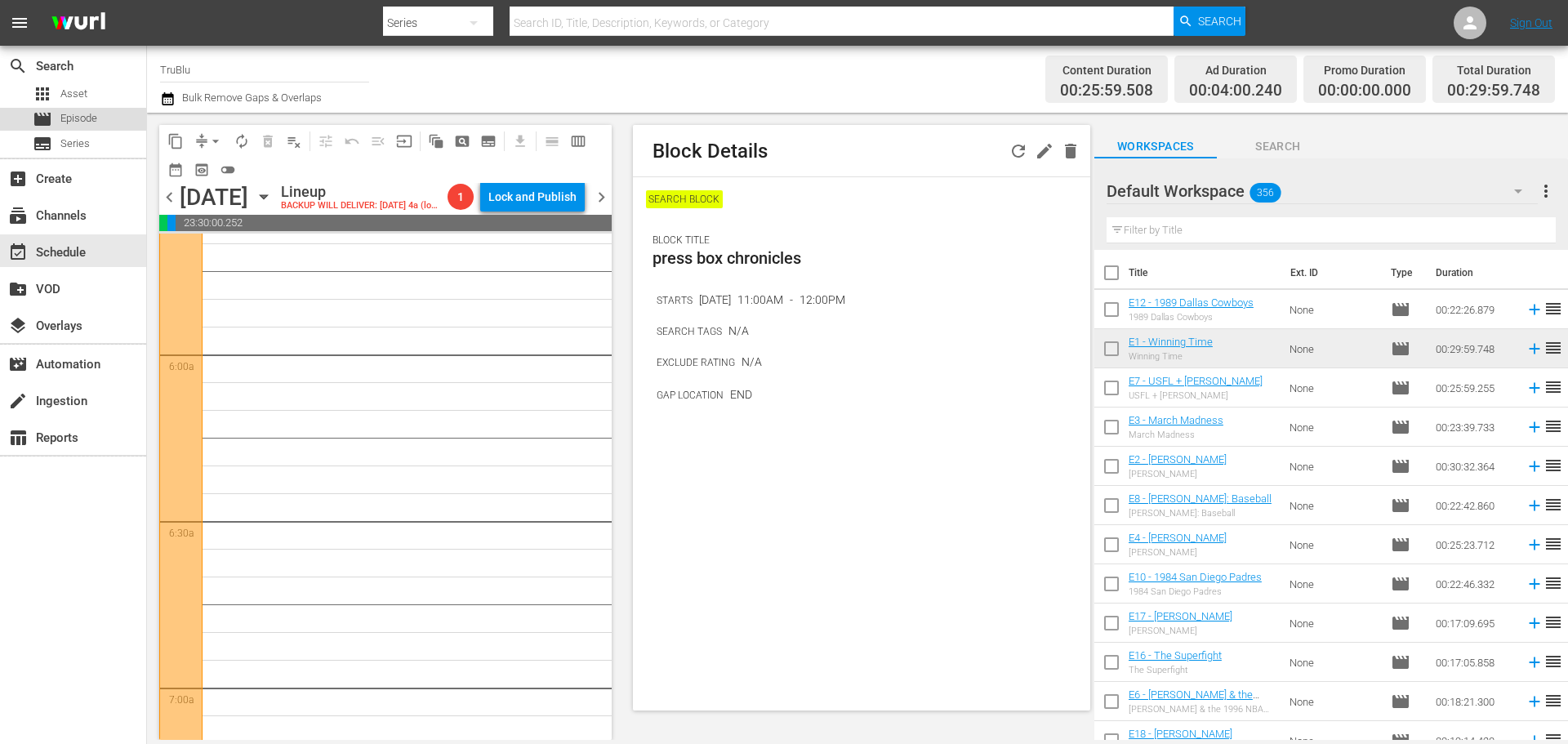
click at [74, 127] on div "movie Episode" at bounding box center [65, 119] width 64 height 23
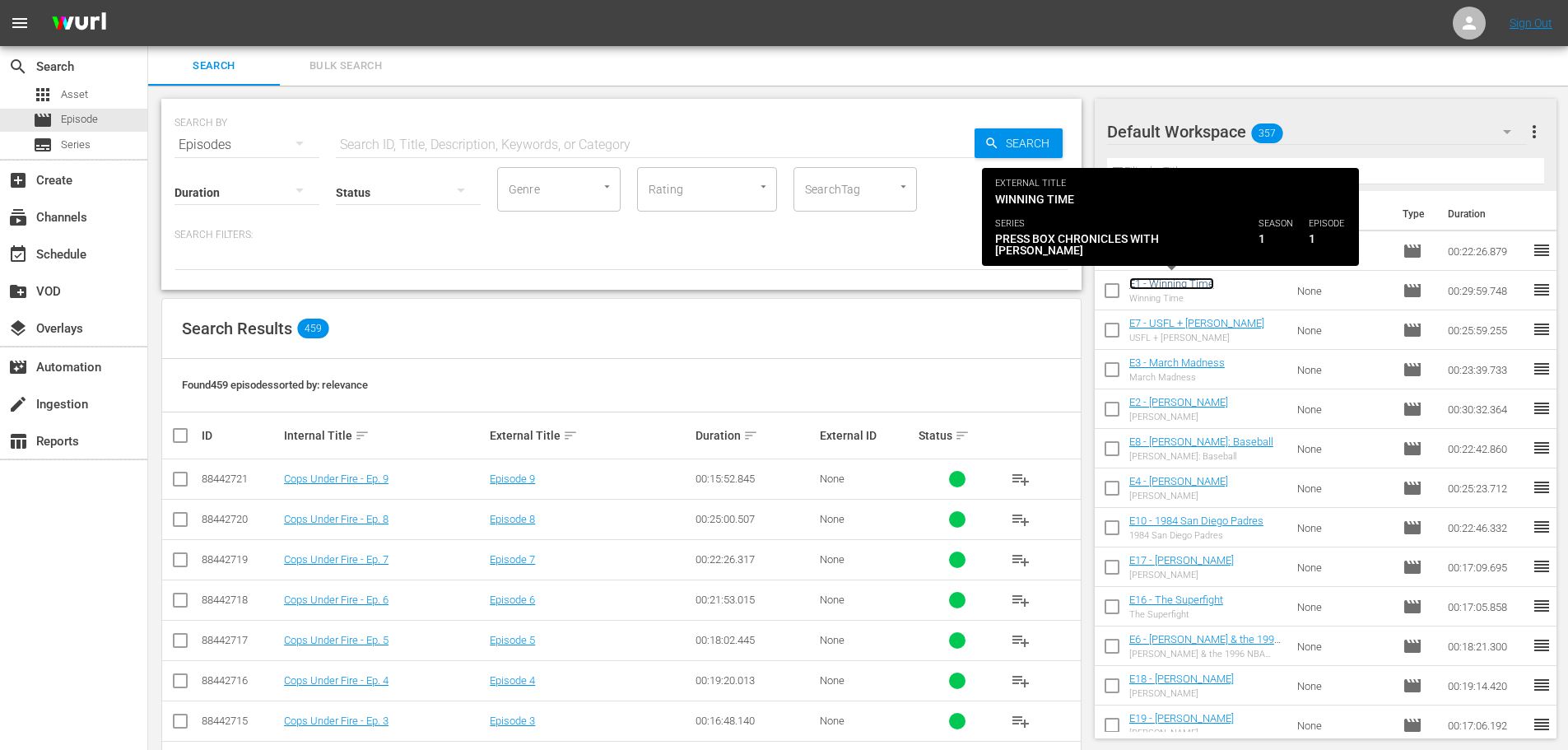
click at [1171, 286] on link "E1 - Winning Time" at bounding box center [1171, 283] width 85 height 12
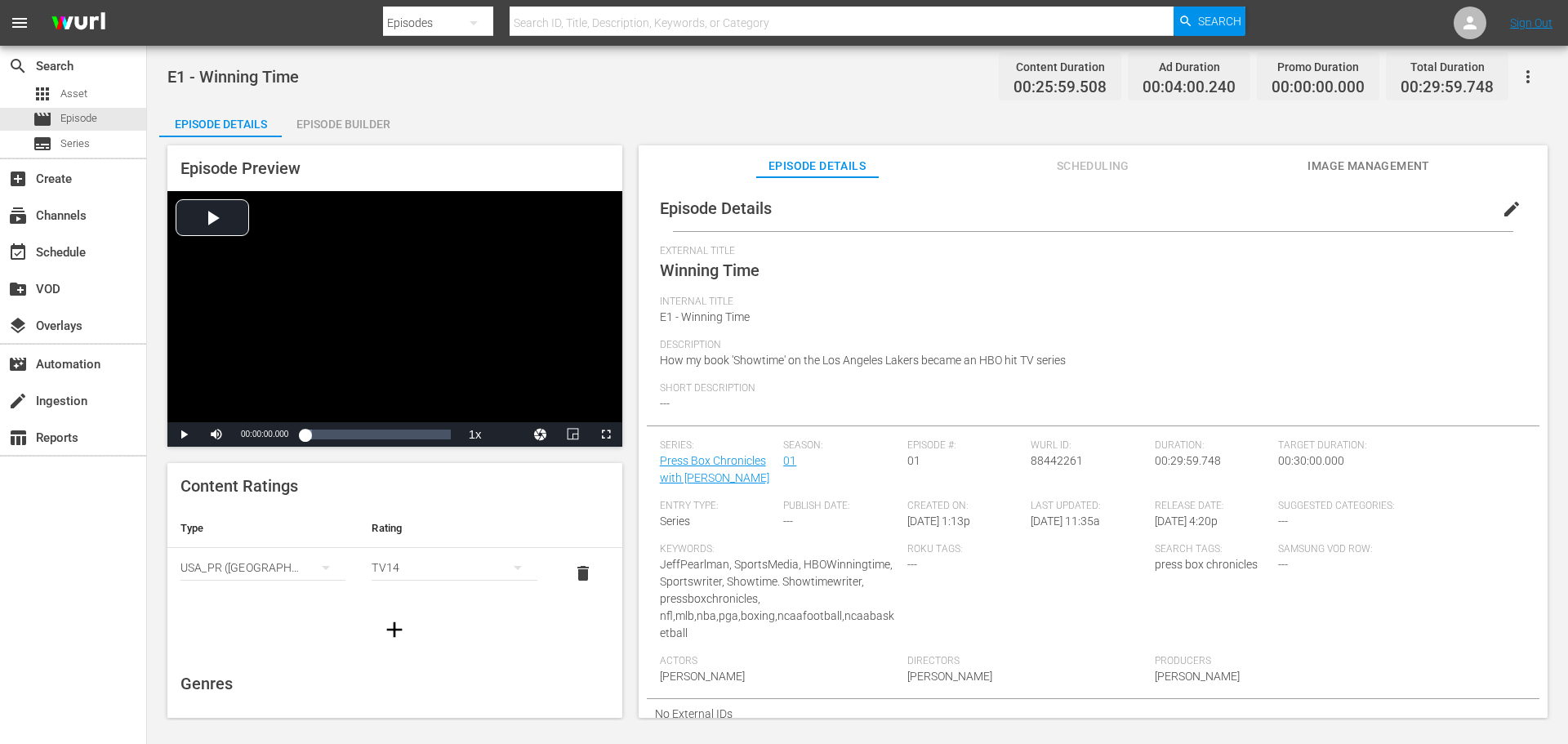
click at [1378, 168] on span "Image Management" at bounding box center [1369, 167] width 122 height 21
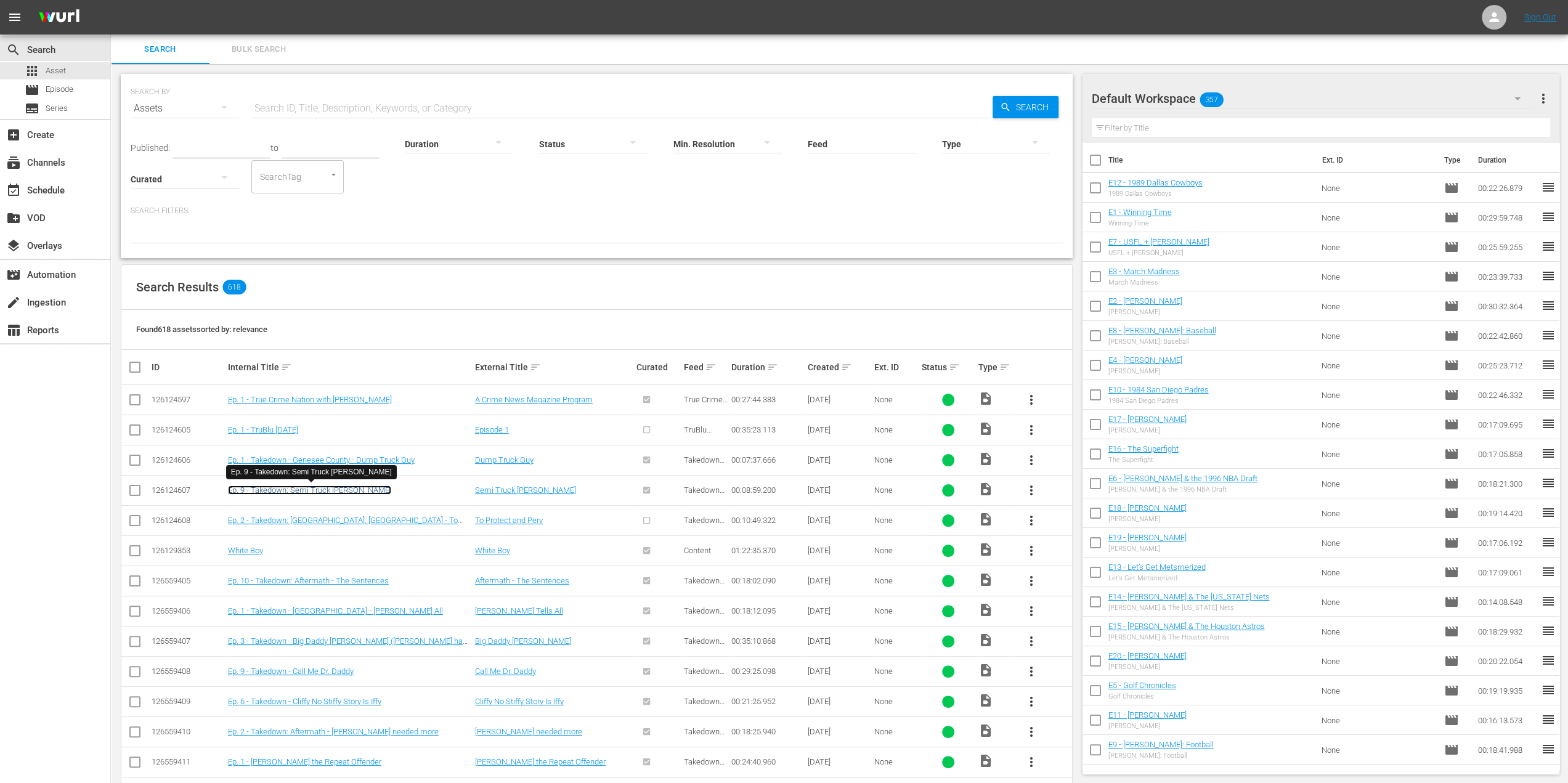
click at [318, 492] on link "Ep. 9 - Takedown: Semi Truck [PERSON_NAME]" at bounding box center [310, 490] width 163 height 9
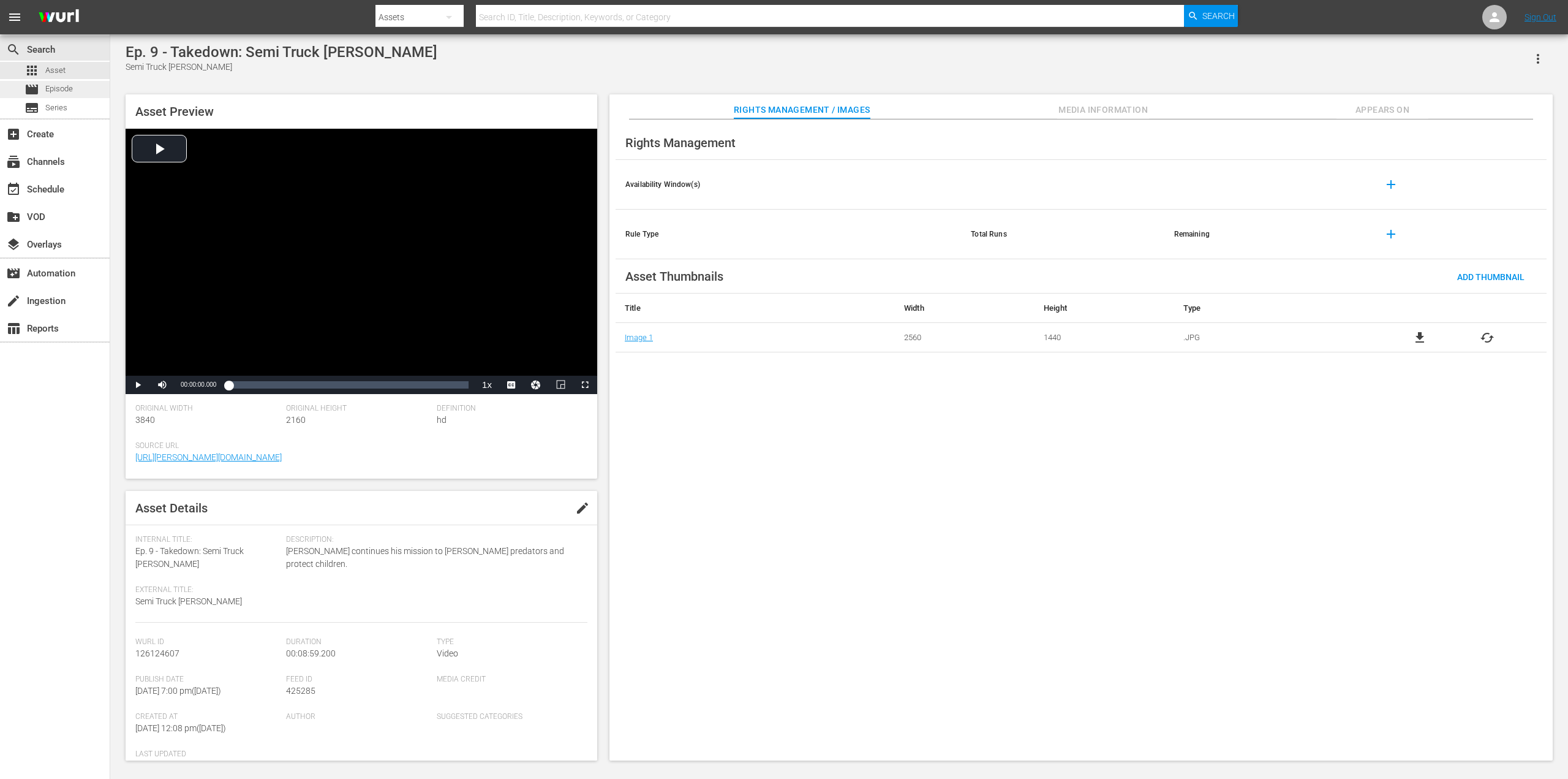
click at [66, 90] on span "Episode" at bounding box center [59, 88] width 28 height 12
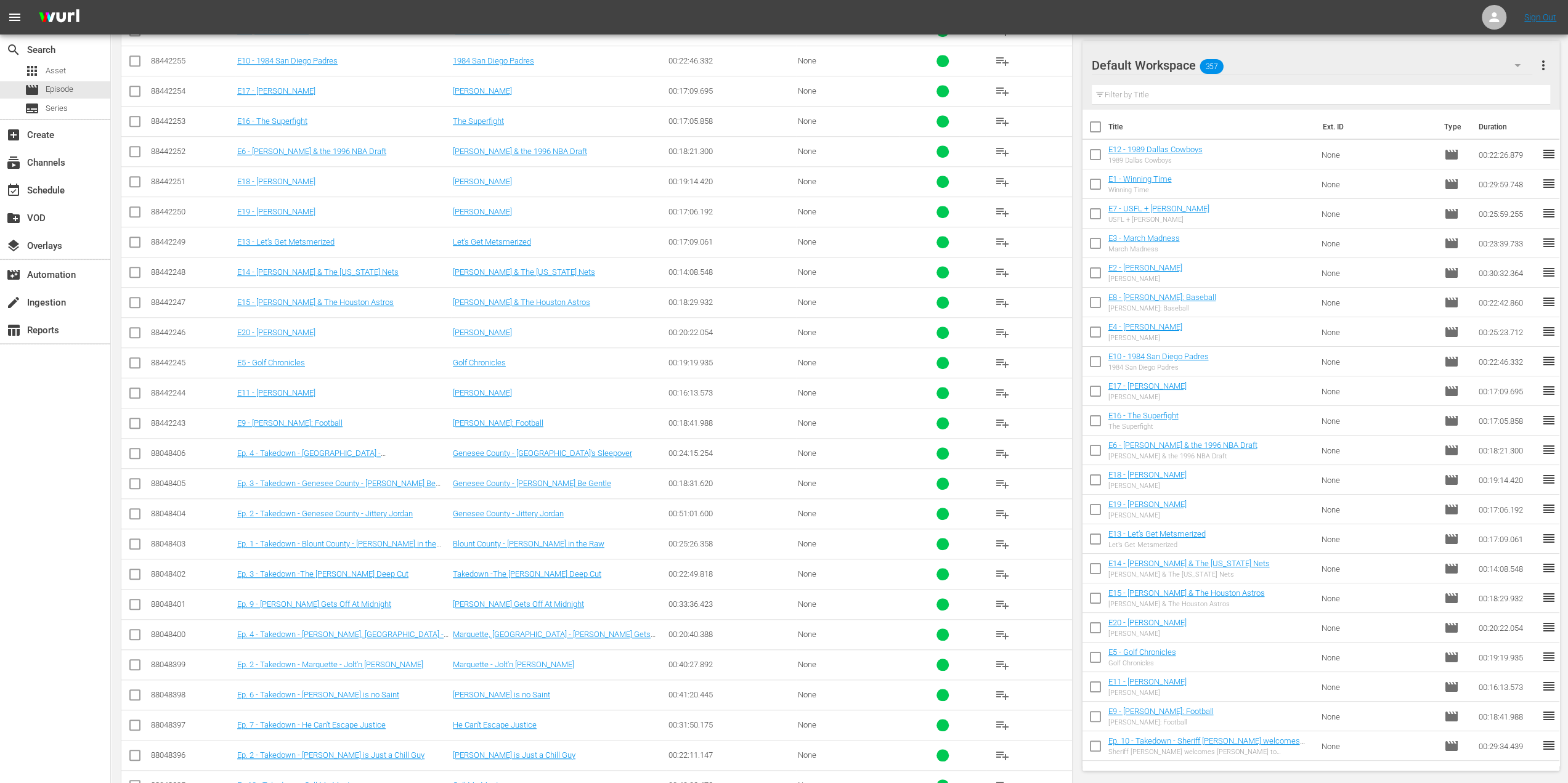
scroll to position [940, 0]
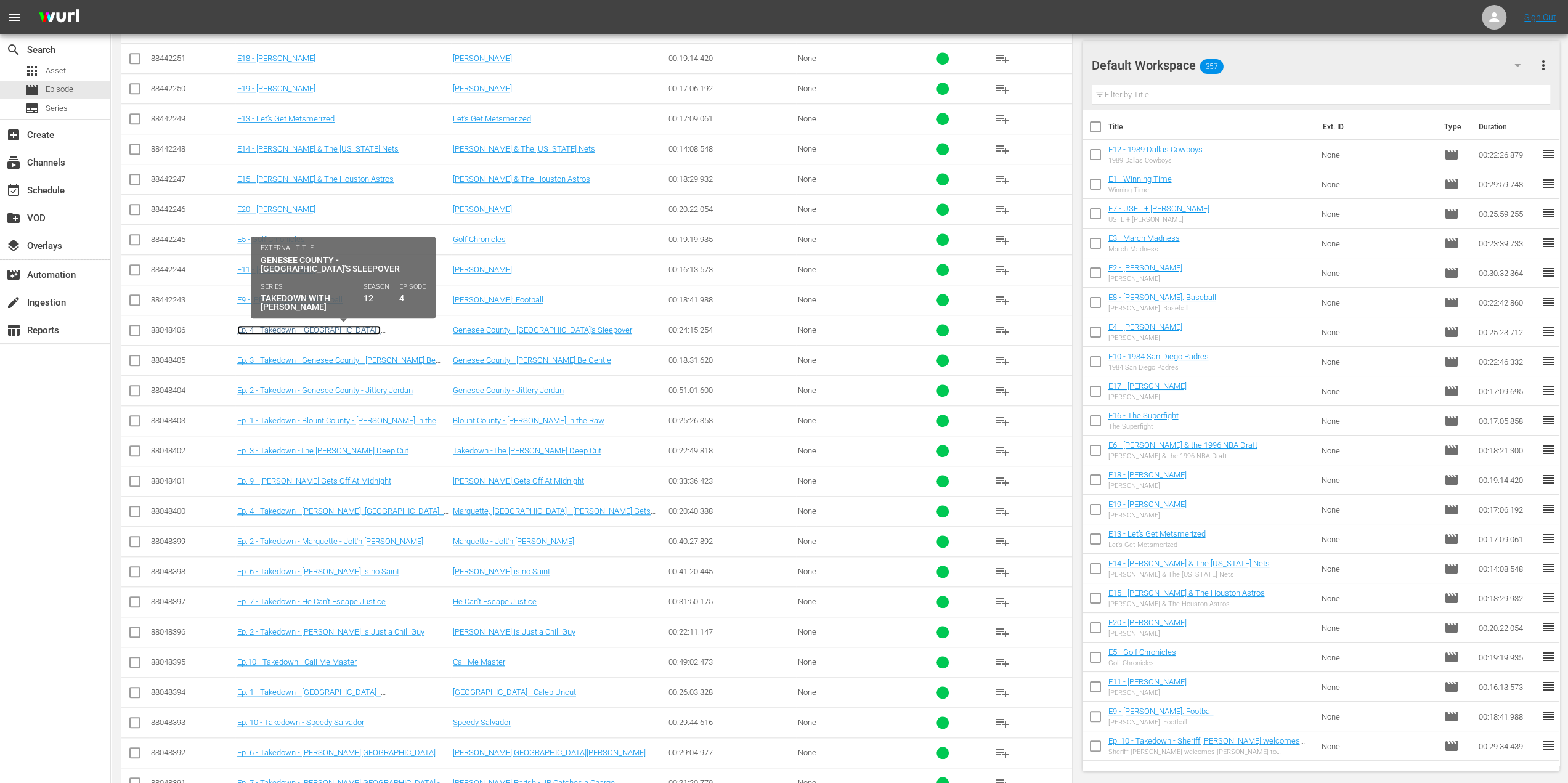
click at [354, 325] on link "Ep. 4 - Takedown - Genesee County - Milan's Sleepover" at bounding box center [309, 335] width 144 height 18
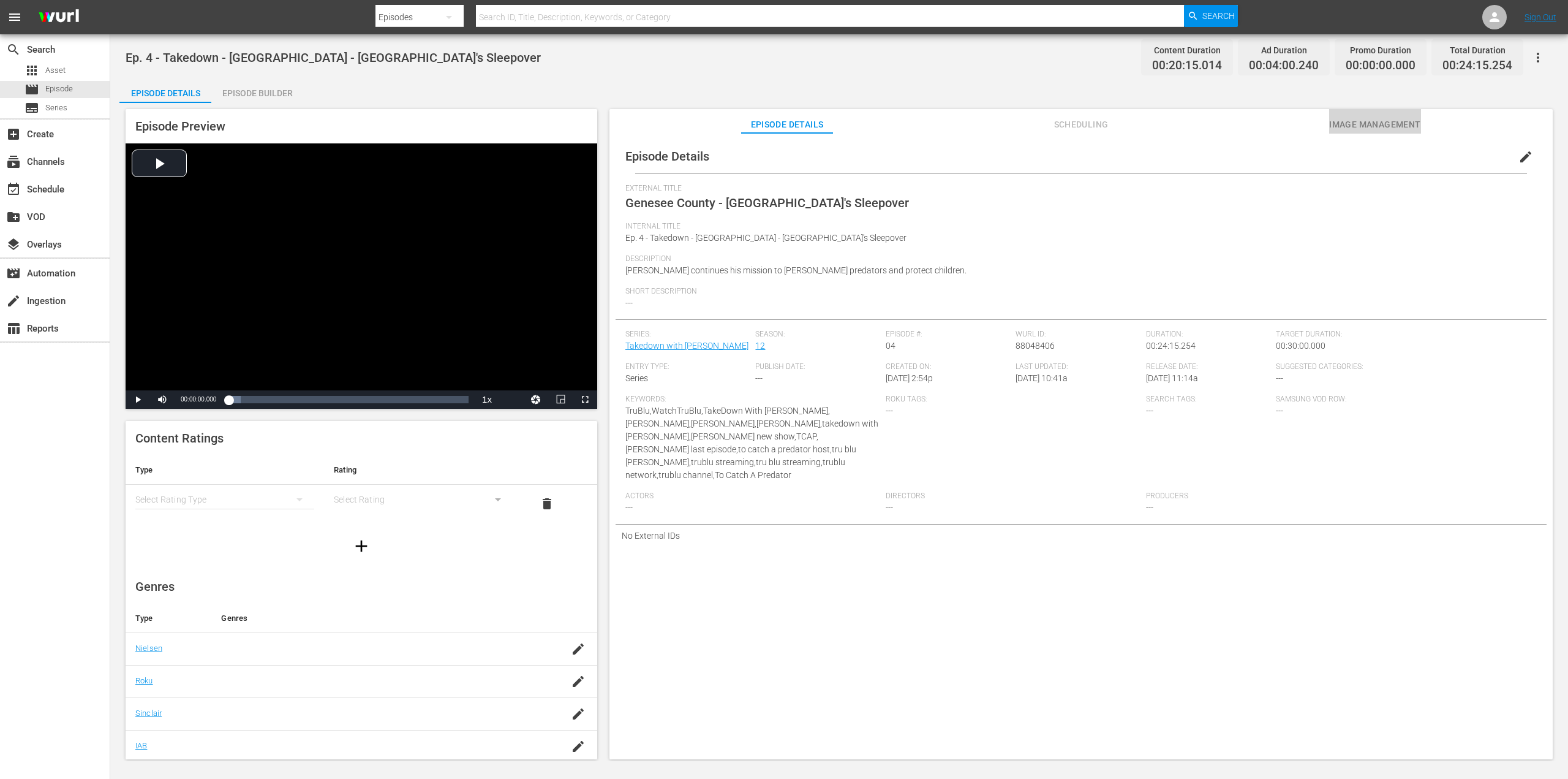
click at [1366, 126] on span "Image Management" at bounding box center [1375, 125] width 92 height 16
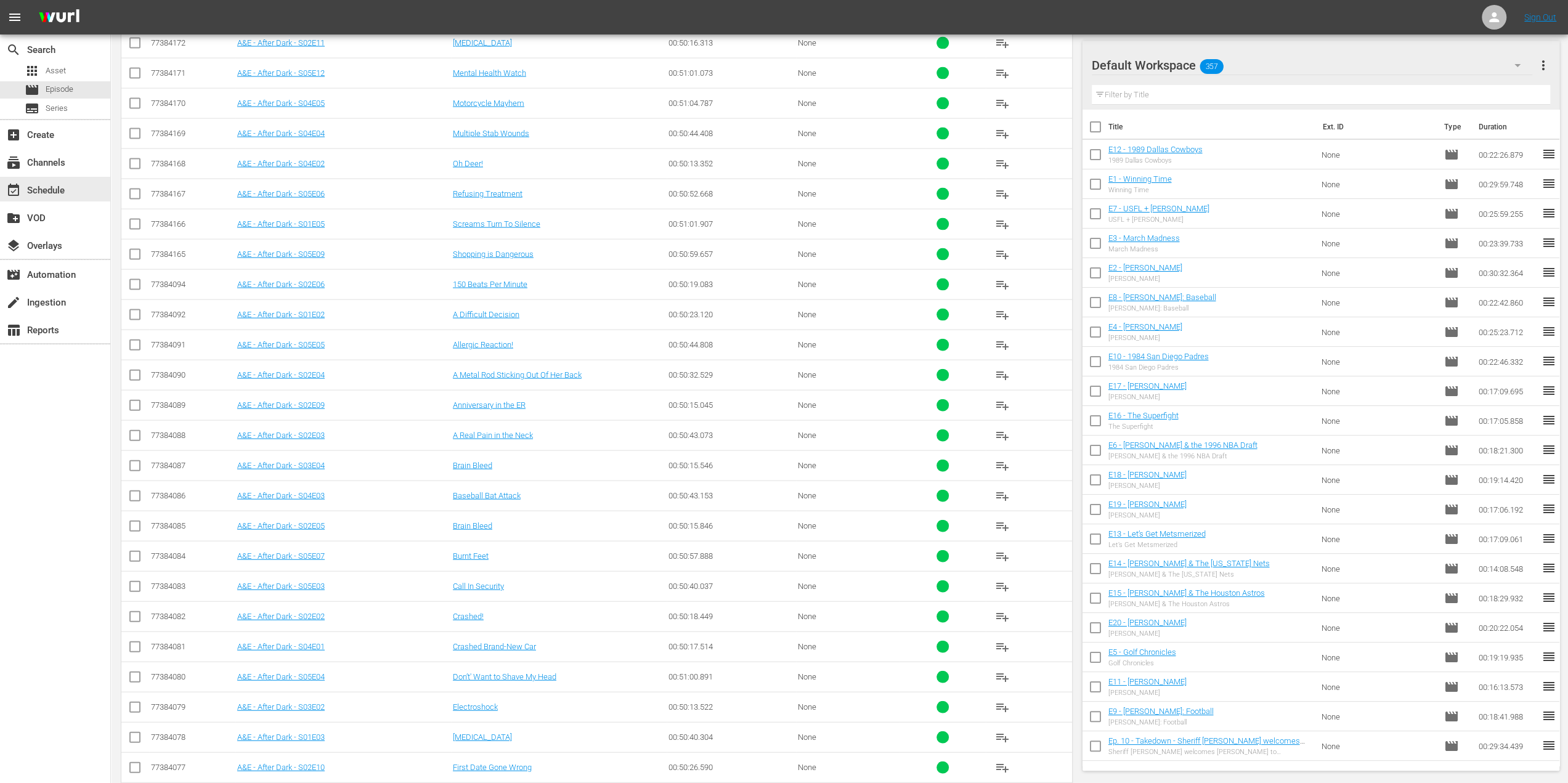
scroll to position [3215, 0]
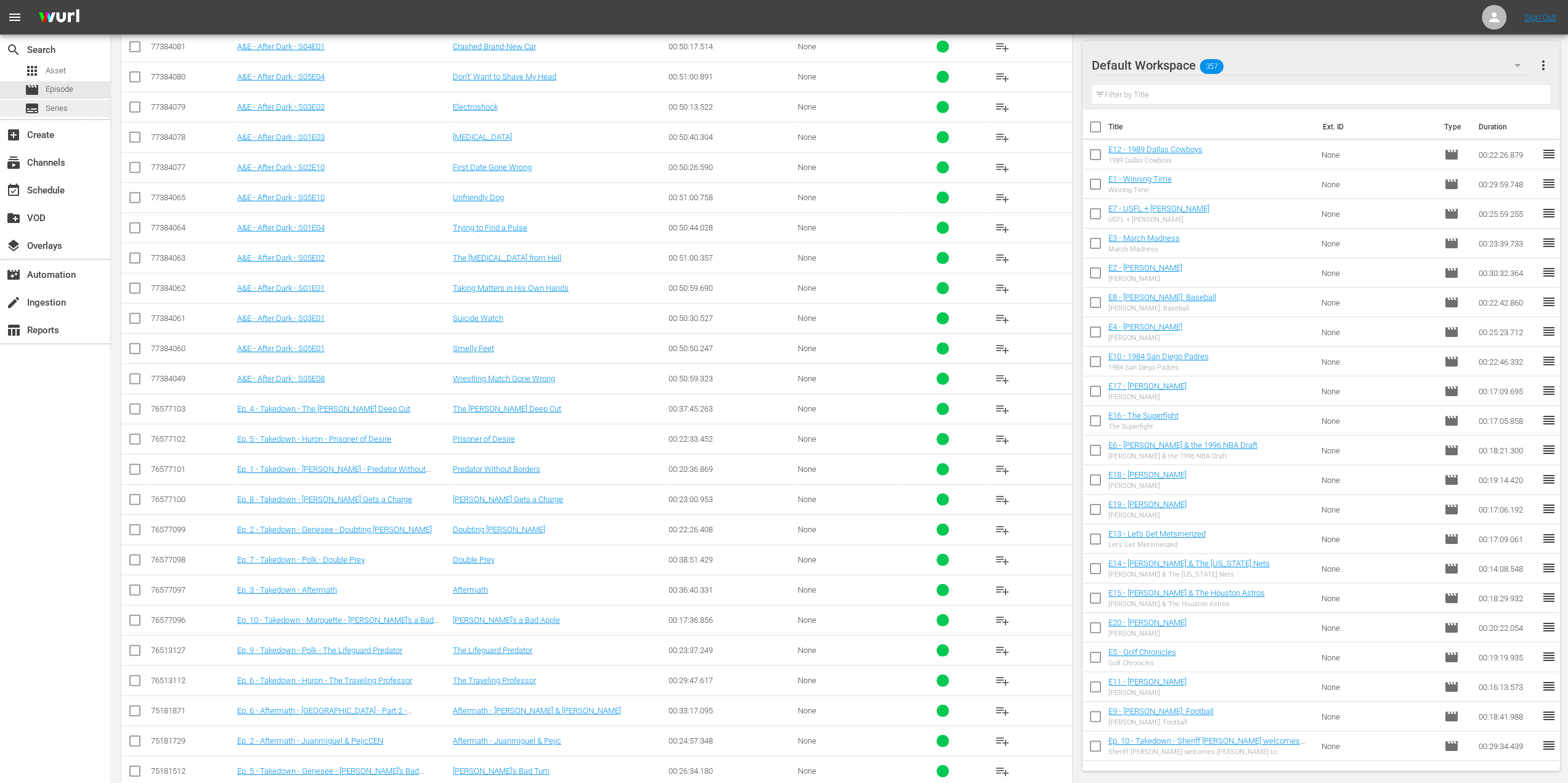
click at [60, 102] on span "Series" at bounding box center [56, 108] width 22 height 12
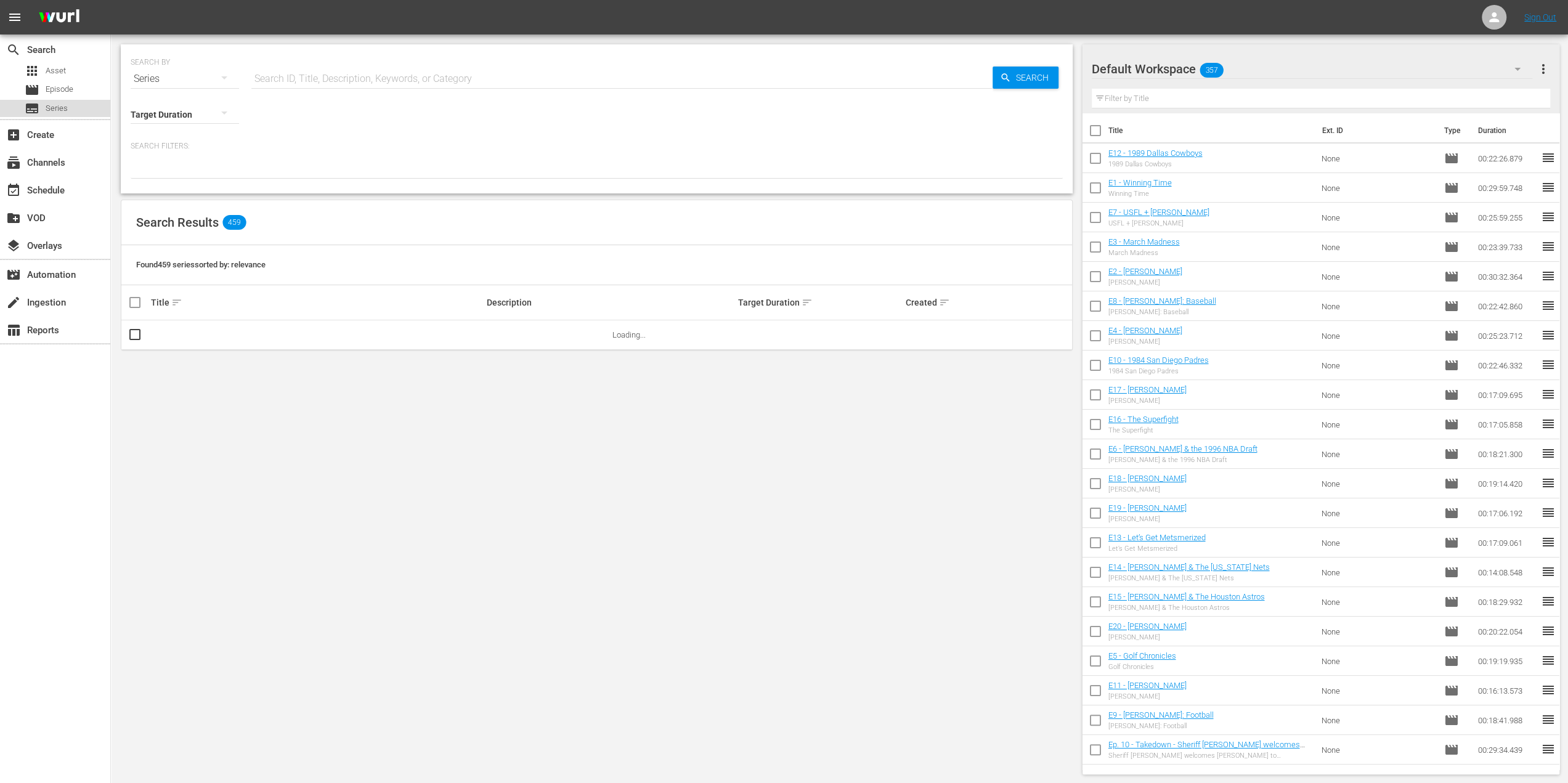
click at [54, 108] on span "Series" at bounding box center [56, 108] width 22 height 12
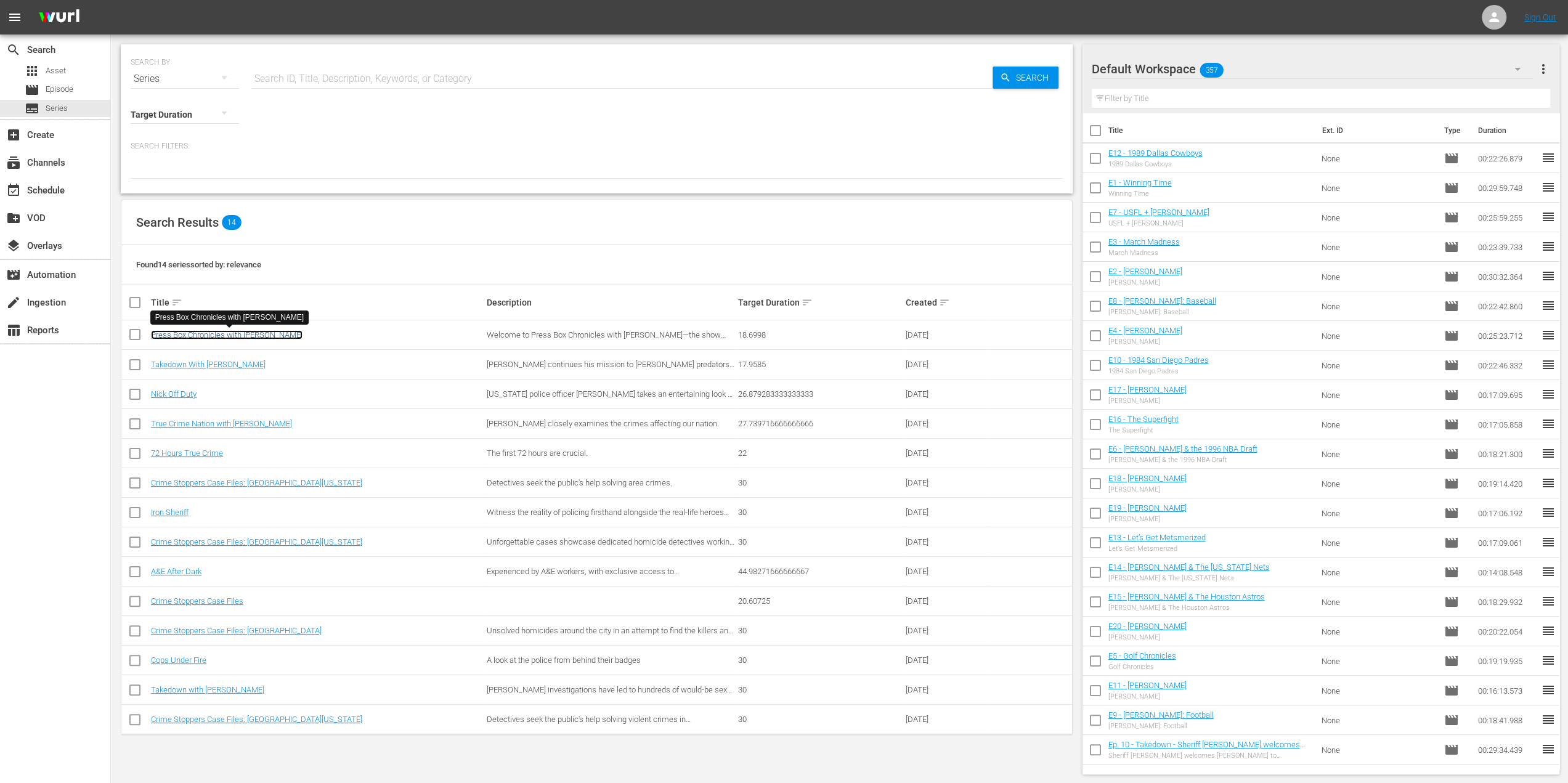
click at [247, 334] on link "Press Box Chronicles with [PERSON_NAME]" at bounding box center [226, 335] width 151 height 9
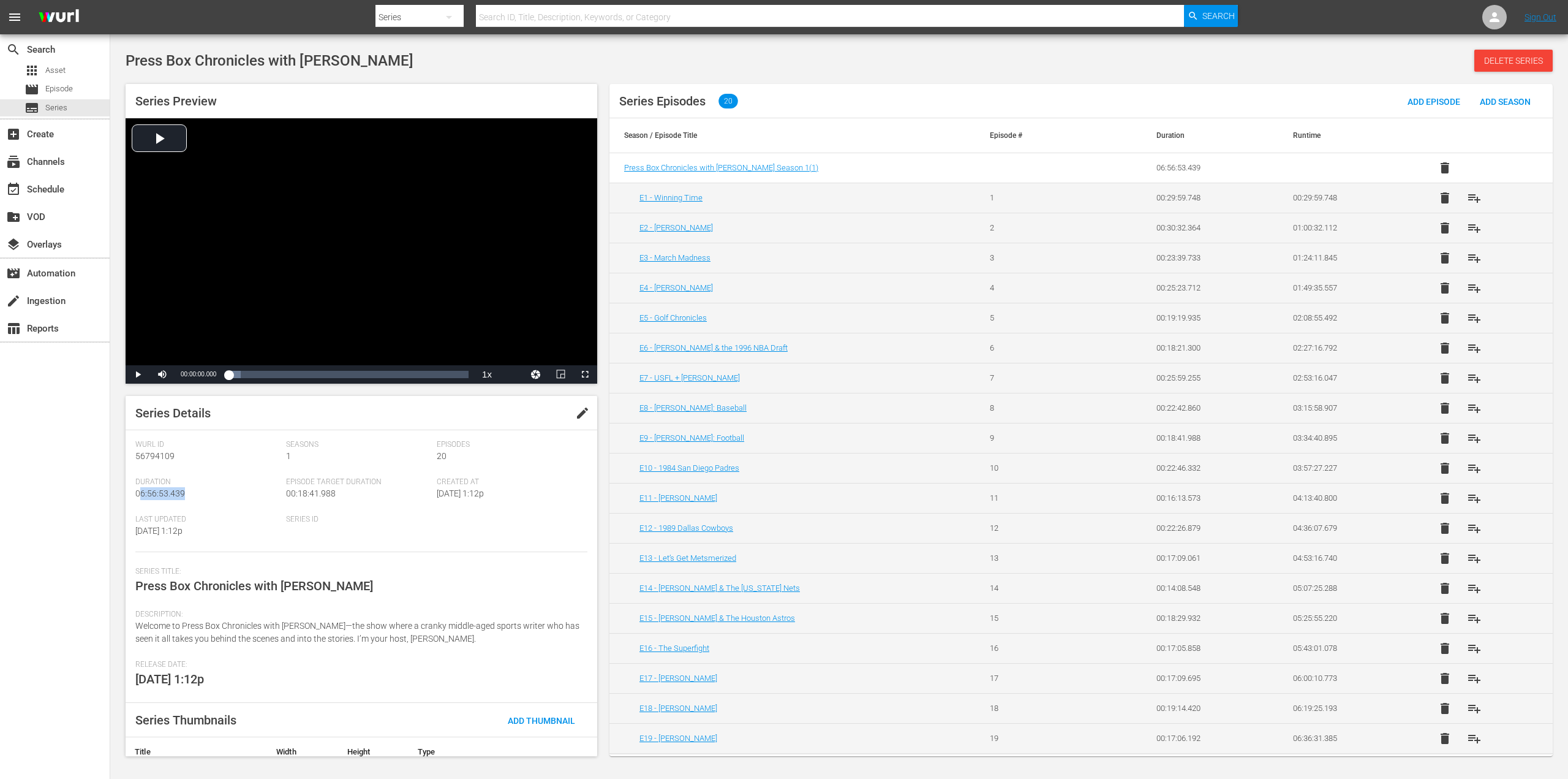
drag, startPoint x: 138, startPoint y: 494, endPoint x: 191, endPoint y: 495, distance: 53.0
click at [191, 495] on div "Duration 06:56:53.439" at bounding box center [211, 496] width 151 height 37
click at [231, 490] on div "Duration 06:56:53.439" at bounding box center [211, 496] width 151 height 37
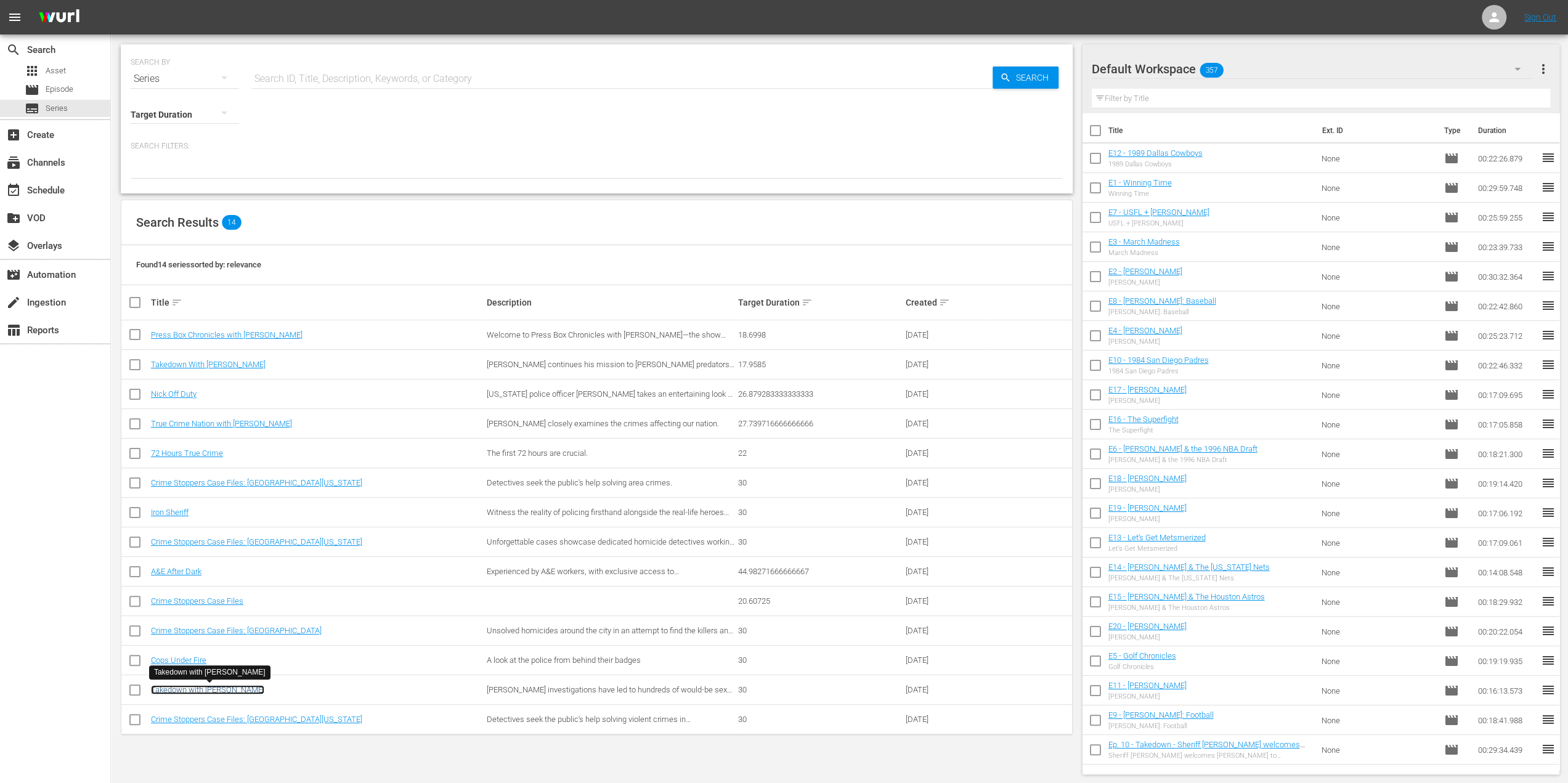
click at [248, 691] on link "Takedown with [PERSON_NAME]" at bounding box center [208, 689] width 114 height 9
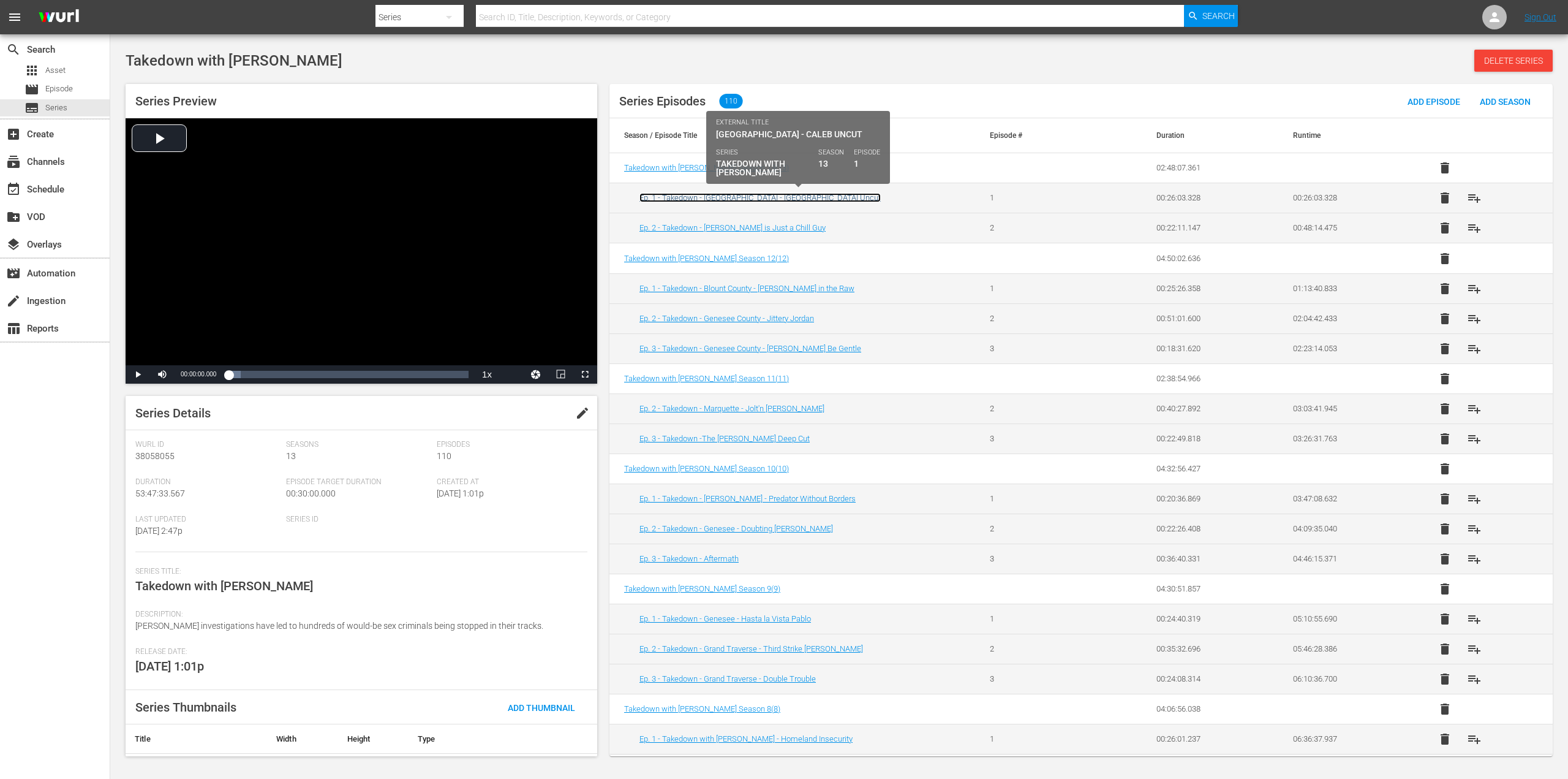
click at [712, 199] on link "Ep. 1 - Takedown - Blount County - Caleb Uncut" at bounding box center [760, 197] width 242 height 9
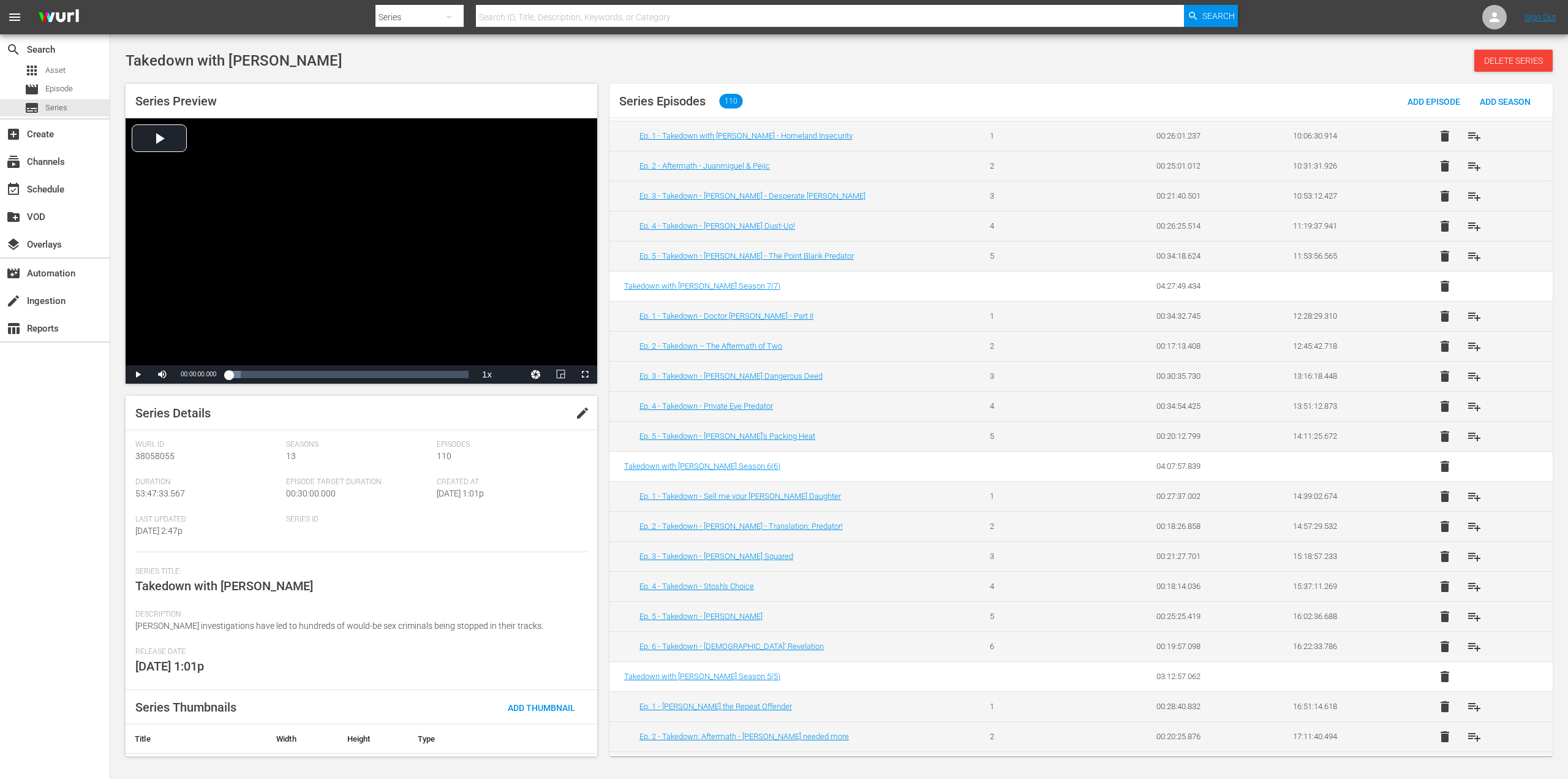
scroll to position [797, 0]
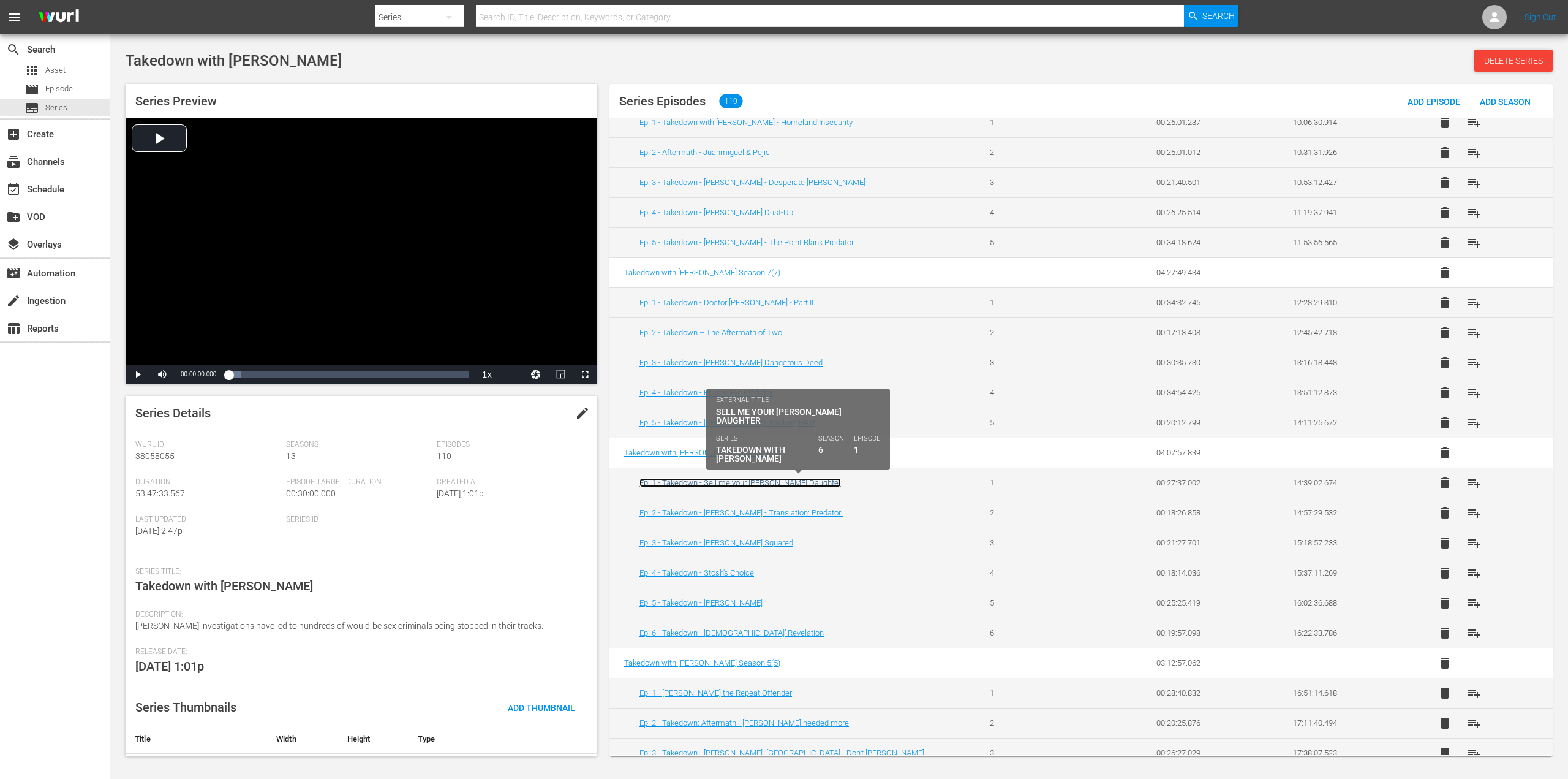
click at [709, 478] on link "Ep. 1 - Takedown - Sell me your [PERSON_NAME] Daughter" at bounding box center [740, 482] width 201 height 9
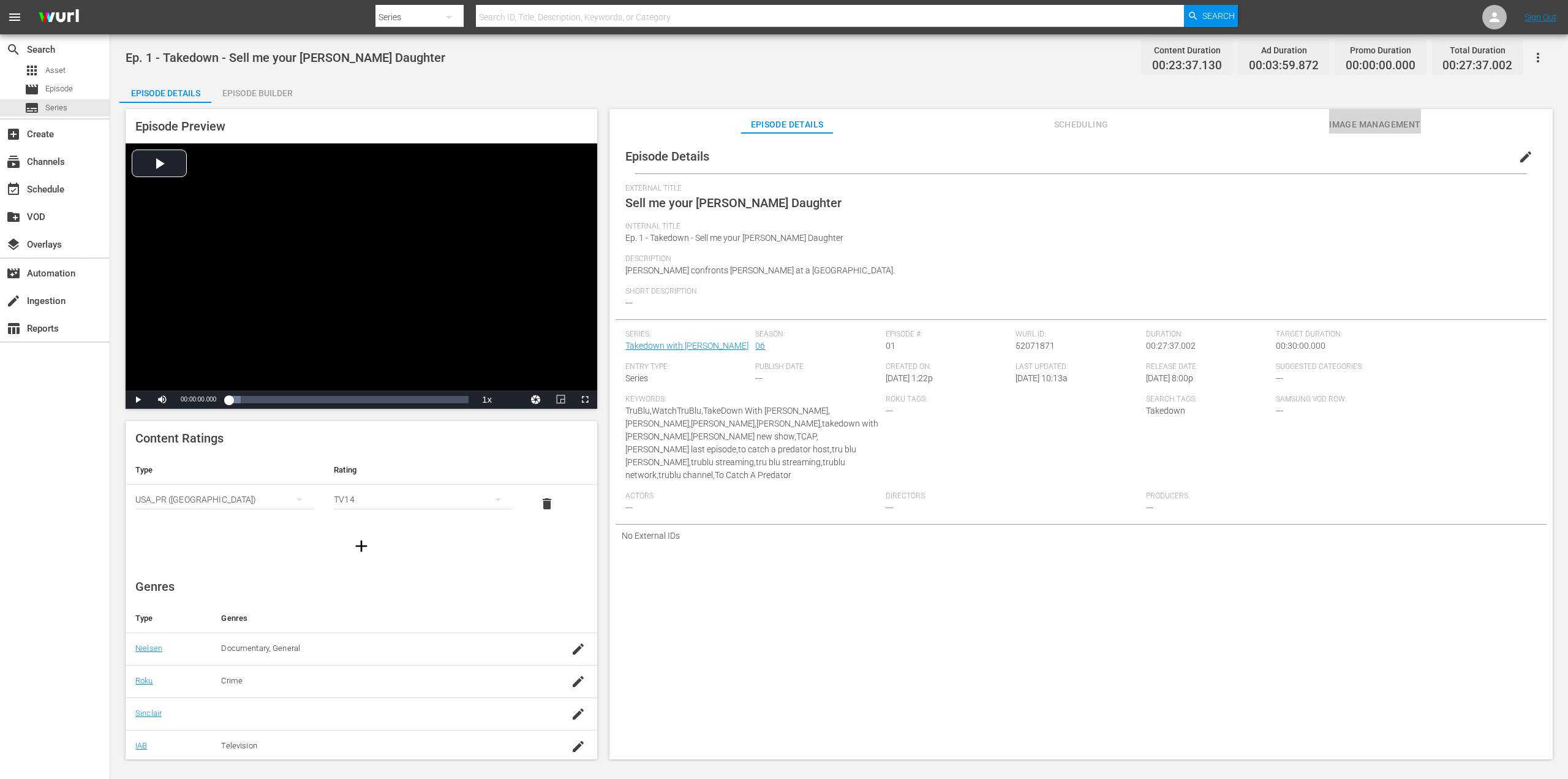
click at [1352, 122] on span "Image Management" at bounding box center [1375, 125] width 92 height 16
